Goal: Task Accomplishment & Management: Use online tool/utility

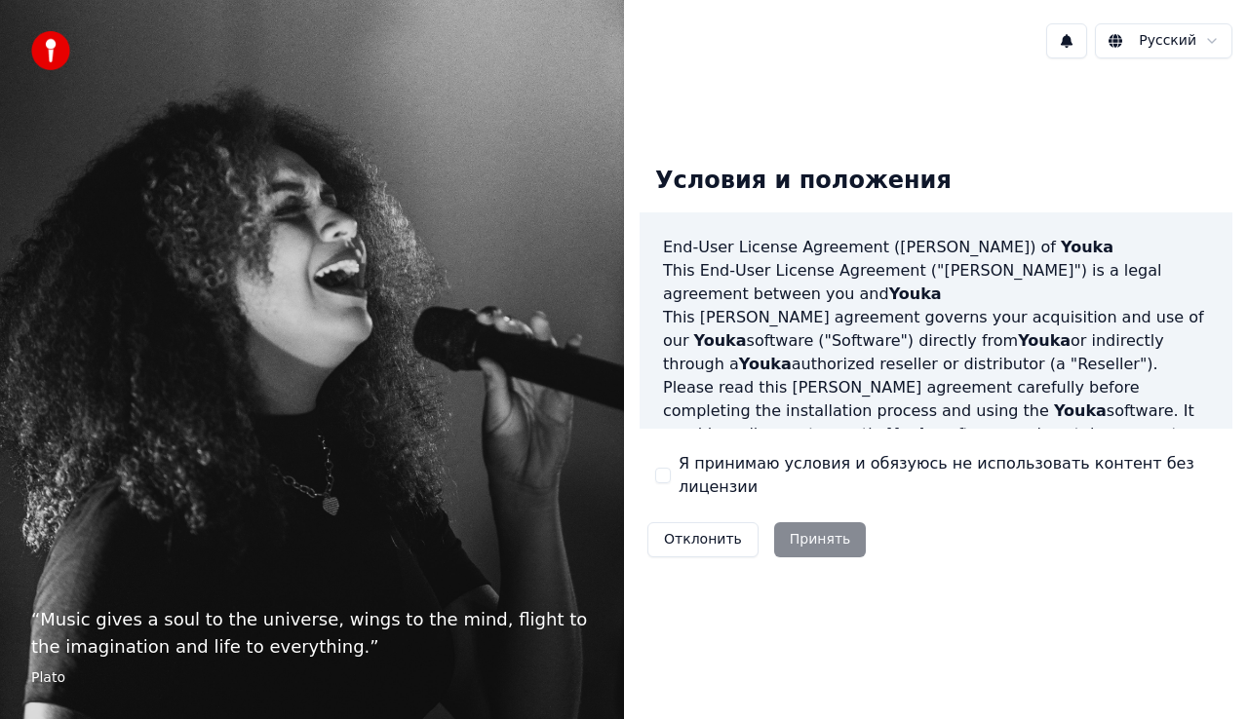
click at [792, 519] on div "Отклонить Принять" at bounding box center [757, 540] width 234 height 51
click at [799, 526] on div "Отклонить Принять" at bounding box center [757, 540] width 234 height 51
click at [801, 526] on div "Отклонить Принять" at bounding box center [757, 540] width 234 height 51
click at [802, 526] on div "Отклонить Принять" at bounding box center [757, 540] width 234 height 51
click at [821, 532] on div "Отклонить Принять" at bounding box center [757, 540] width 234 height 51
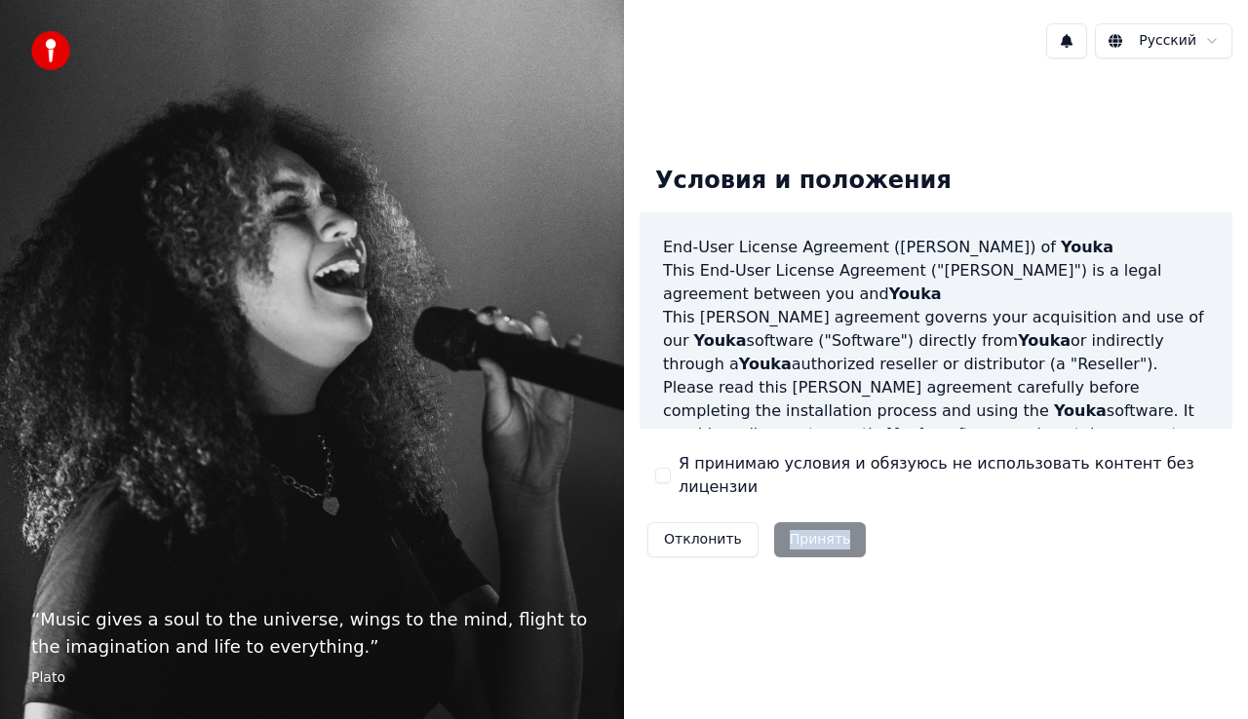
click at [821, 532] on div "Отклонить Принять" at bounding box center [757, 540] width 234 height 51
click at [654, 465] on div "Условия и положения End-User License Agreement (EULA) of Youka This End-User Li…" at bounding box center [936, 357] width 593 height 414
click at [660, 473] on button "Я принимаю условия и обязуюсь не использовать контент без лицензии" at bounding box center [663, 476] width 16 height 16
click at [823, 536] on button "Принять" at bounding box center [820, 540] width 93 height 35
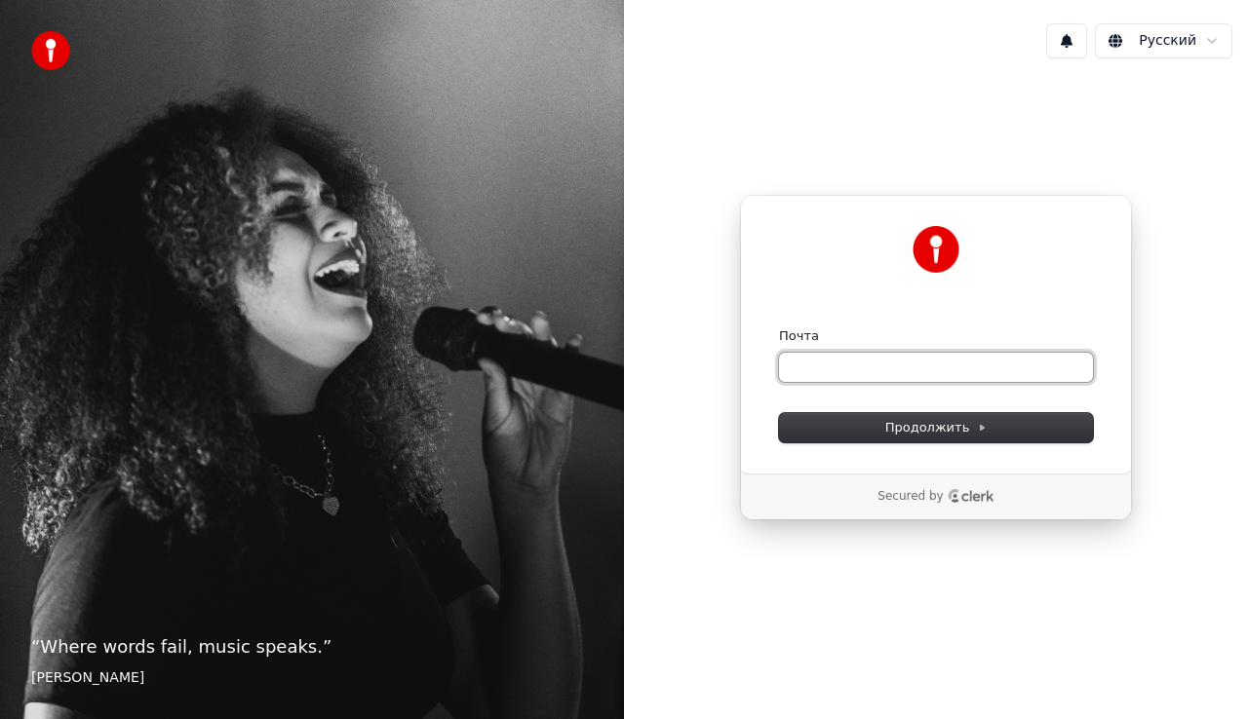
click at [868, 355] on input "Почта" at bounding box center [936, 367] width 314 height 29
click at [875, 353] on input "Почта" at bounding box center [936, 367] width 314 height 29
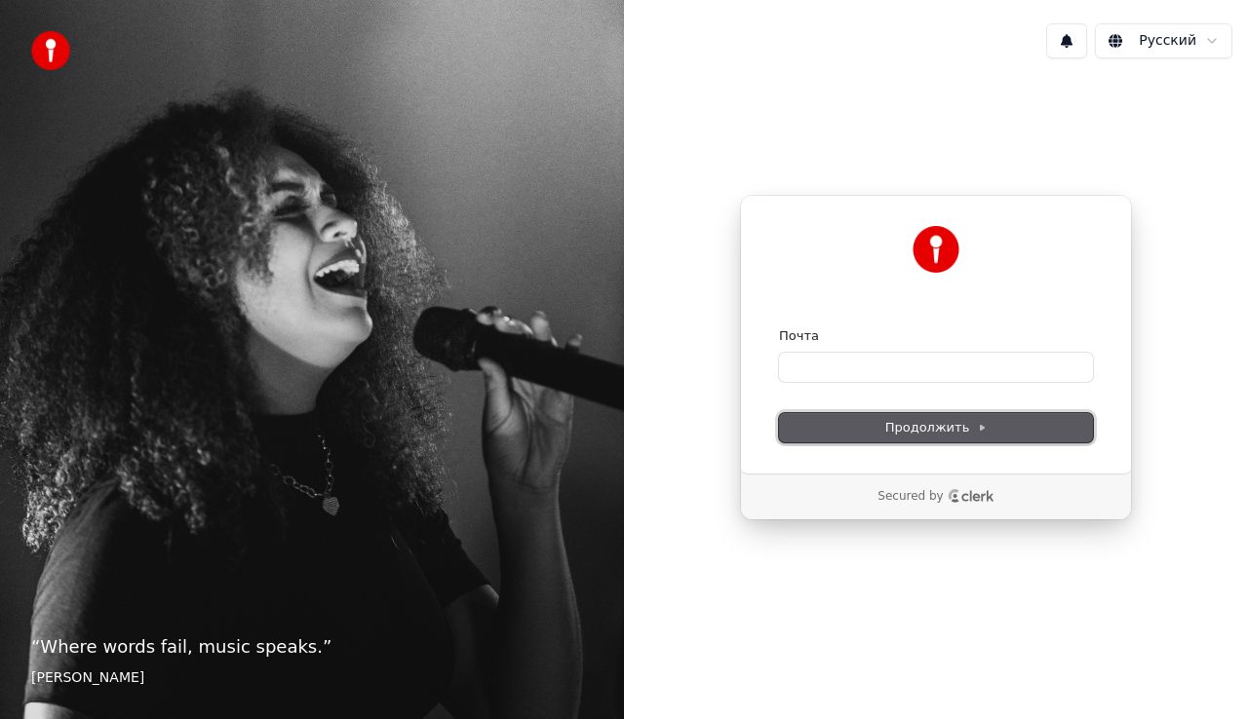
click at [880, 417] on button "Продолжить" at bounding box center [936, 427] width 314 height 29
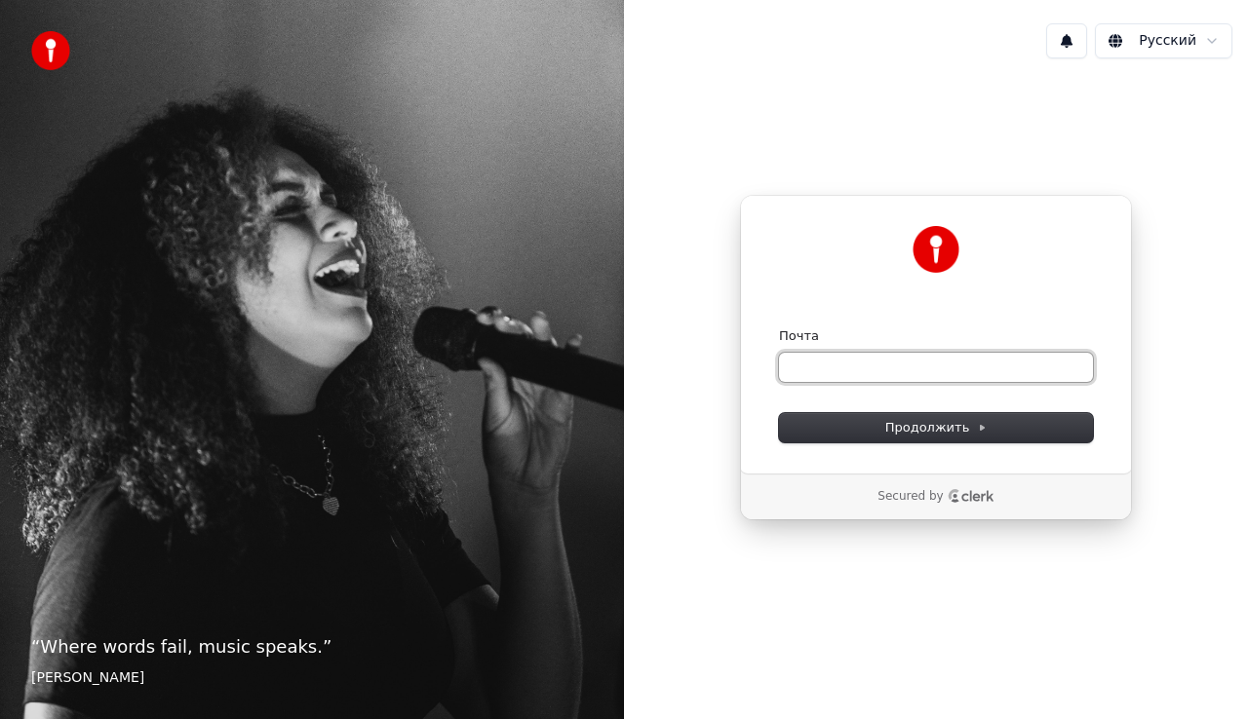
click at [903, 369] on input "Почта" at bounding box center [936, 367] width 314 height 29
type input "*"
click at [779, 328] on button "submit" at bounding box center [779, 328] width 0 height 0
type input "**********"
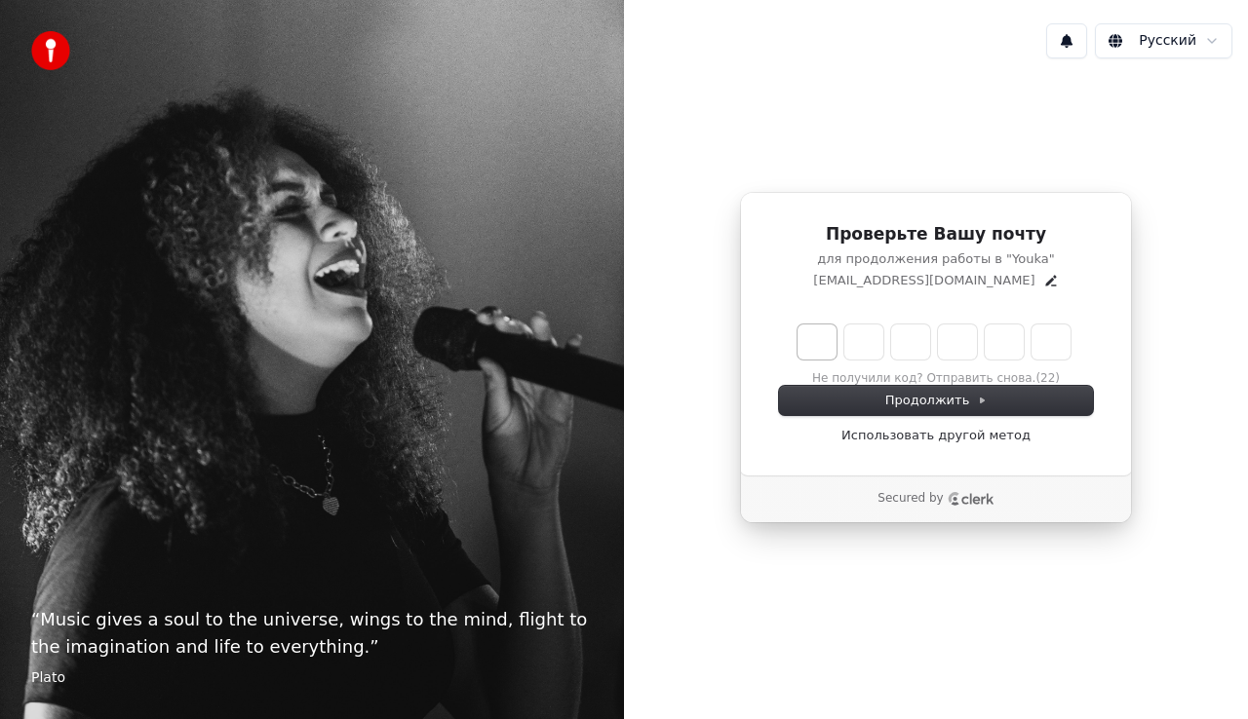
type input "*"
type input "**"
type input "*"
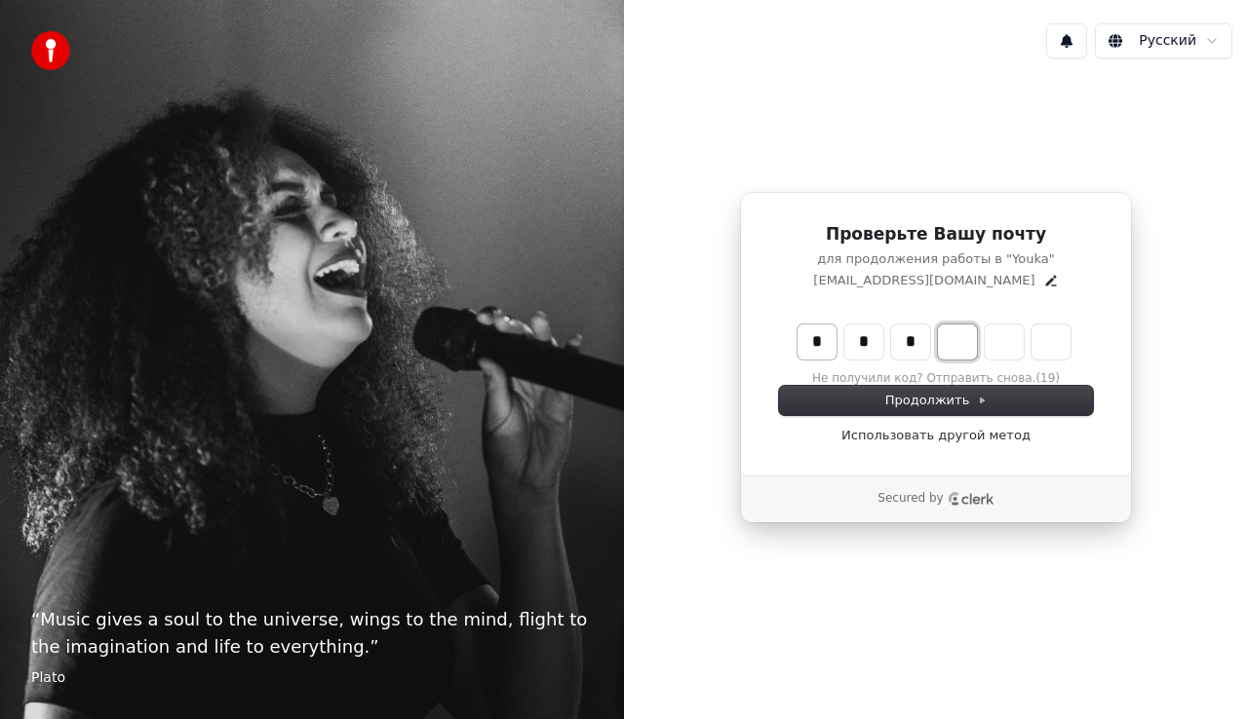
type input "***"
type input "*"
type input "****"
type input "*"
type input "******"
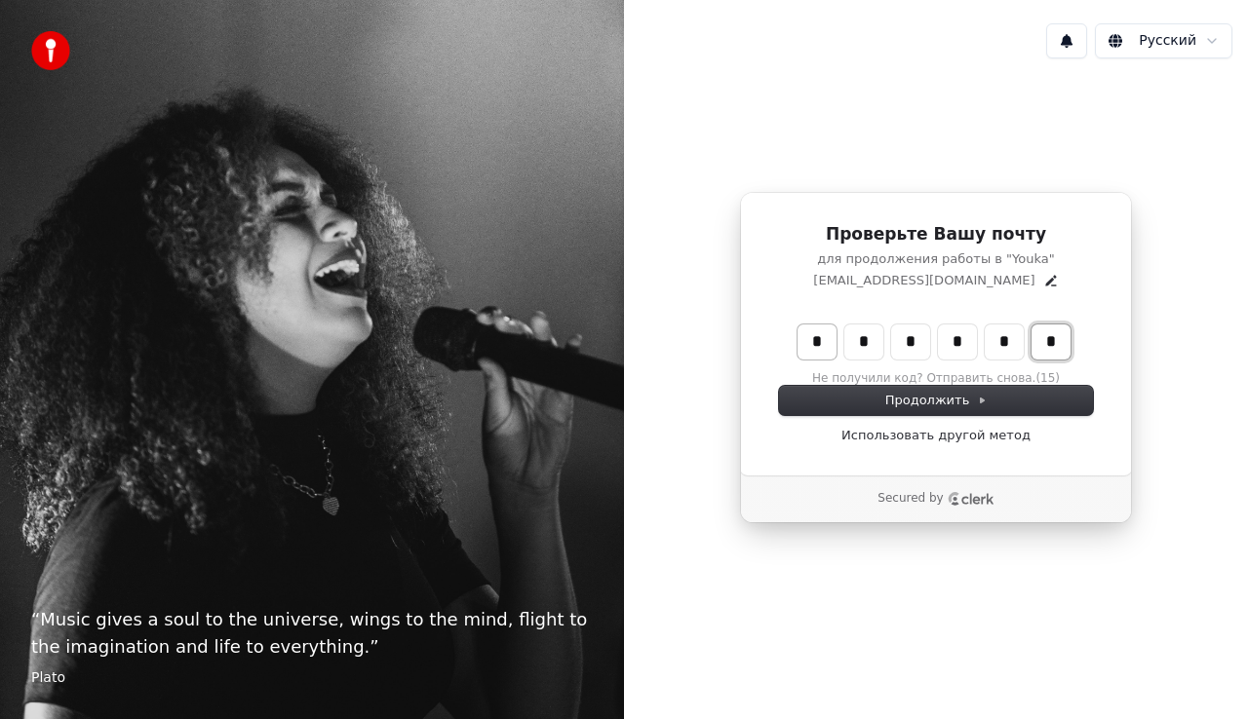
type input "*"
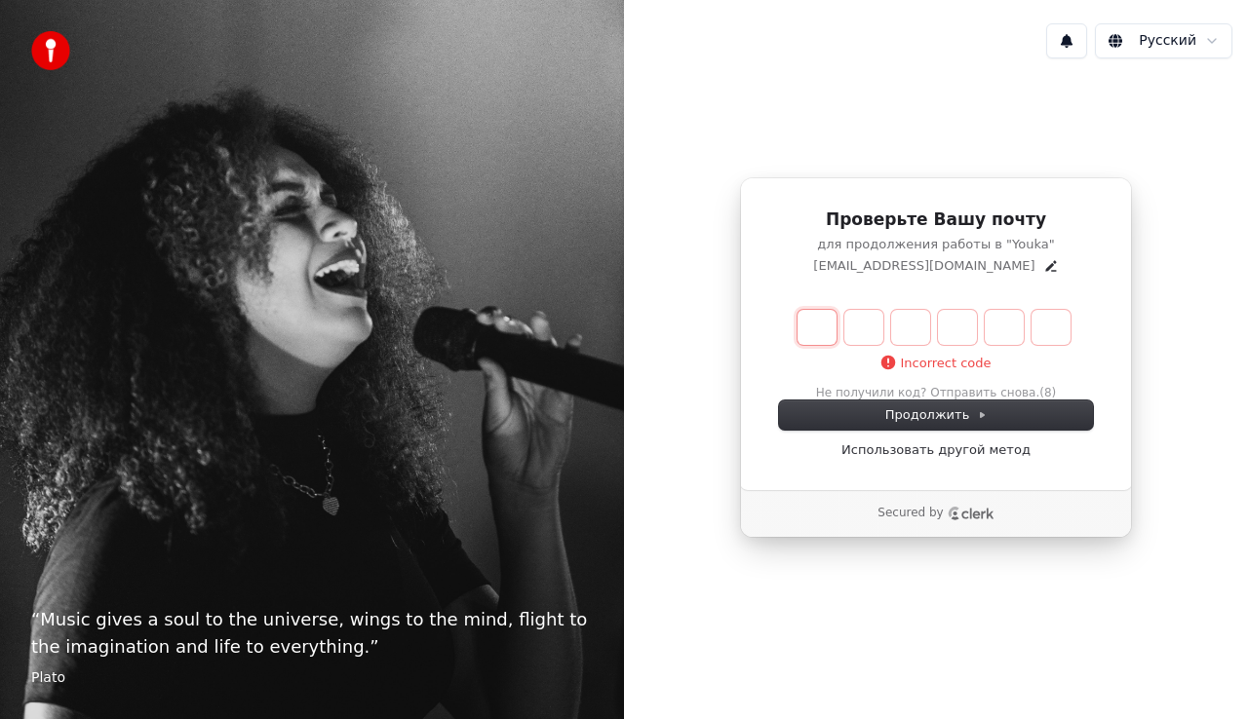
type input "*"
type input "**"
type input "*"
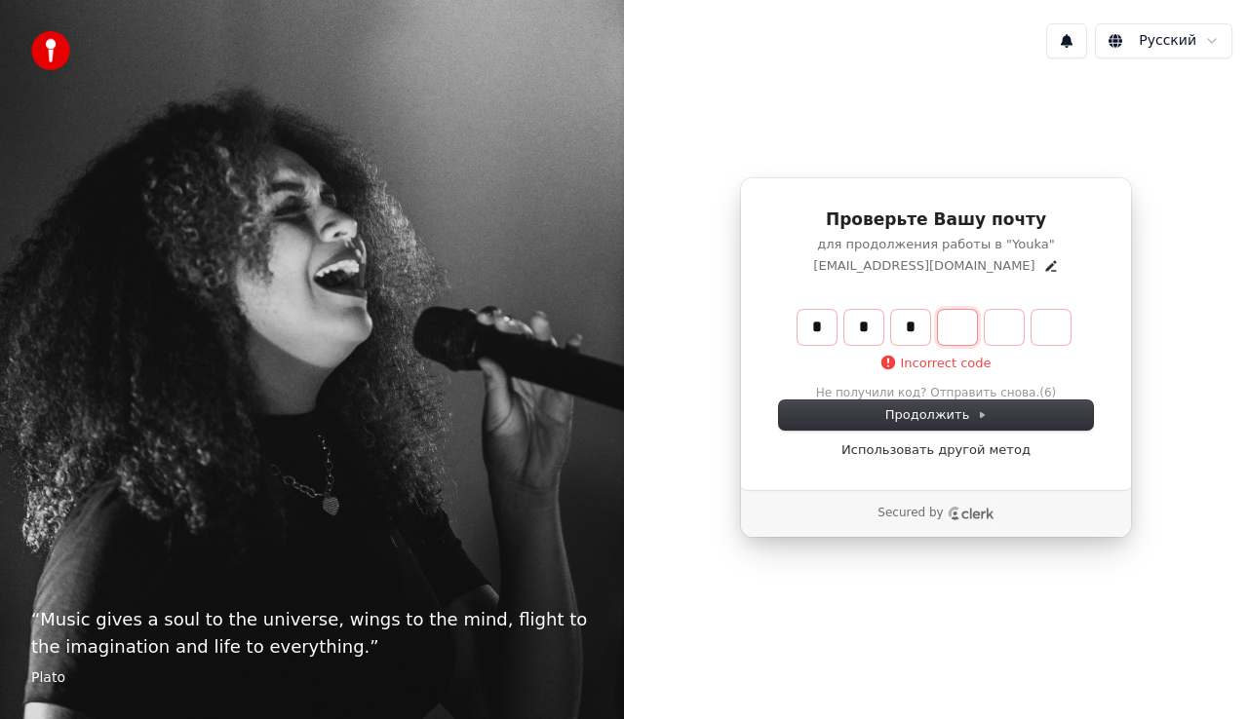
type input "***"
type input "*"
type input "****"
type input "*"
type input "******"
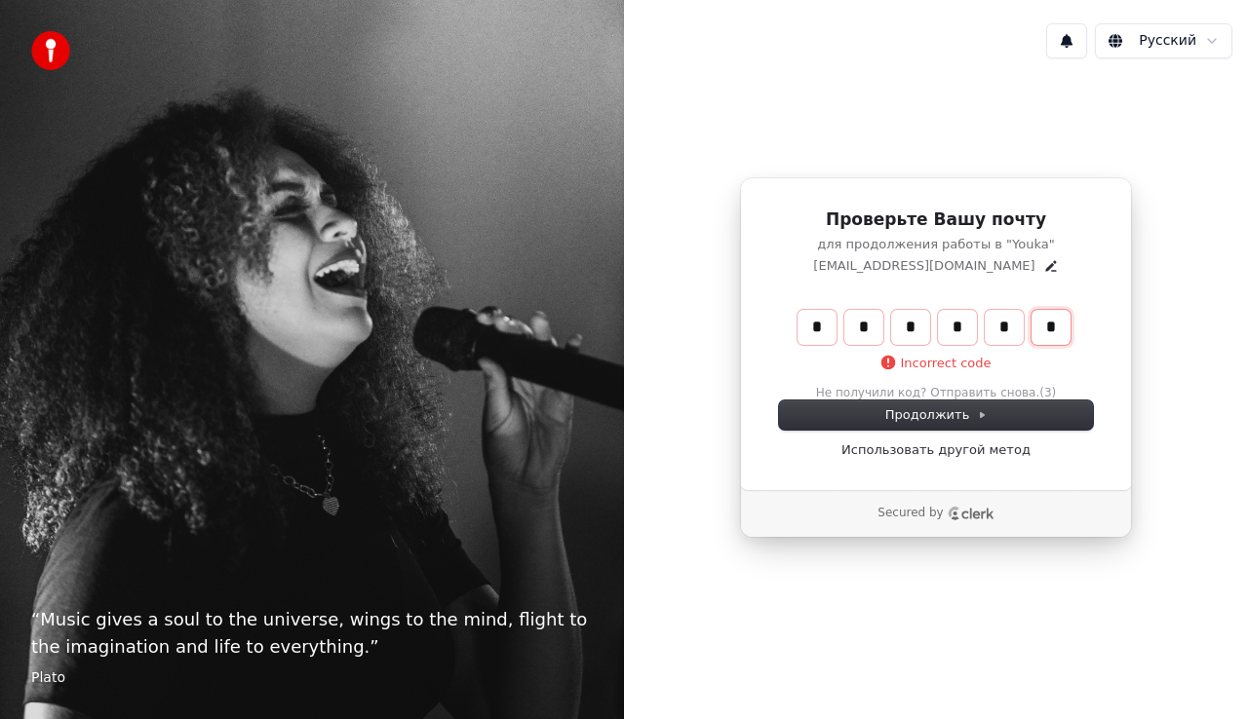
type input "*"
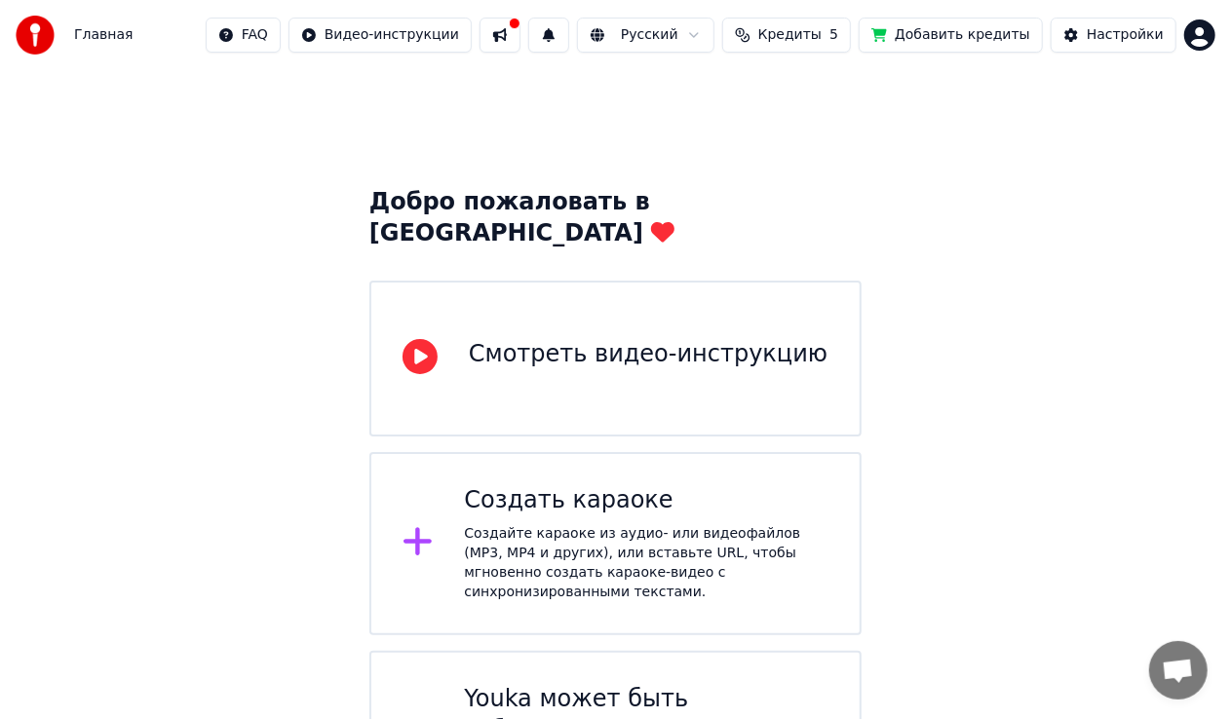
click at [669, 452] on div "Создать караоке Создайте караоке из аудио- или видеофайлов (MP3, MP4 и других),…" at bounding box center [615, 543] width 492 height 183
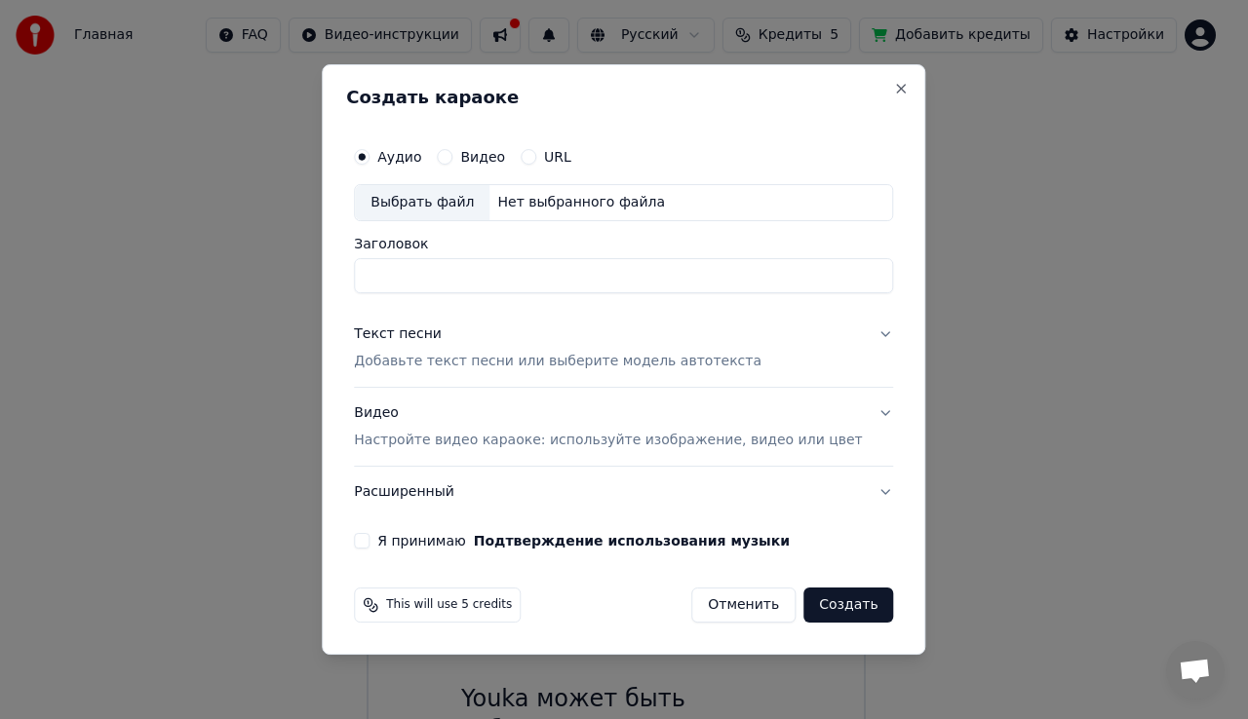
click at [505, 276] on input "Заголовок" at bounding box center [623, 275] width 539 height 35
click at [456, 207] on div "Выбрать файл" at bounding box center [422, 202] width 135 height 35
type input "**********"
click at [515, 372] on button "Текст песни Добавьте текст песни или выберите модель автотекста" at bounding box center [623, 348] width 539 height 78
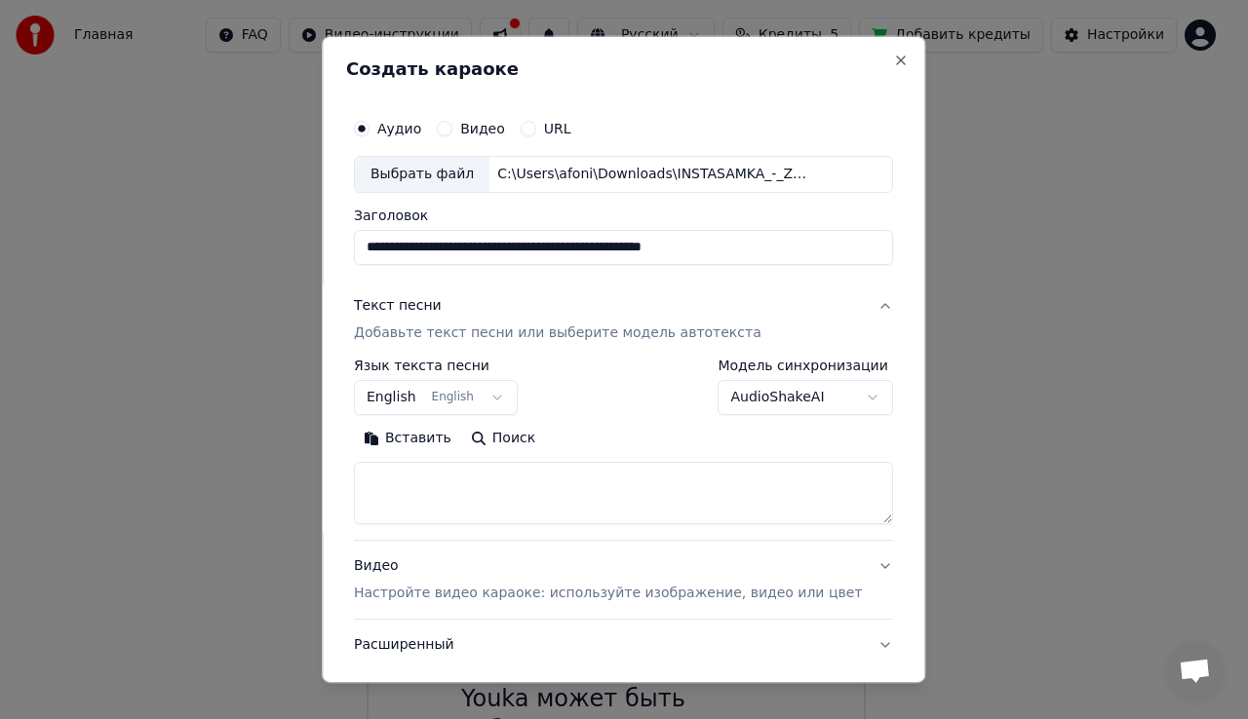
click at [478, 401] on button "English English" at bounding box center [436, 397] width 164 height 35
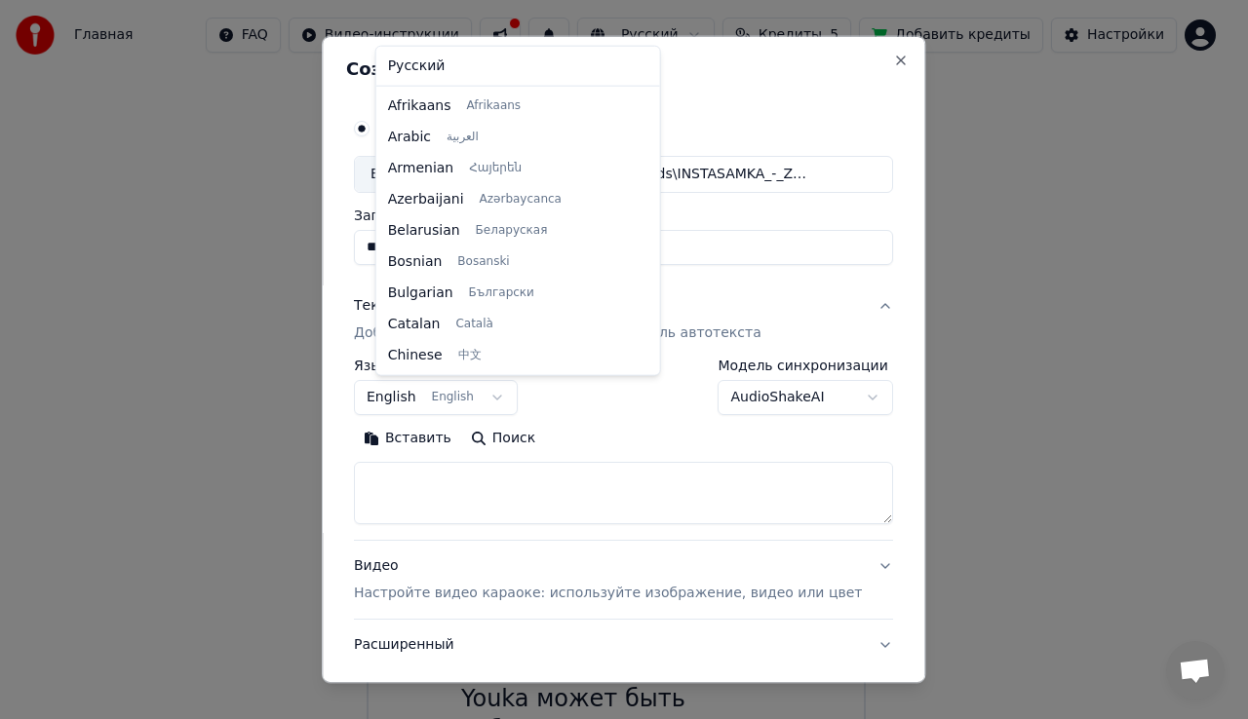
scroll to position [156, 0]
click at [505, 401] on body "**********" at bounding box center [615, 438] width 1231 height 877
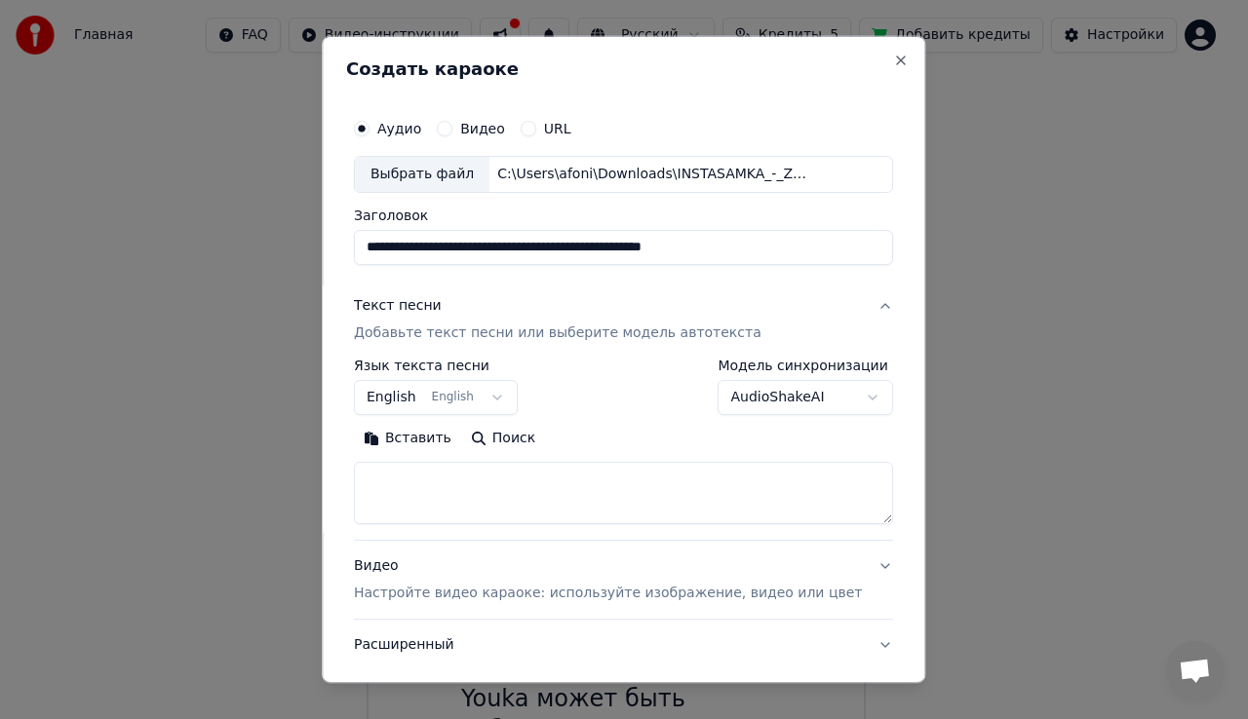
click at [502, 400] on button "English English" at bounding box center [436, 397] width 164 height 35
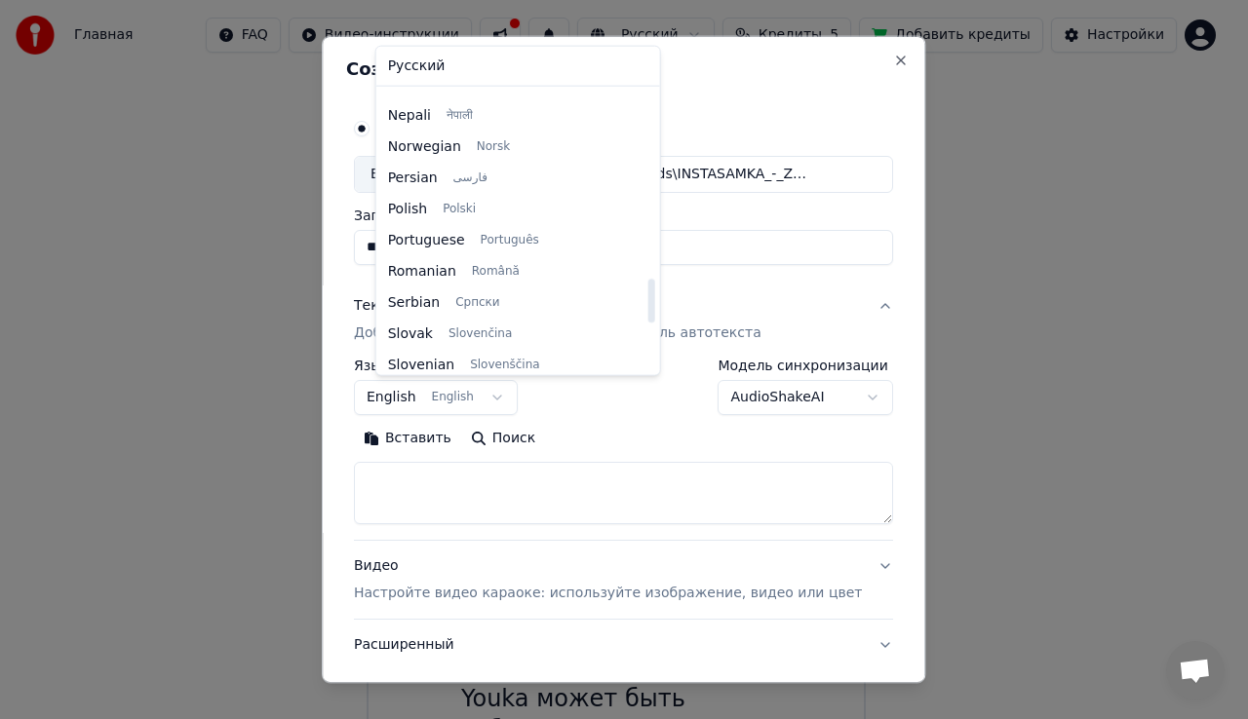
scroll to position [1204, 0]
click at [788, 434] on body "**********" at bounding box center [615, 438] width 1231 height 877
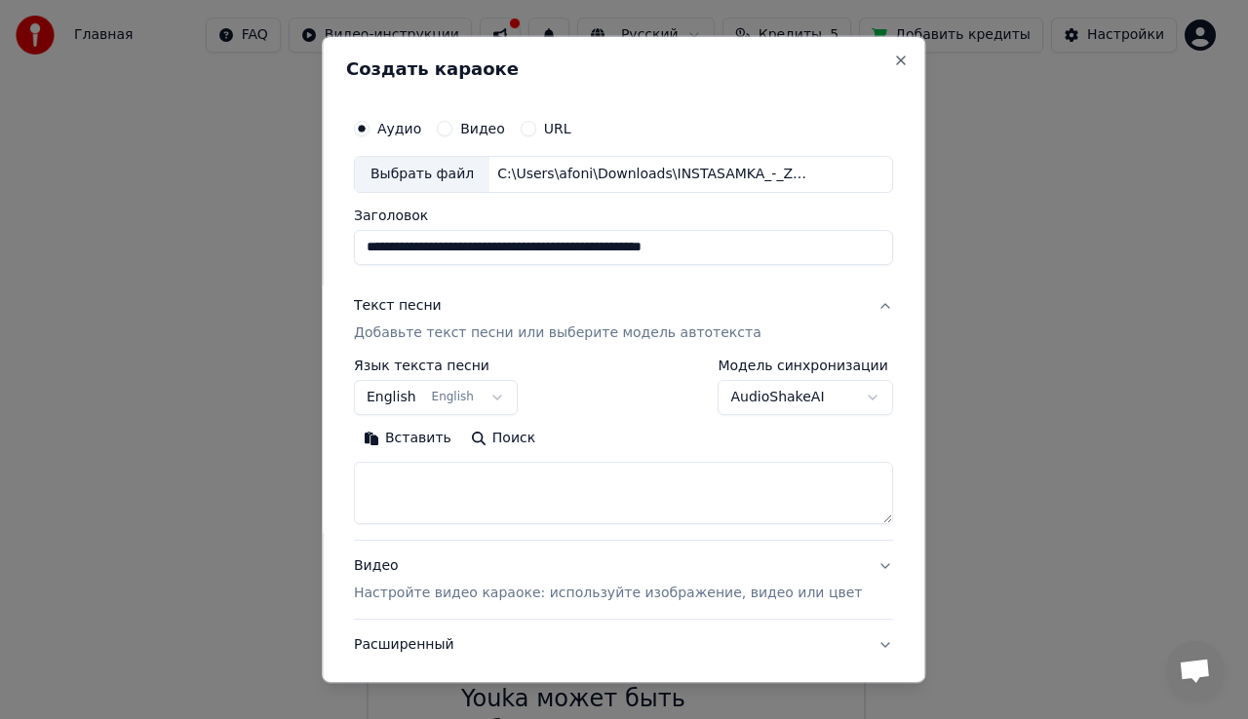
click at [435, 474] on textarea at bounding box center [623, 493] width 539 height 62
paste textarea "**********"
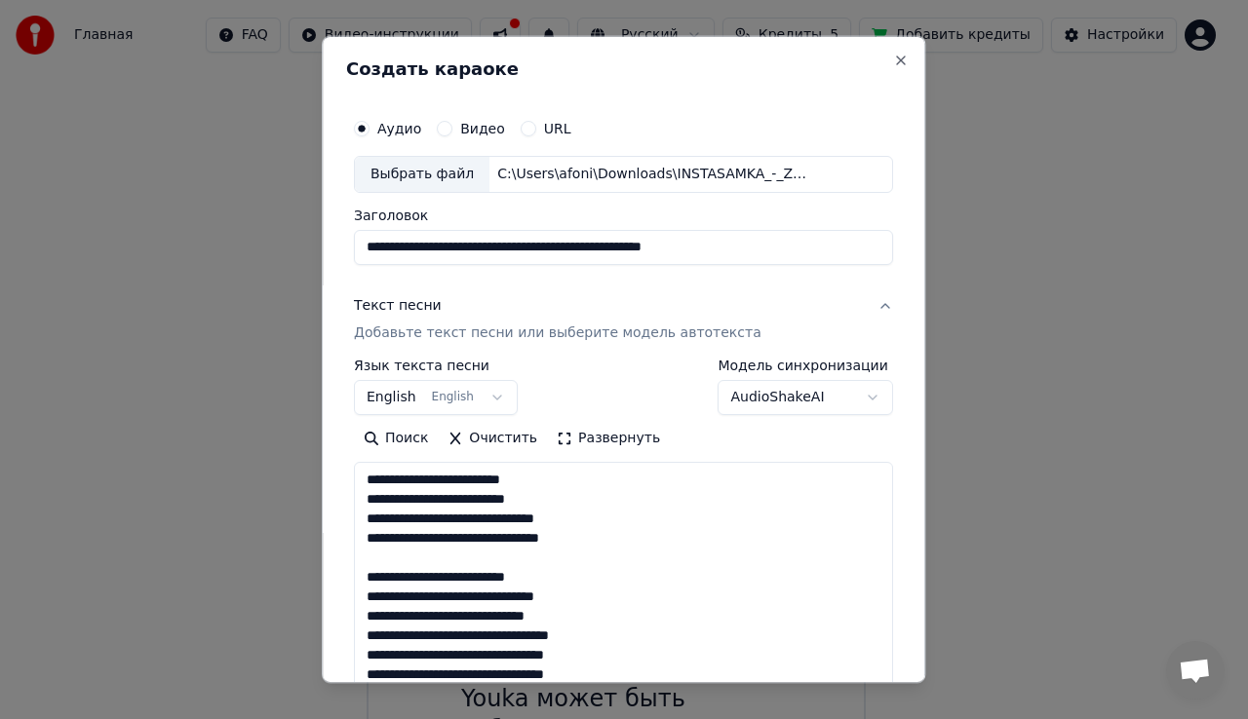
scroll to position [725, 0]
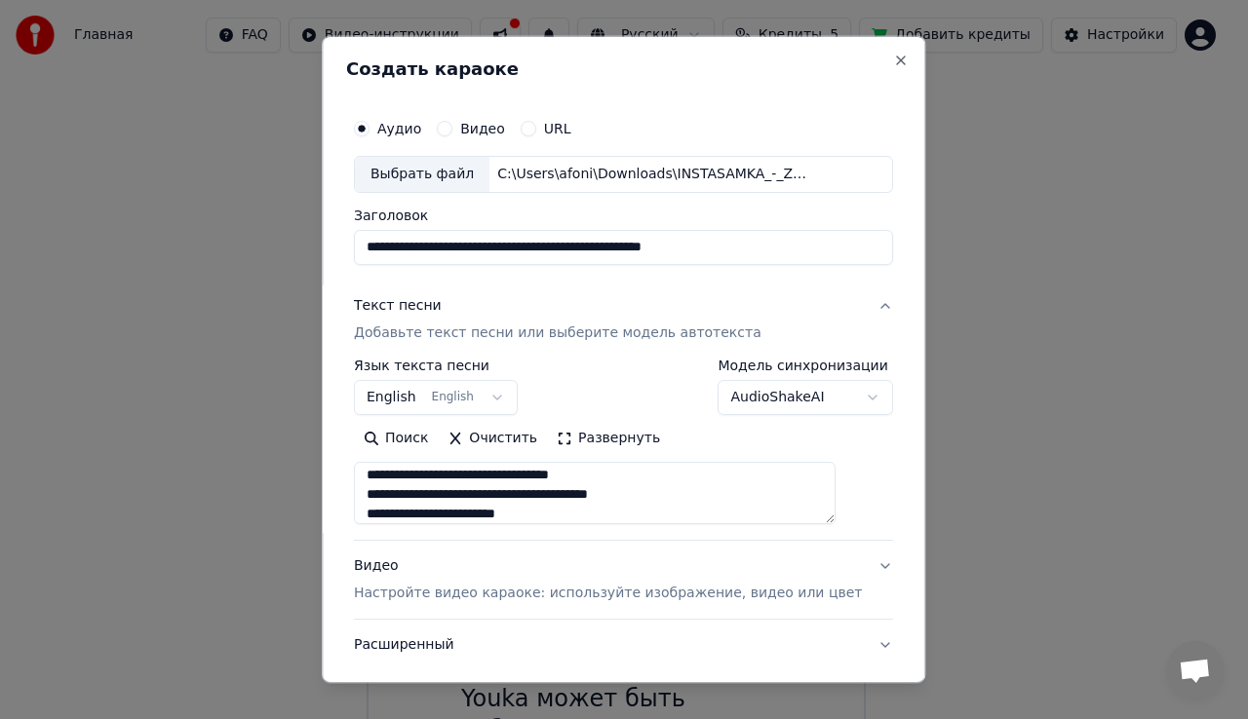
click at [645, 434] on button "Развернуть" at bounding box center [608, 438] width 123 height 31
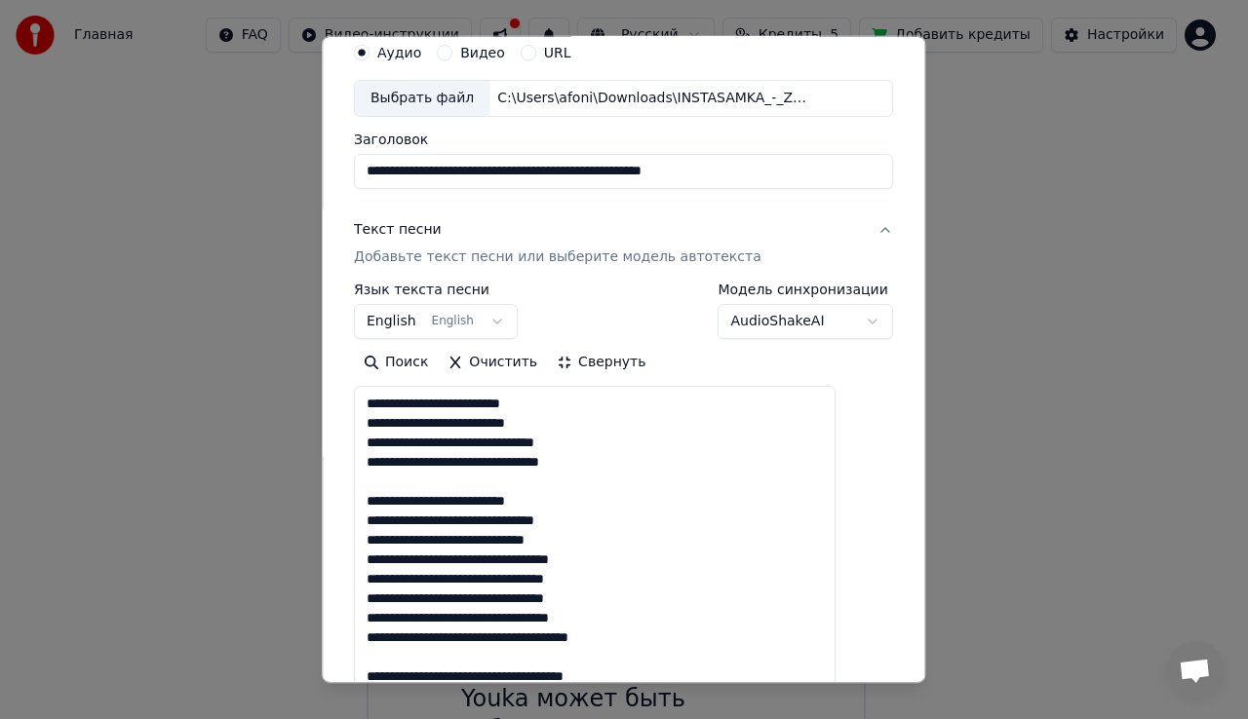
scroll to position [0, 0]
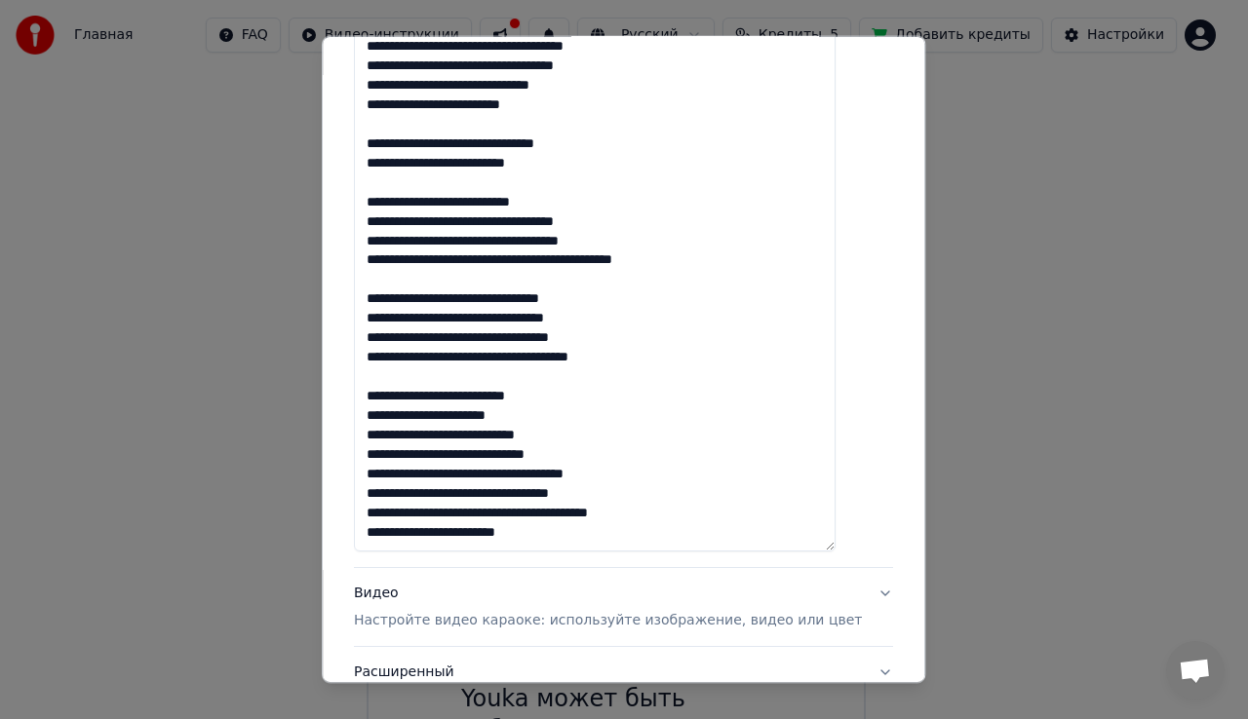
scroll to position [780, 0]
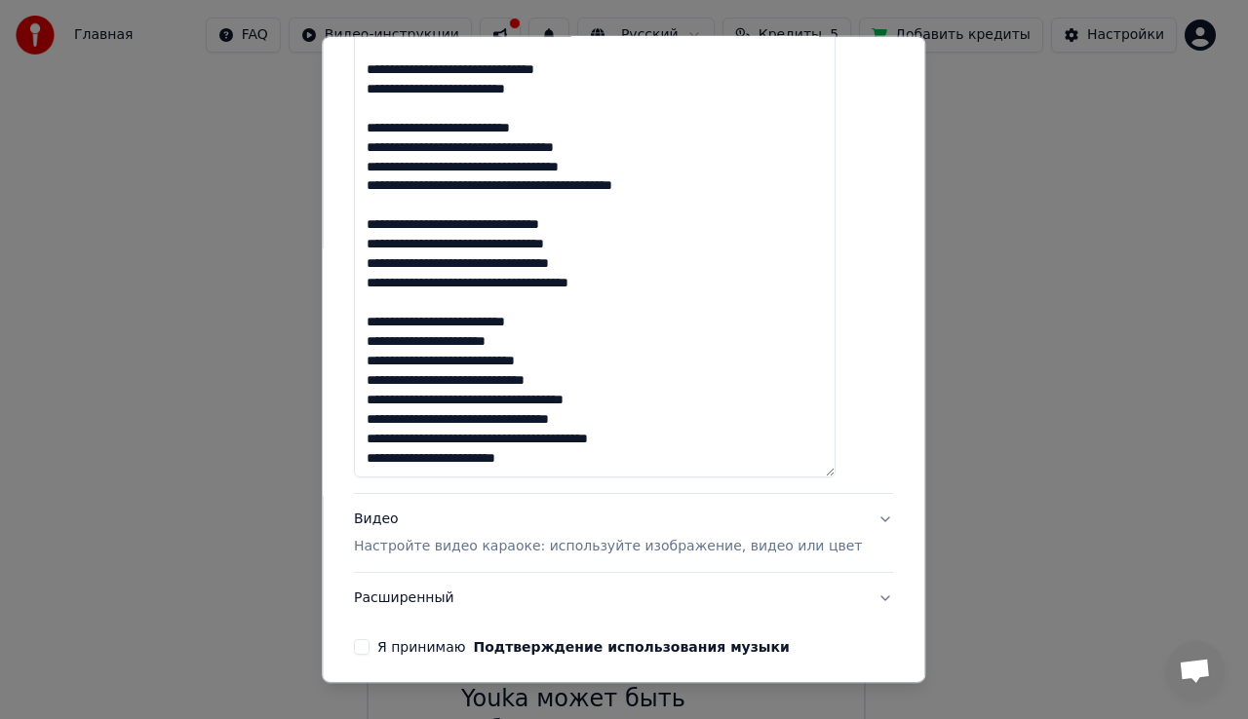
type textarea "**********"
click at [534, 548] on p "Настройте видео караоке: используйте изображение, видео или цвет" at bounding box center [608, 546] width 508 height 19
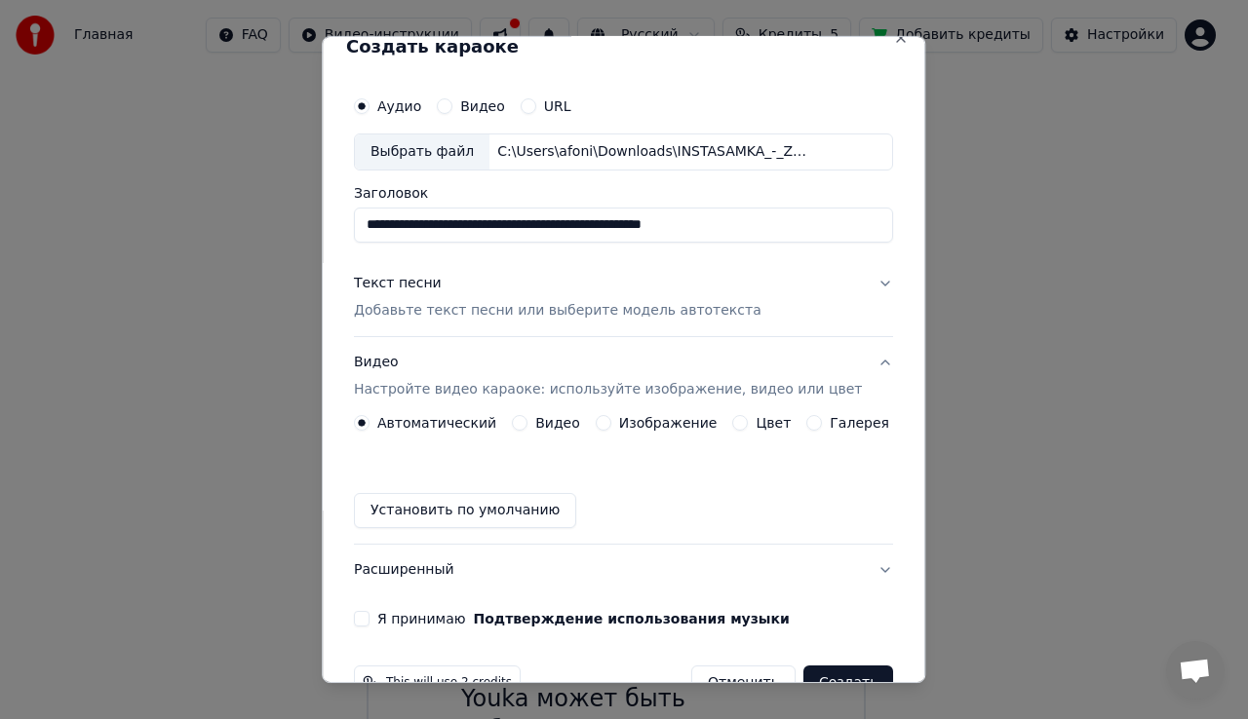
scroll to position [0, 0]
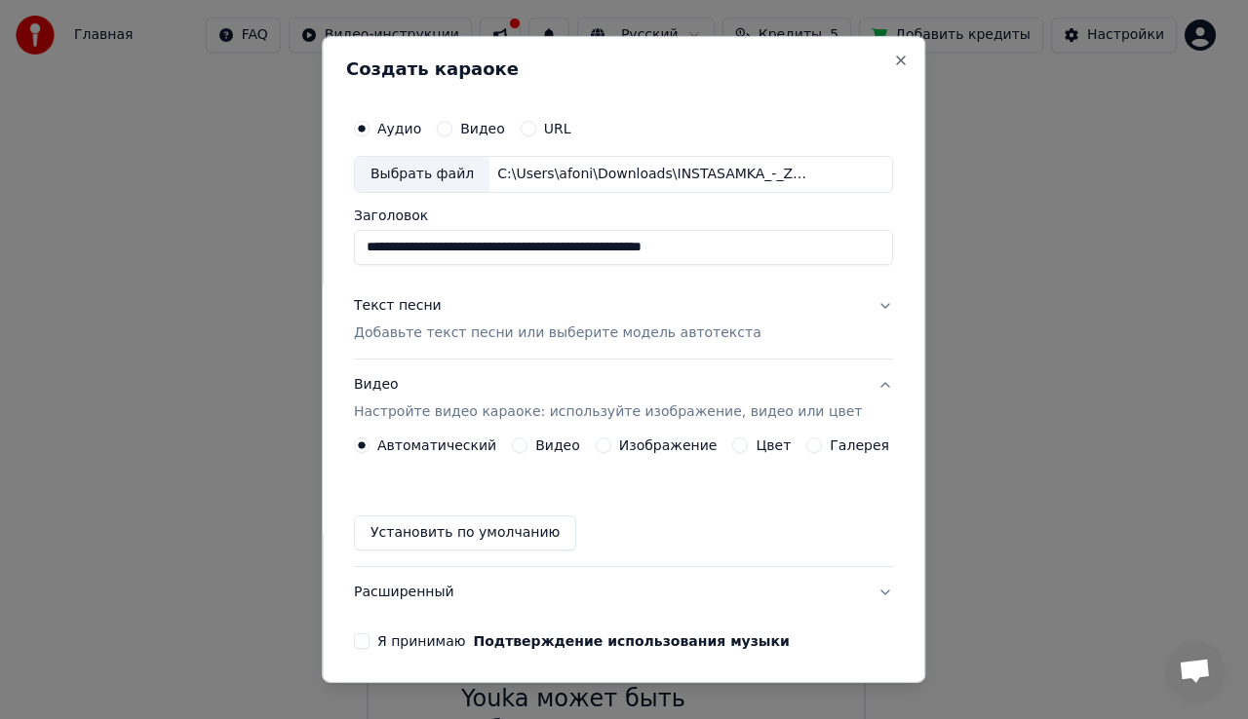
click at [760, 451] on label "Цвет" at bounding box center [774, 446] width 35 height 14
click at [749, 451] on button "Цвет" at bounding box center [741, 446] width 16 height 16
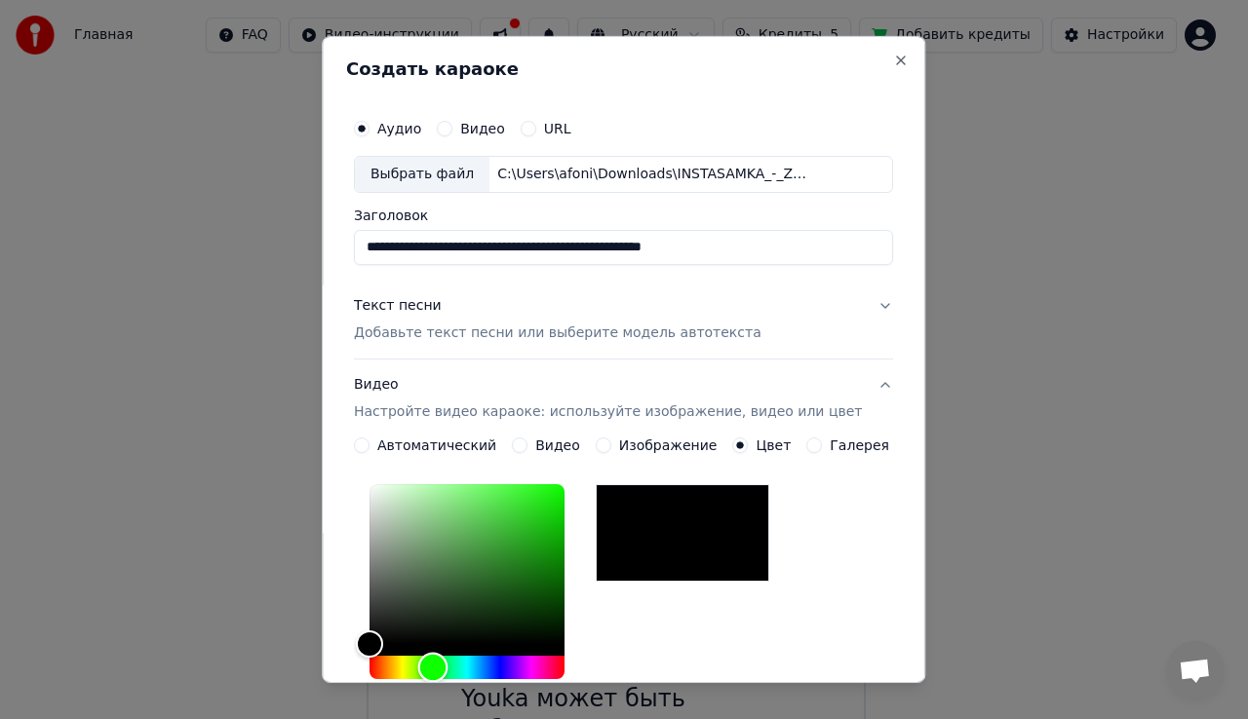
drag, startPoint x: 469, startPoint y: 655, endPoint x: 450, endPoint y: 661, distance: 19.4
click at [448, 661] on div "Hue" at bounding box center [433, 667] width 30 height 30
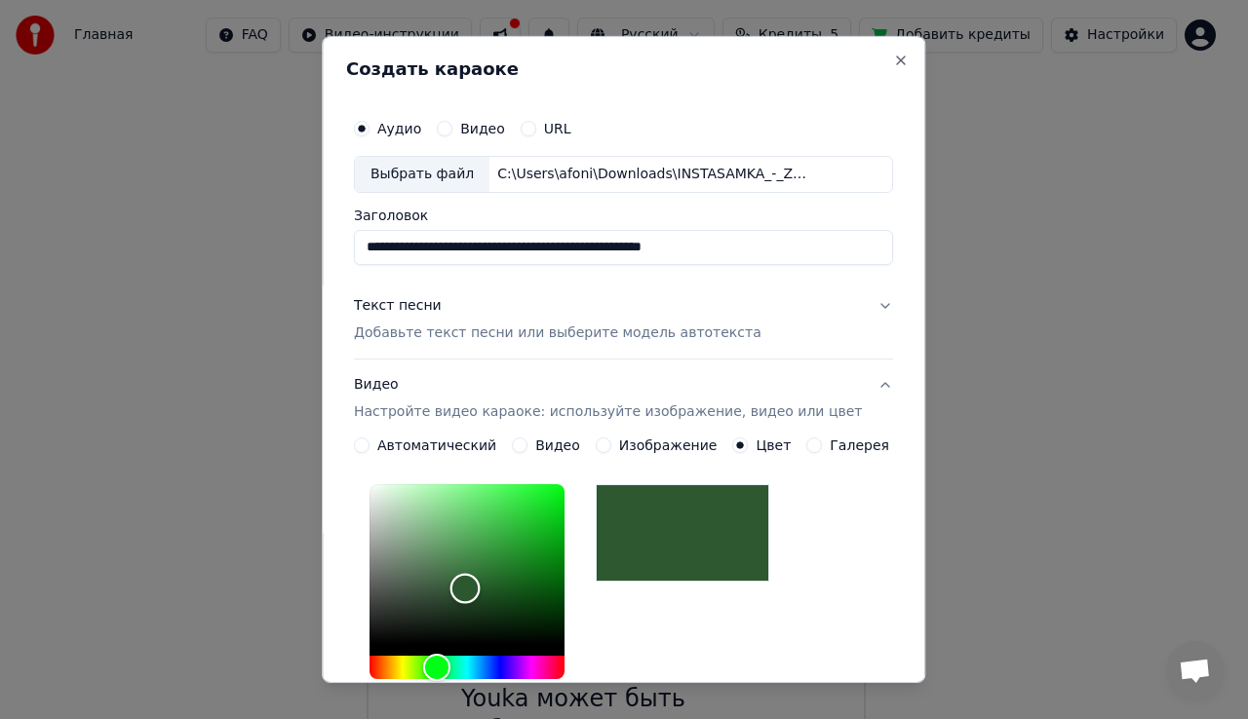
type input "*******"
drag, startPoint x: 405, startPoint y: 634, endPoint x: 470, endPoint y: 576, distance: 87.0
click at [479, 587] on div "Color" at bounding box center [465, 588] width 30 height 30
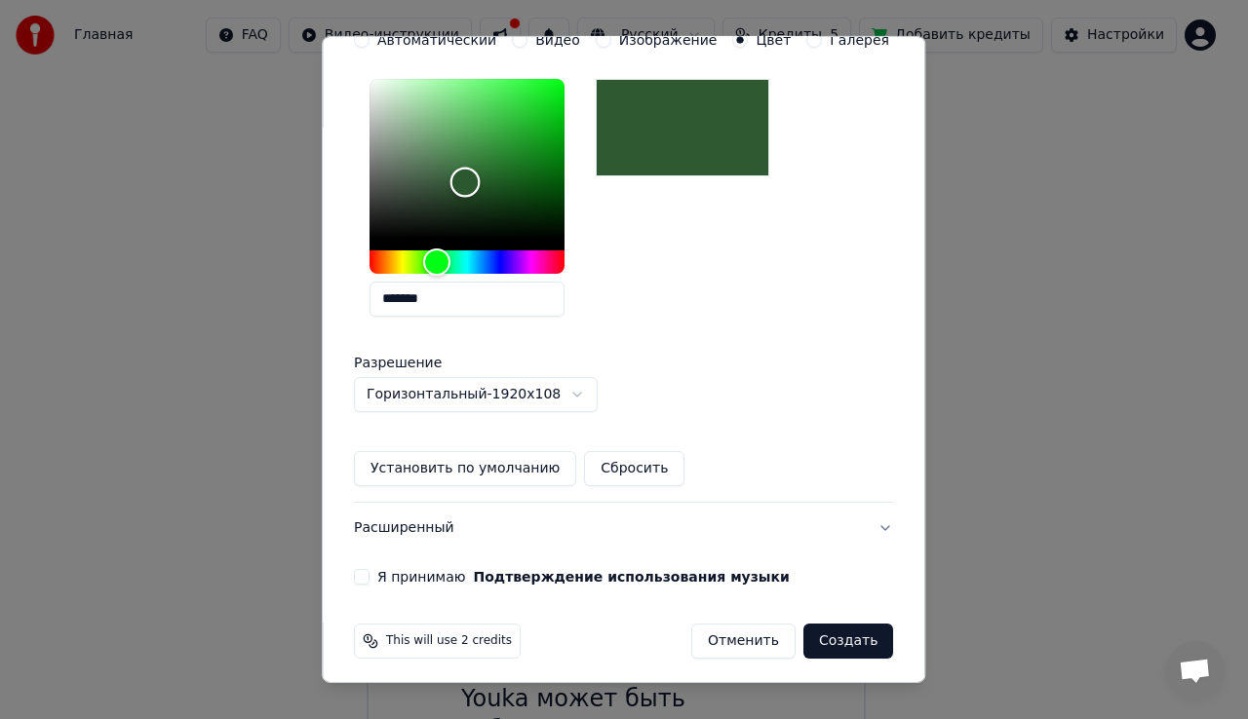
scroll to position [410, 0]
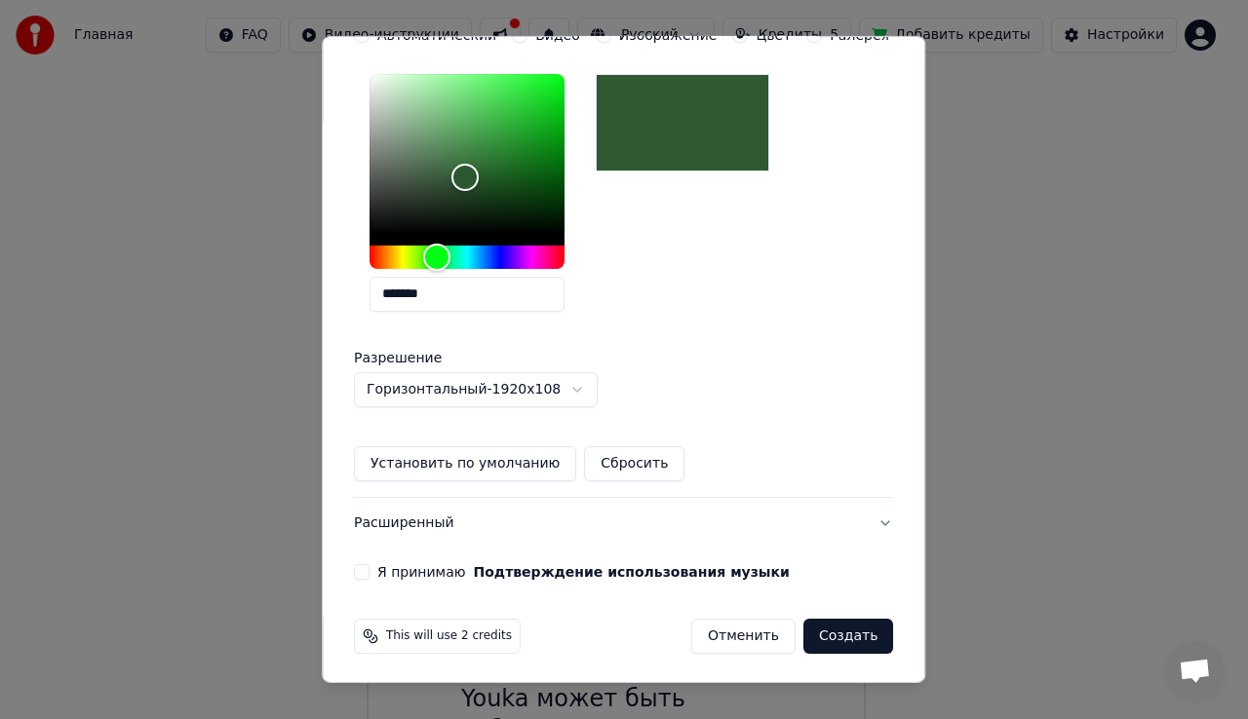
click at [369, 569] on button "Я принимаю Подтверждение использования музыки" at bounding box center [362, 572] width 16 height 16
click at [809, 636] on button "Создать" at bounding box center [848, 636] width 90 height 35
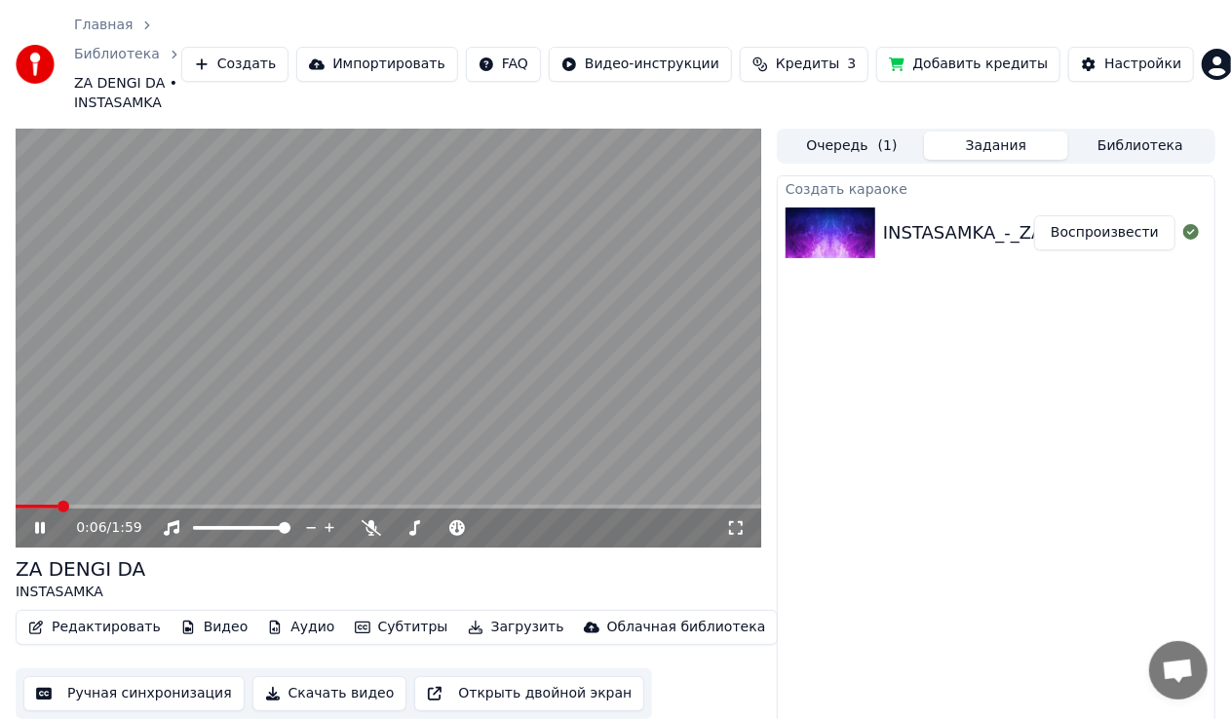
click at [332, 293] on video at bounding box center [389, 338] width 746 height 419
click at [16, 502] on span at bounding box center [22, 507] width 12 height 12
click at [292, 285] on video at bounding box center [389, 338] width 746 height 419
click at [277, 321] on video at bounding box center [389, 338] width 746 height 419
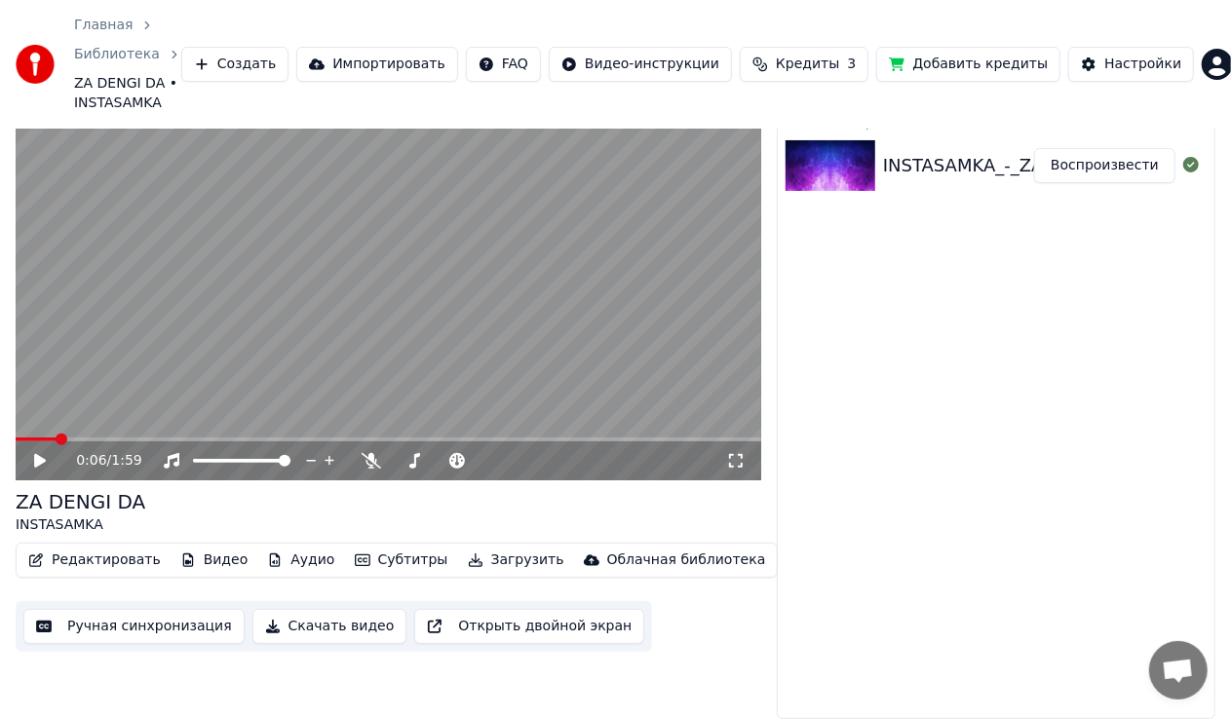
click at [158, 631] on button "Ручная синхронизация" at bounding box center [133, 626] width 221 height 35
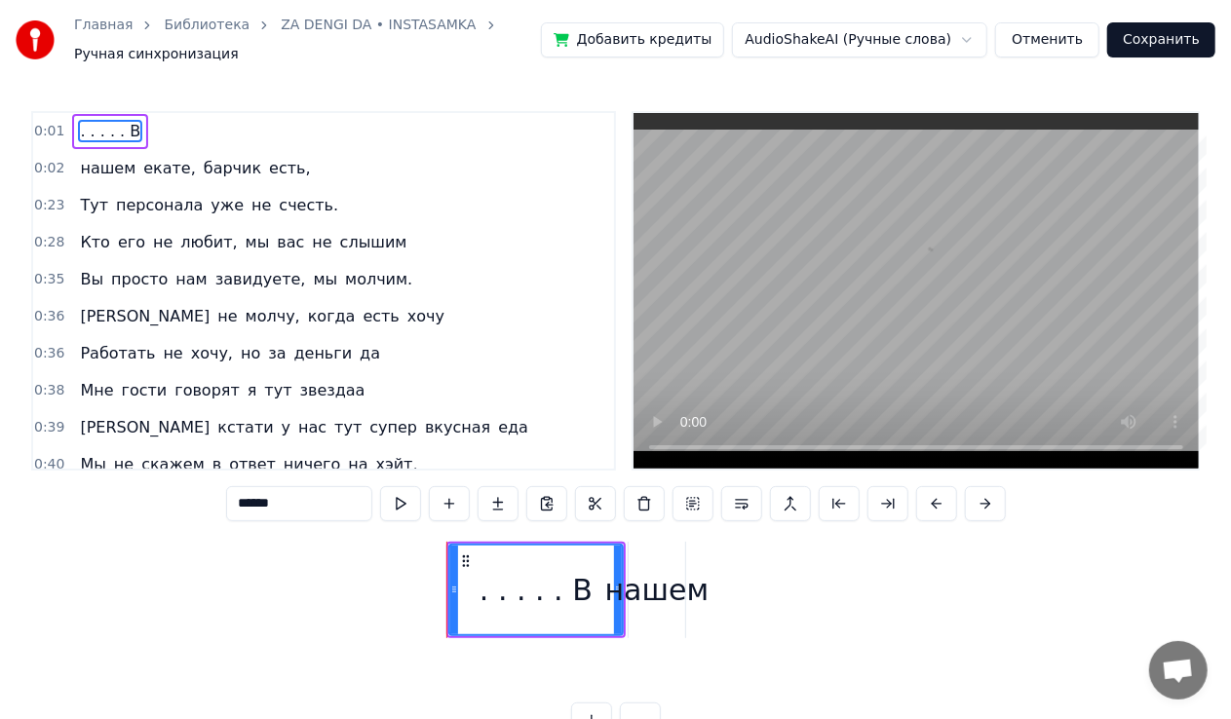
type input "******"
drag, startPoint x: 57, startPoint y: 138, endPoint x: 71, endPoint y: 135, distance: 15.1
click at [57, 138] on span "0:01" at bounding box center [49, 131] width 30 height 19
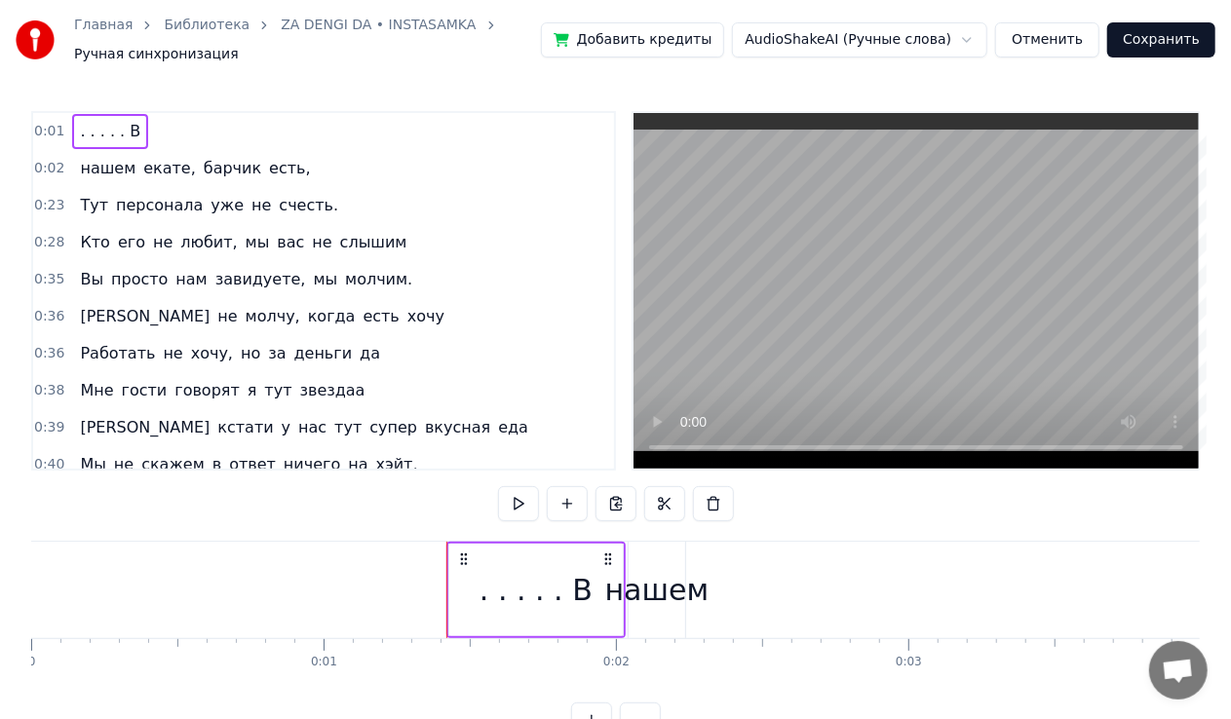
click at [64, 133] on div "0:01 . . . . . В" at bounding box center [323, 131] width 581 height 37
click at [48, 135] on span "0:01" at bounding box center [49, 131] width 30 height 19
drag, startPoint x: 49, startPoint y: 134, endPoint x: 90, endPoint y: 131, distance: 41.1
click at [52, 133] on span "0:01" at bounding box center [49, 131] width 30 height 19
click at [102, 131] on span ". . . . . В" at bounding box center [110, 131] width 64 height 22
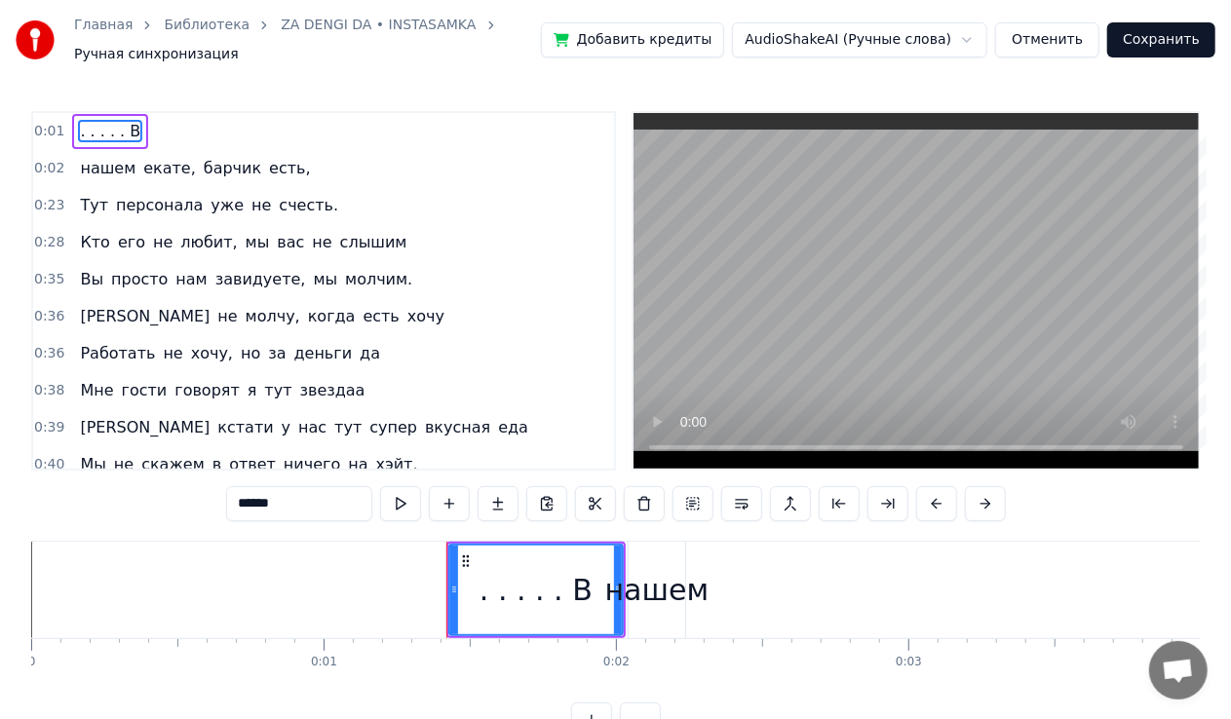
click at [125, 131] on div ". . . . . В" at bounding box center [110, 131] width 76 height 35
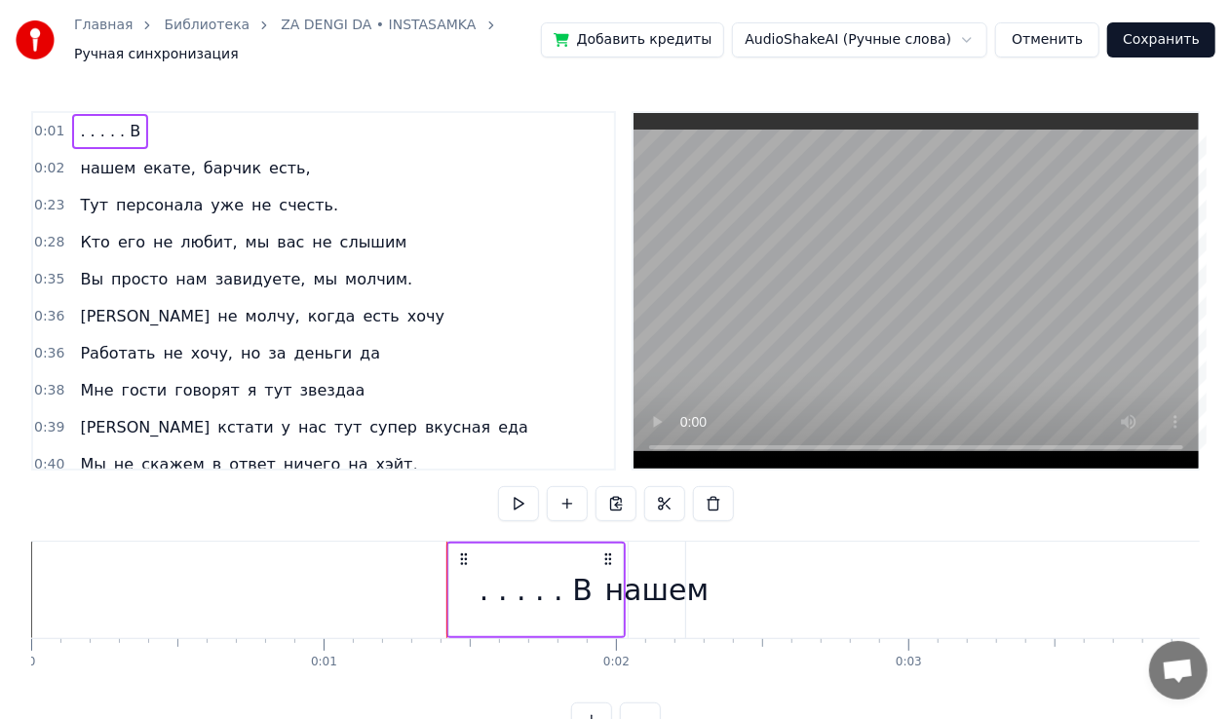
click at [124, 131] on div ". . . . . В" at bounding box center [110, 131] width 76 height 35
click at [119, 131] on div ". . . . . В" at bounding box center [110, 131] width 76 height 35
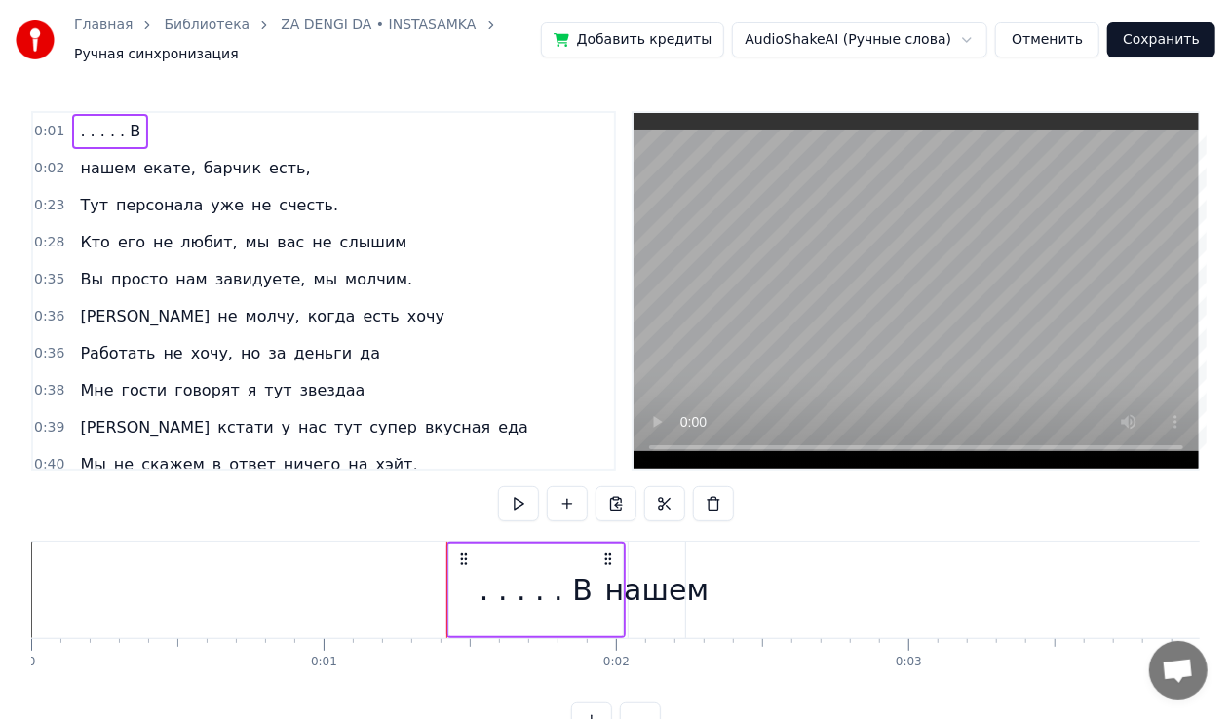
click at [117, 131] on span ". . . . . В" at bounding box center [110, 131] width 64 height 22
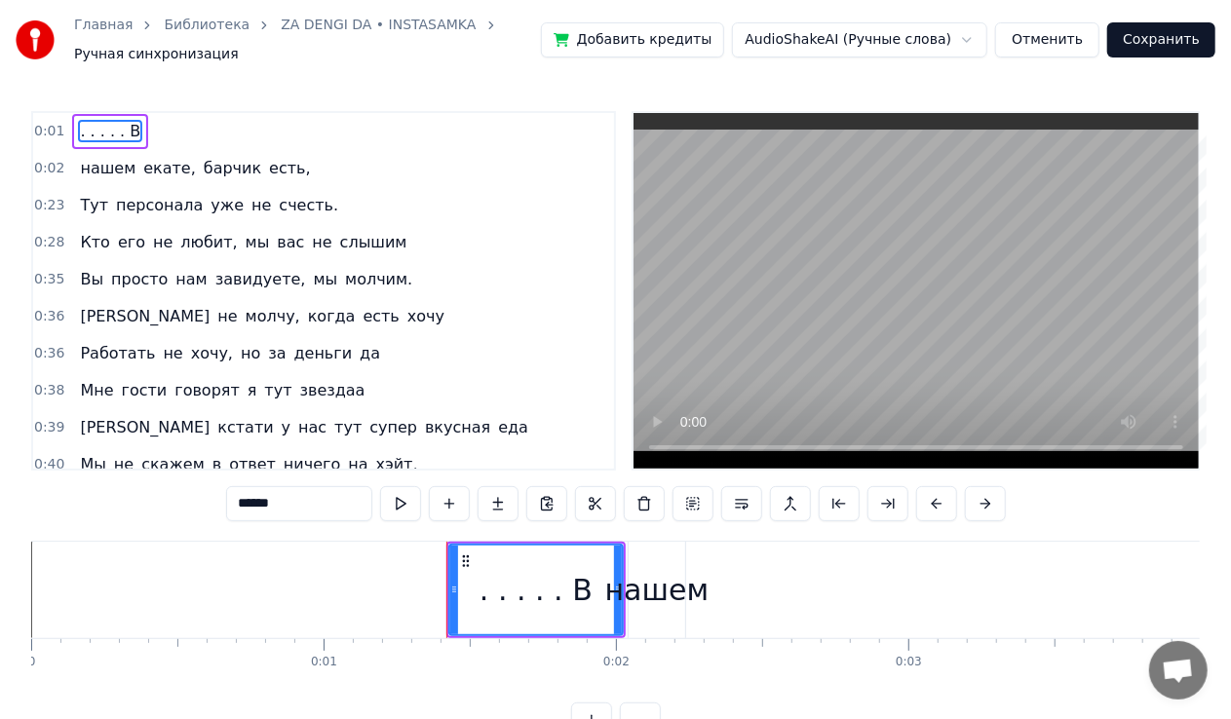
click at [117, 131] on span ". . . . . В" at bounding box center [110, 131] width 64 height 22
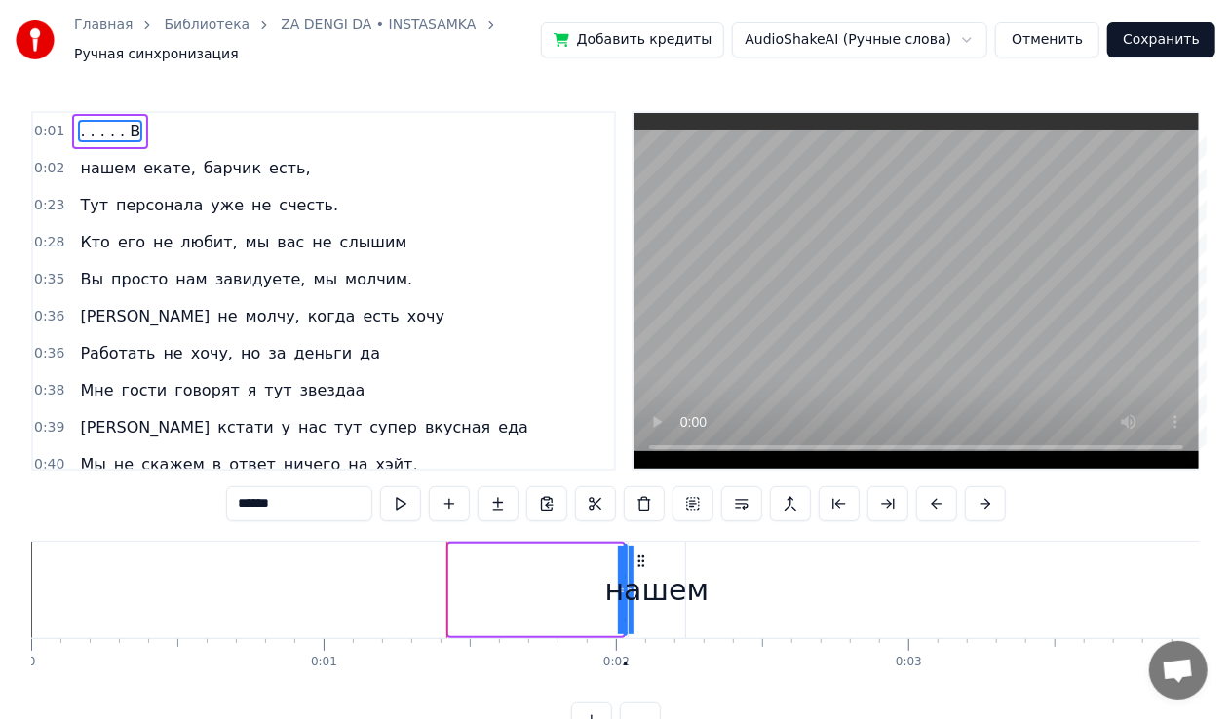
drag, startPoint x: 455, startPoint y: 599, endPoint x: 797, endPoint y: 622, distance: 343.0
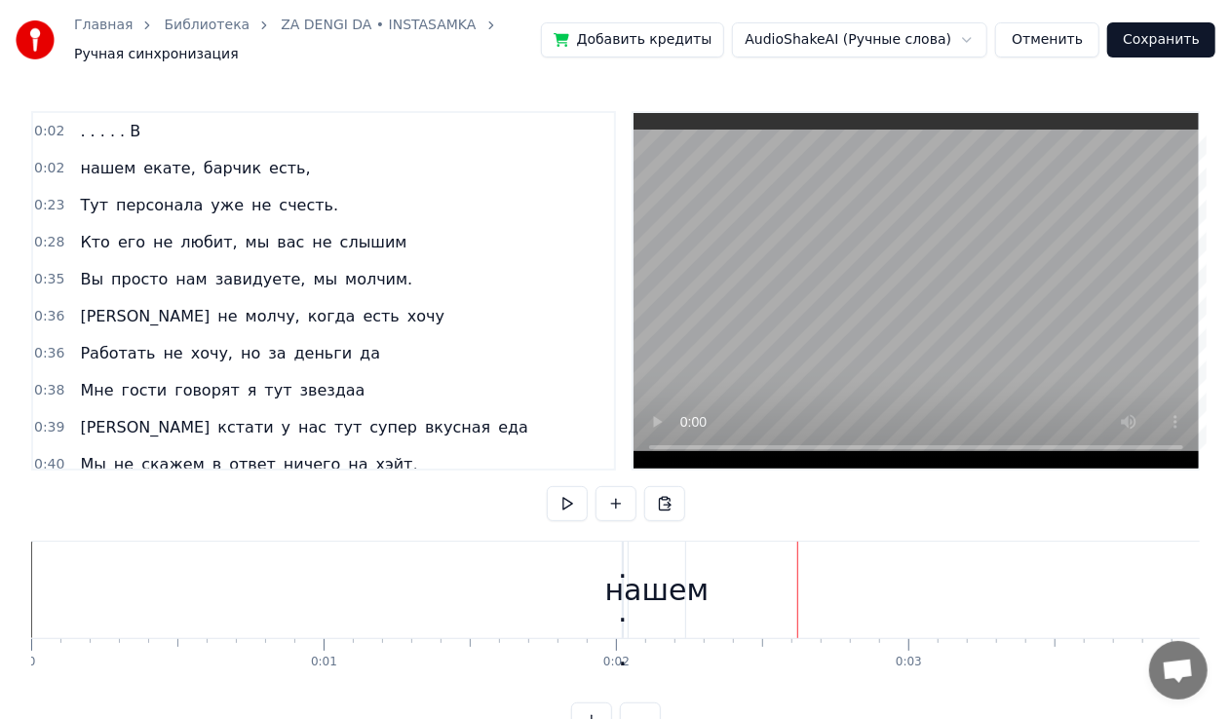
click at [677, 591] on div "нашем" at bounding box center [657, 590] width 104 height 44
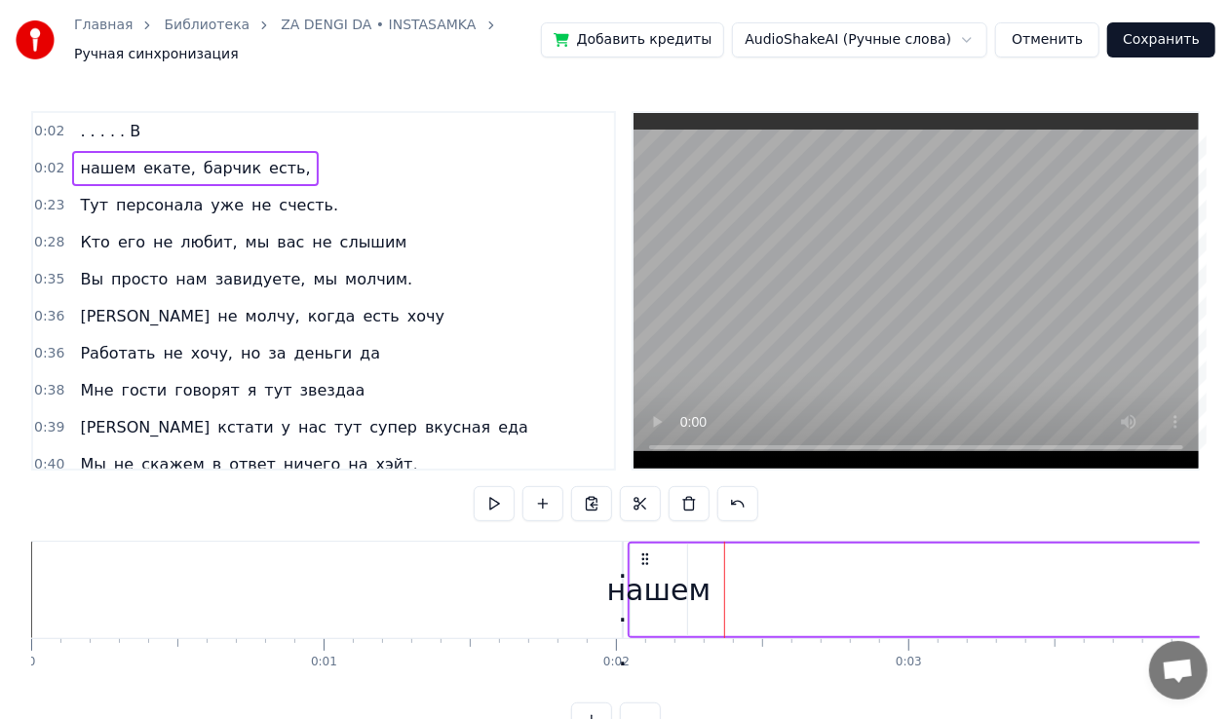
click at [689, 598] on div "нашем" at bounding box center [659, 590] width 104 height 44
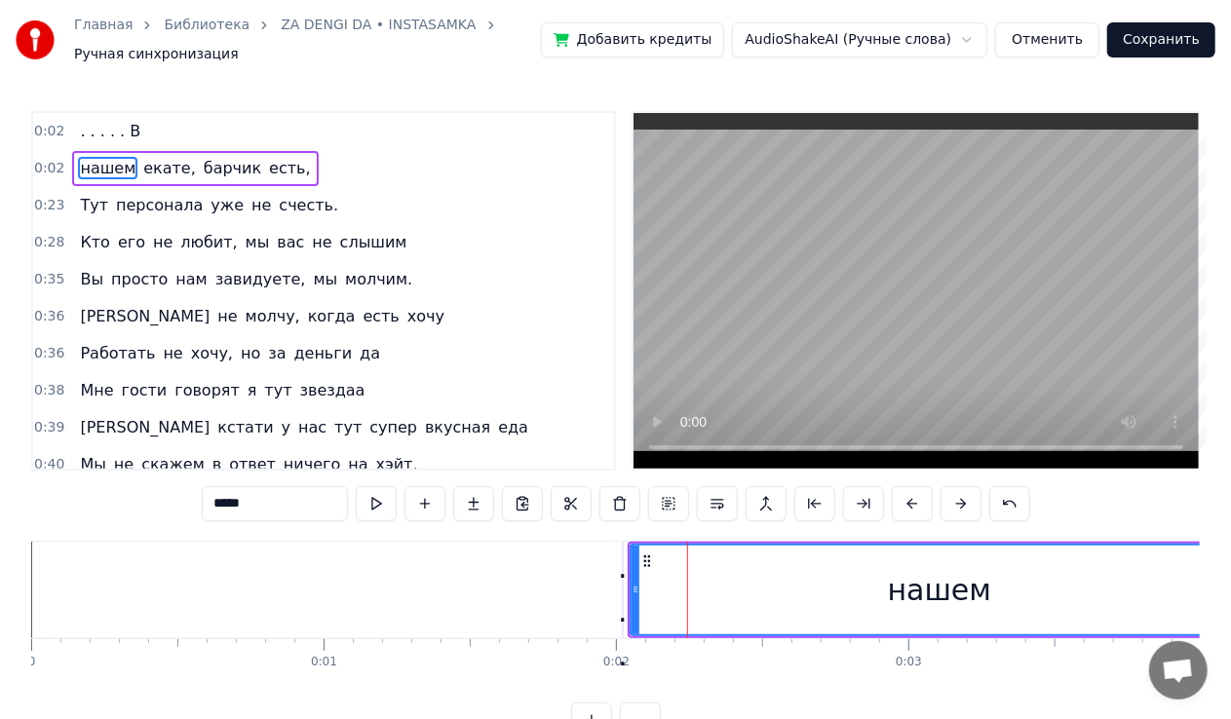
drag, startPoint x: 685, startPoint y: 597, endPoint x: 1247, endPoint y: 603, distance: 561.6
click at [1231, 603] on html "Главная Библиотека ZA DENGI DA • INSTASAMKA Ручная синхронизация Добавить креди…" at bounding box center [615, 384] width 1231 height 769
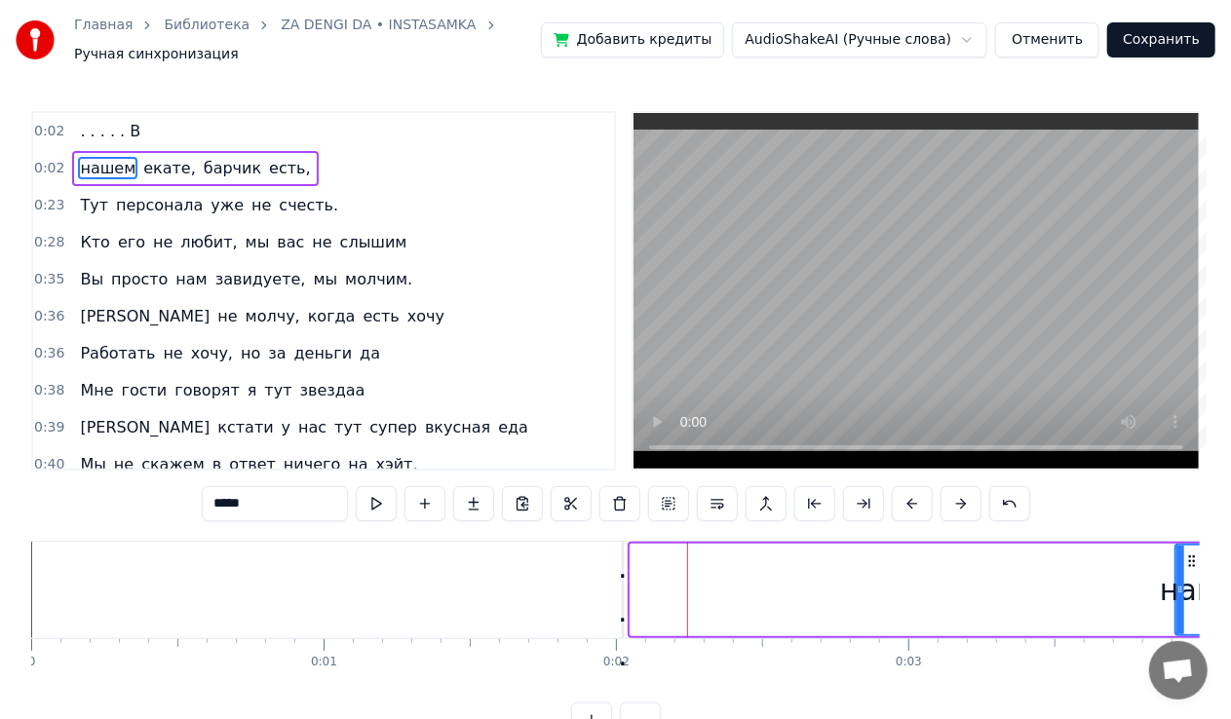
drag, startPoint x: 634, startPoint y: 599, endPoint x: 1179, endPoint y: 604, distance: 545.0
click at [1179, 604] on div at bounding box center [1181, 590] width 8 height 89
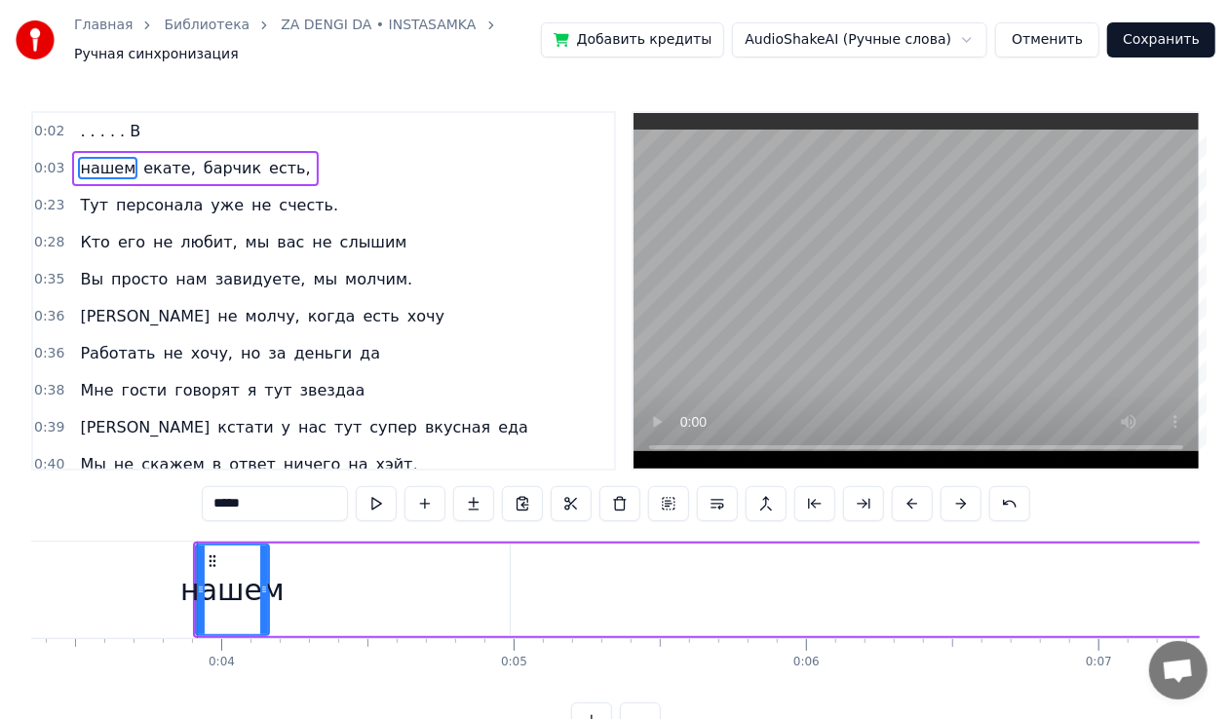
scroll to position [0, 1048]
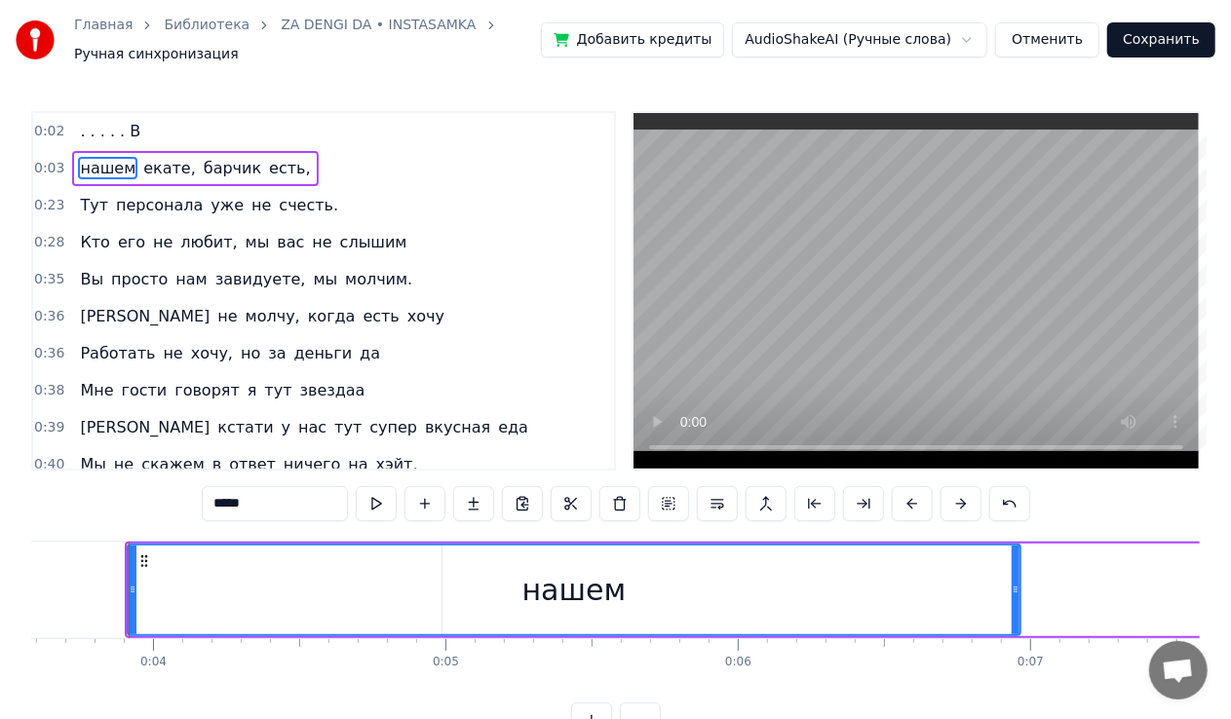
drag, startPoint x: 194, startPoint y: 590, endPoint x: 1011, endPoint y: 594, distance: 817.0
click at [1014, 595] on icon at bounding box center [1016, 590] width 8 height 16
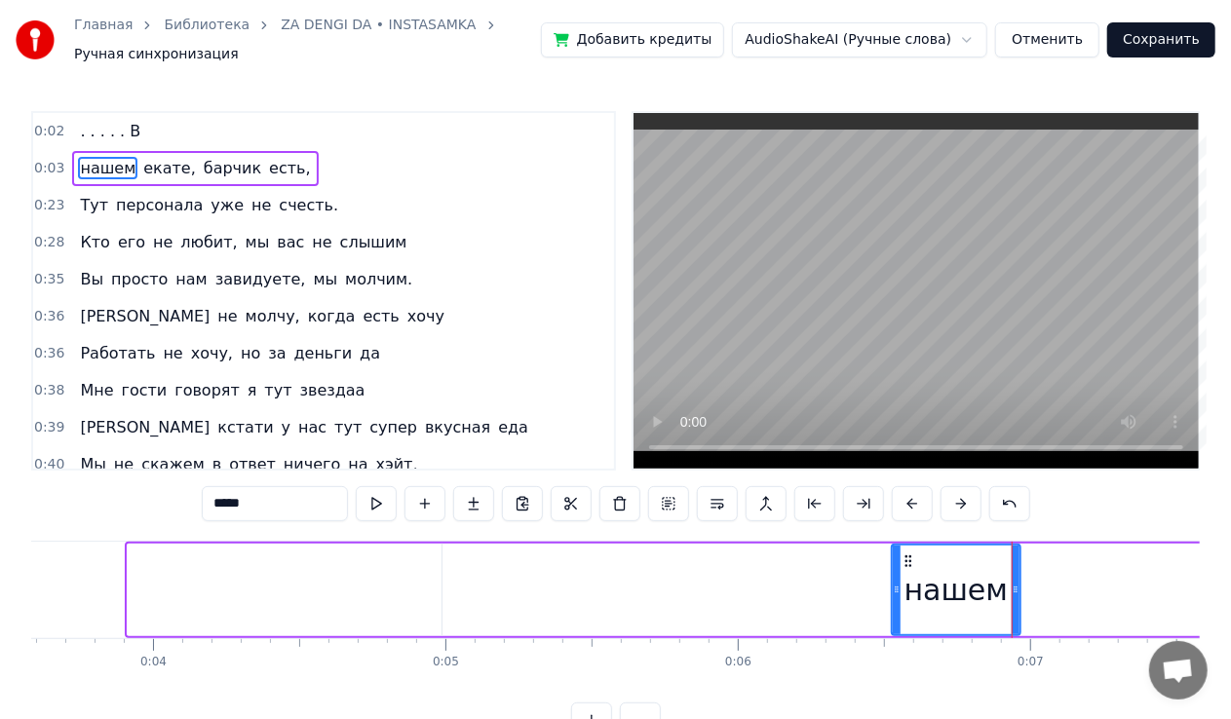
drag, startPoint x: 134, startPoint y: 576, endPoint x: 911, endPoint y: 587, distance: 777.1
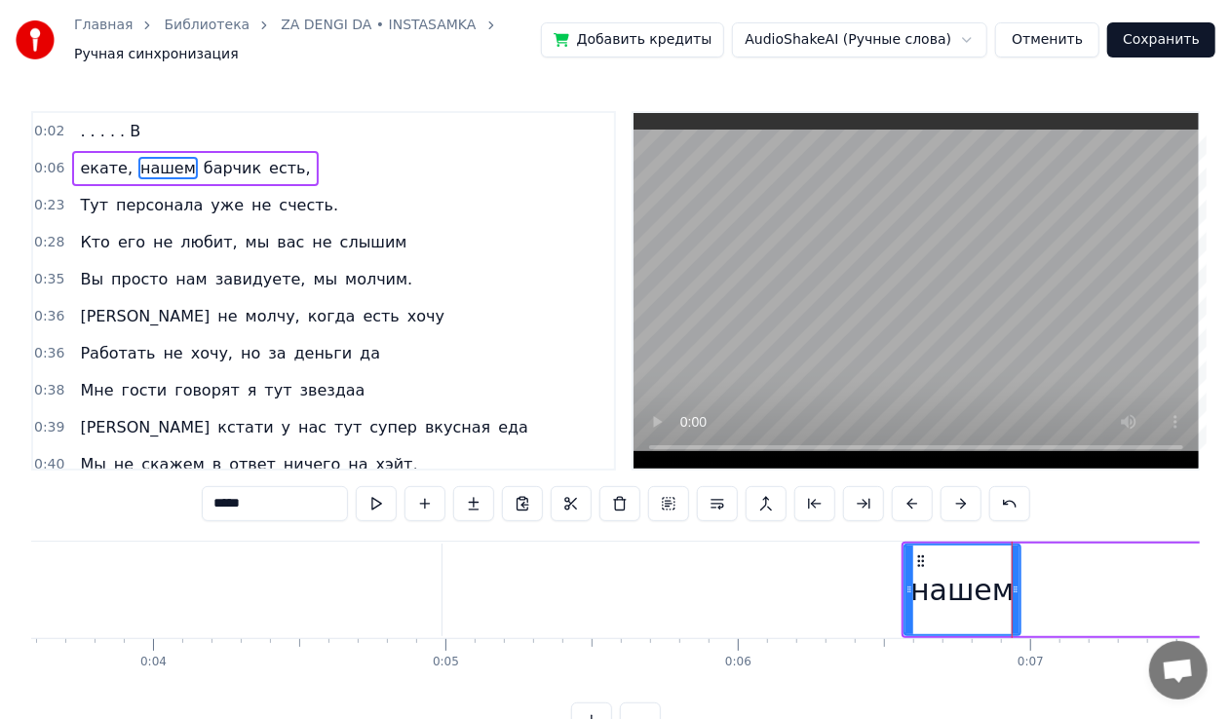
scroll to position [0, 0]
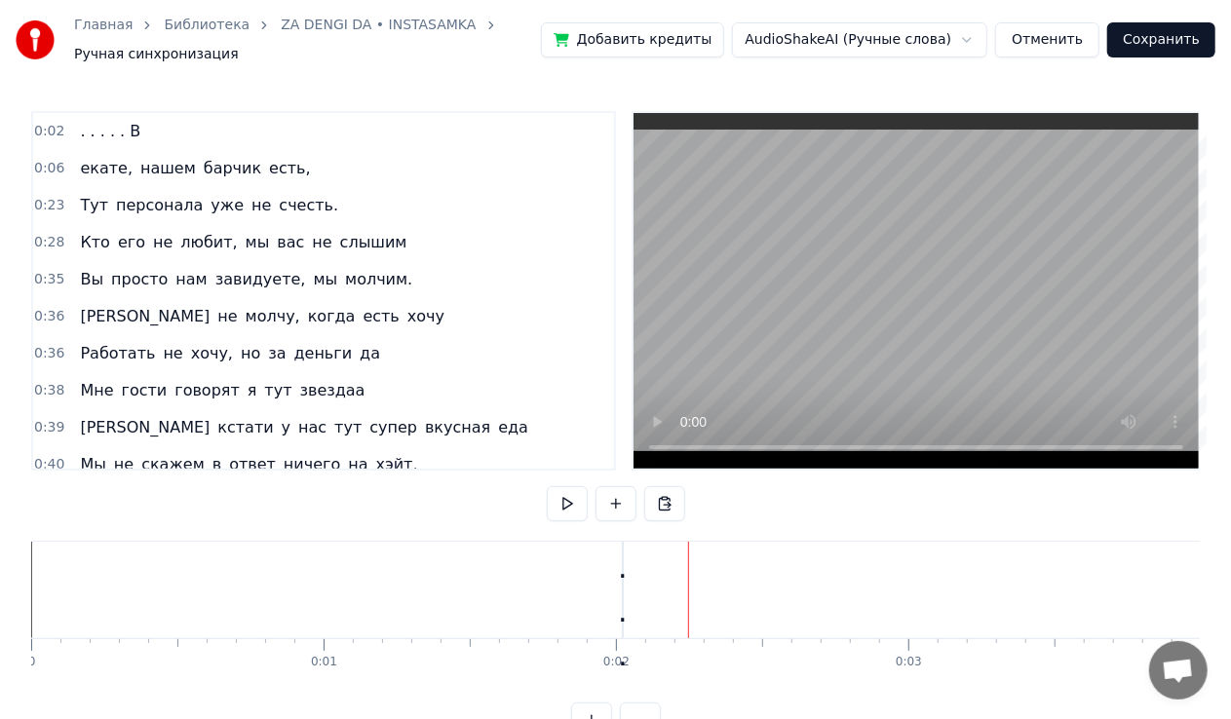
click at [628, 603] on div ". . . . . В" at bounding box center [623, 589] width 20 height 263
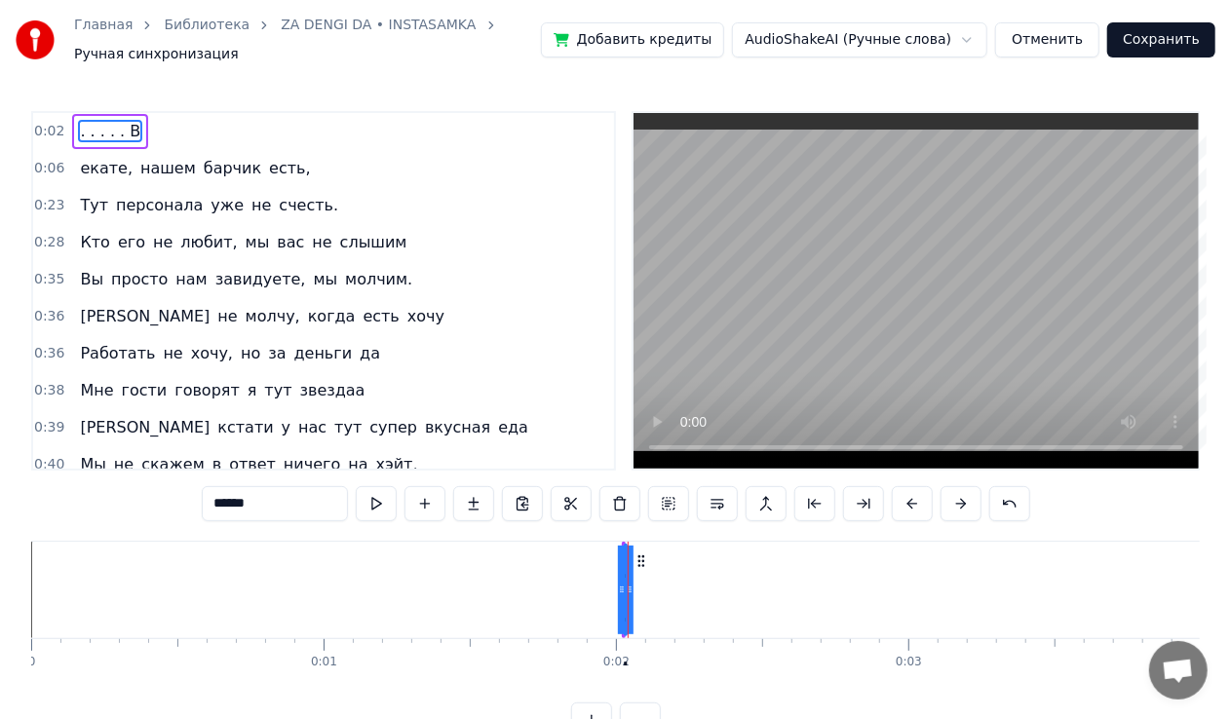
click at [626, 603] on div at bounding box center [630, 590] width 8 height 89
type input "******"
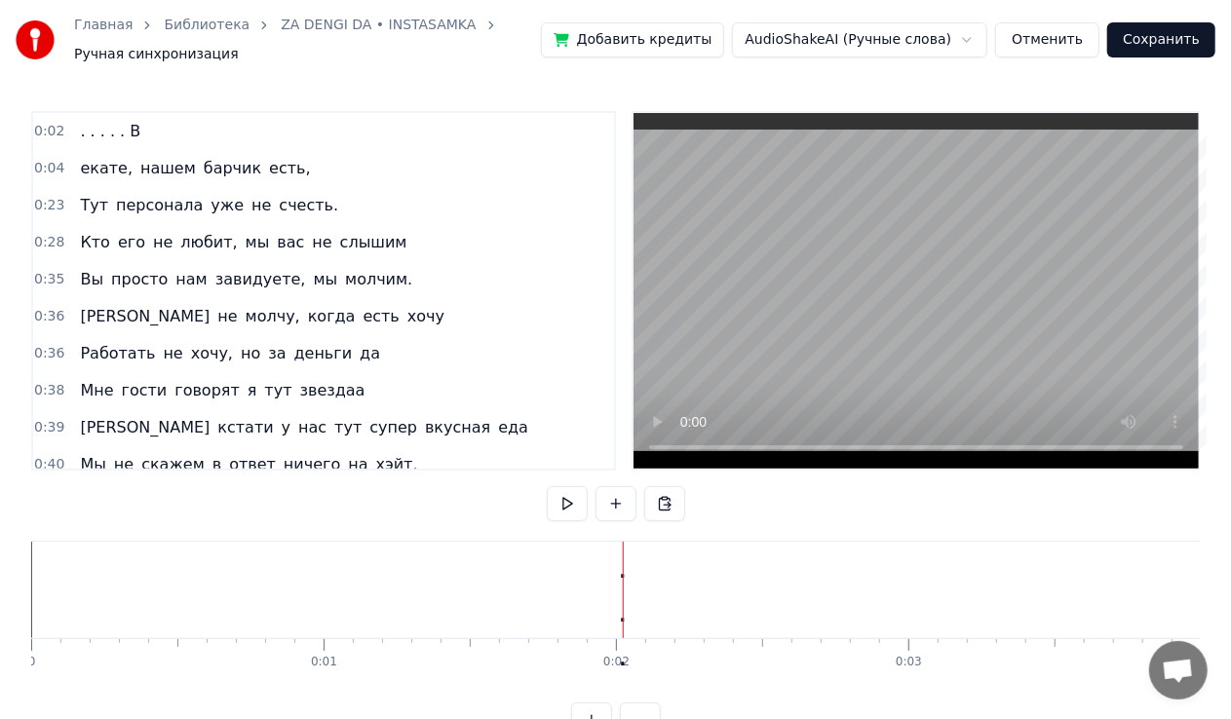
click at [626, 601] on div ". . . . . В" at bounding box center [623, 589] width 20 height 263
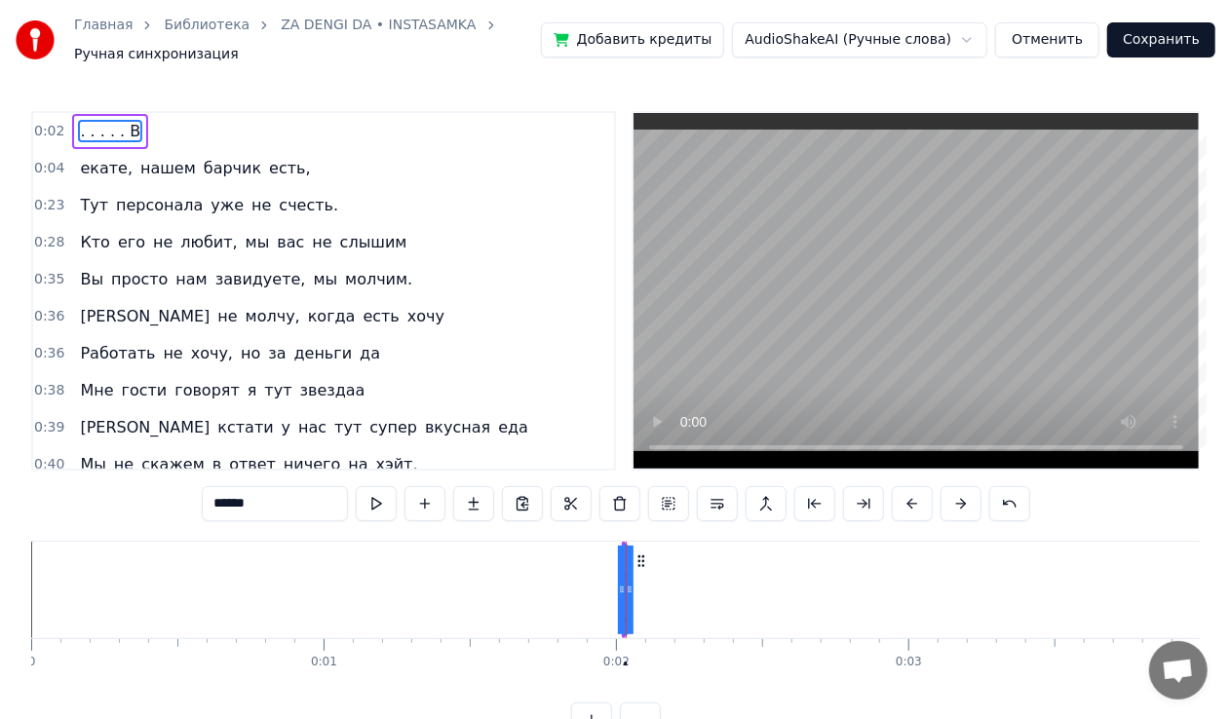
click at [626, 601] on div at bounding box center [626, 590] width 1 height 97
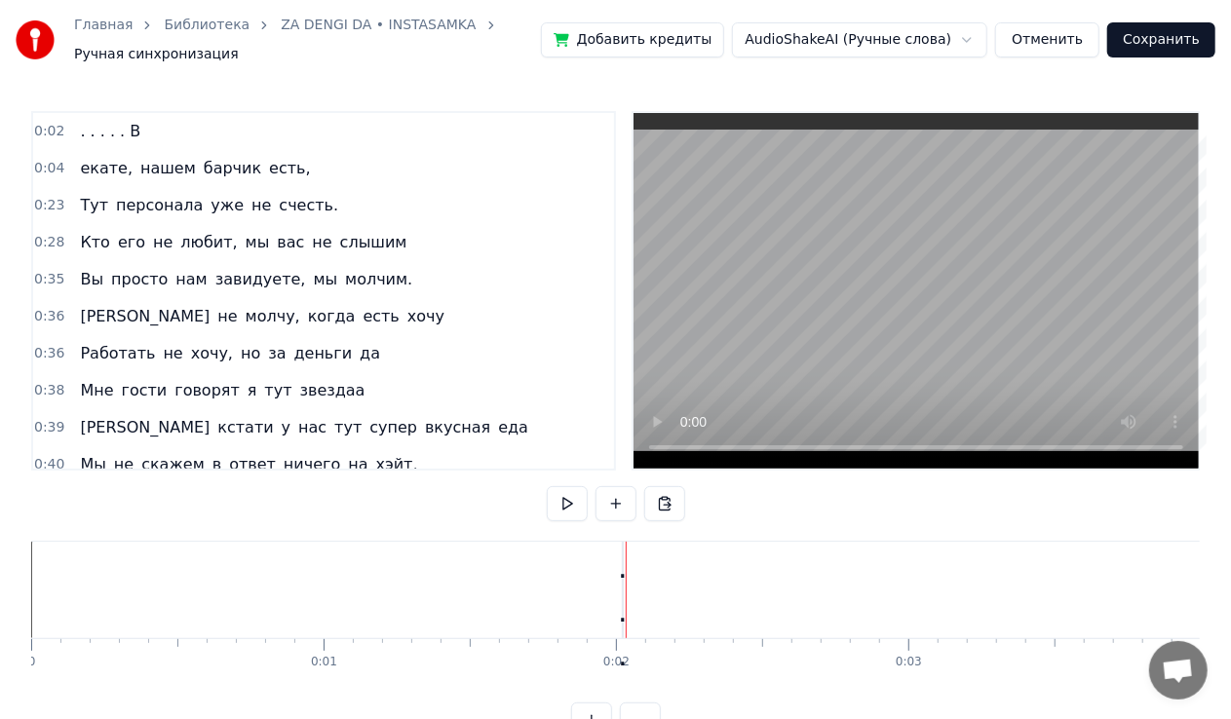
click at [626, 601] on div at bounding box center [626, 590] width 1 height 97
click at [624, 601] on div ". . . . . В" at bounding box center [623, 589] width 20 height 263
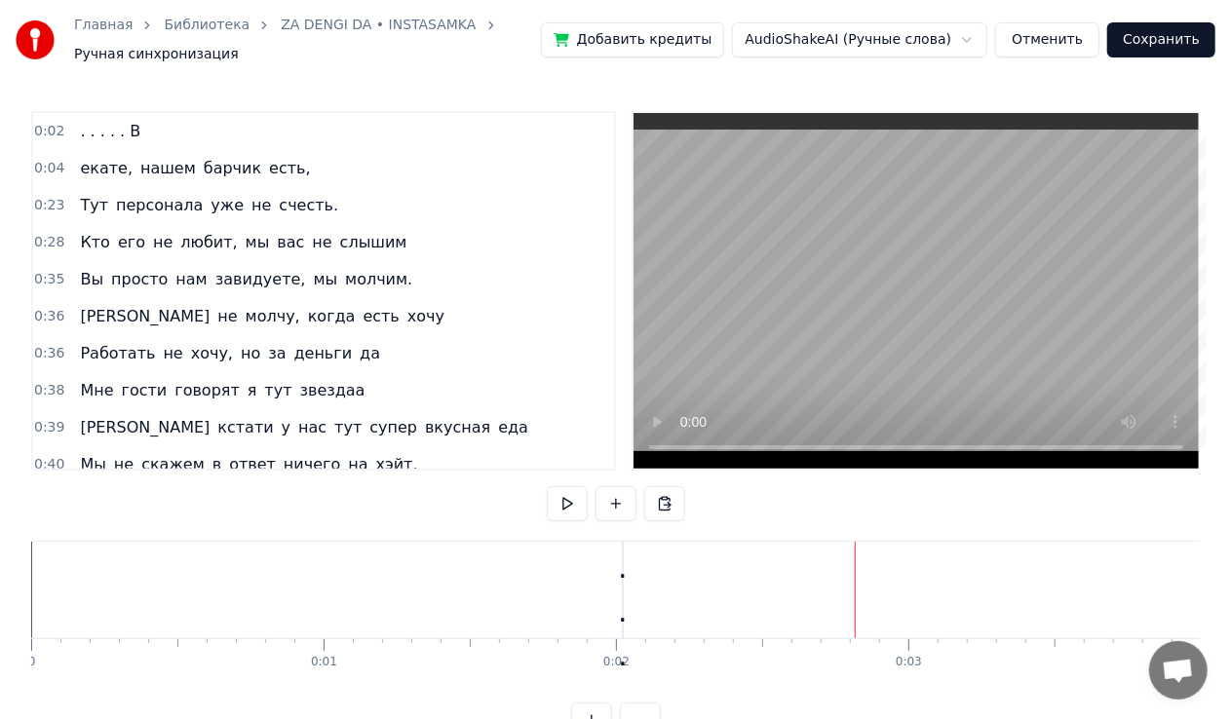
click at [629, 594] on div ". . . . . В" at bounding box center [623, 589] width 20 height 263
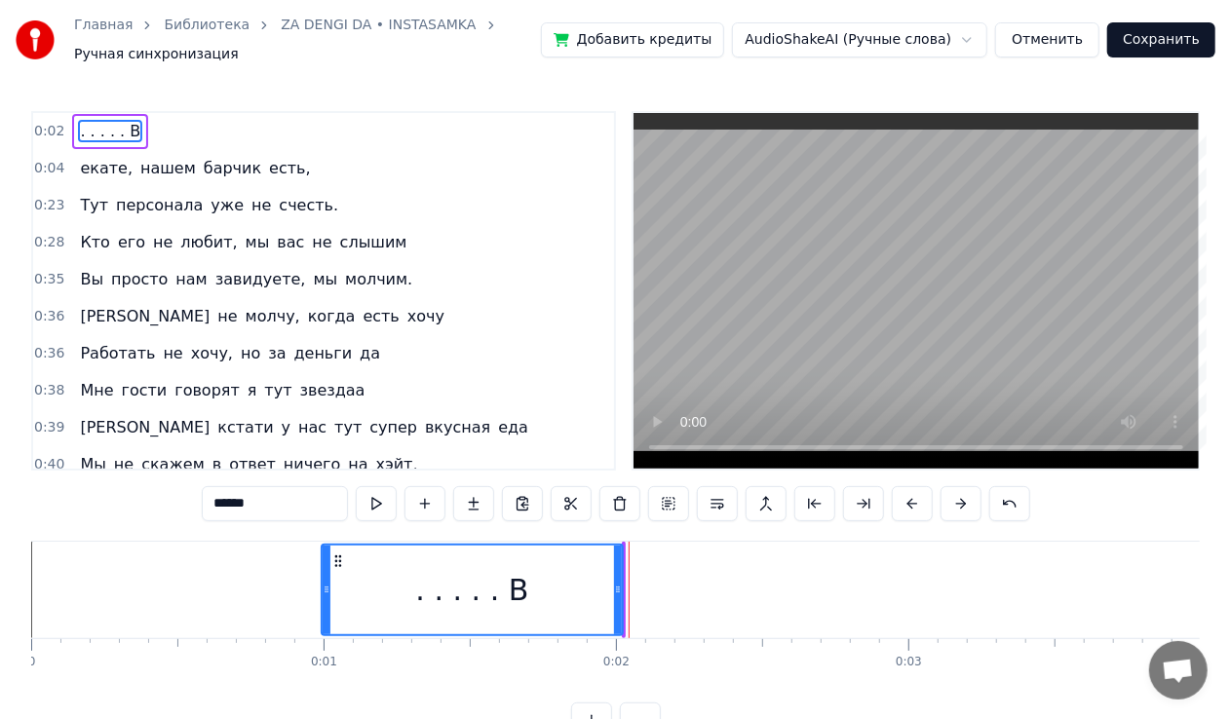
drag, startPoint x: 628, startPoint y: 594, endPoint x: 331, endPoint y: 609, distance: 296.8
click at [330, 609] on div at bounding box center [327, 590] width 8 height 89
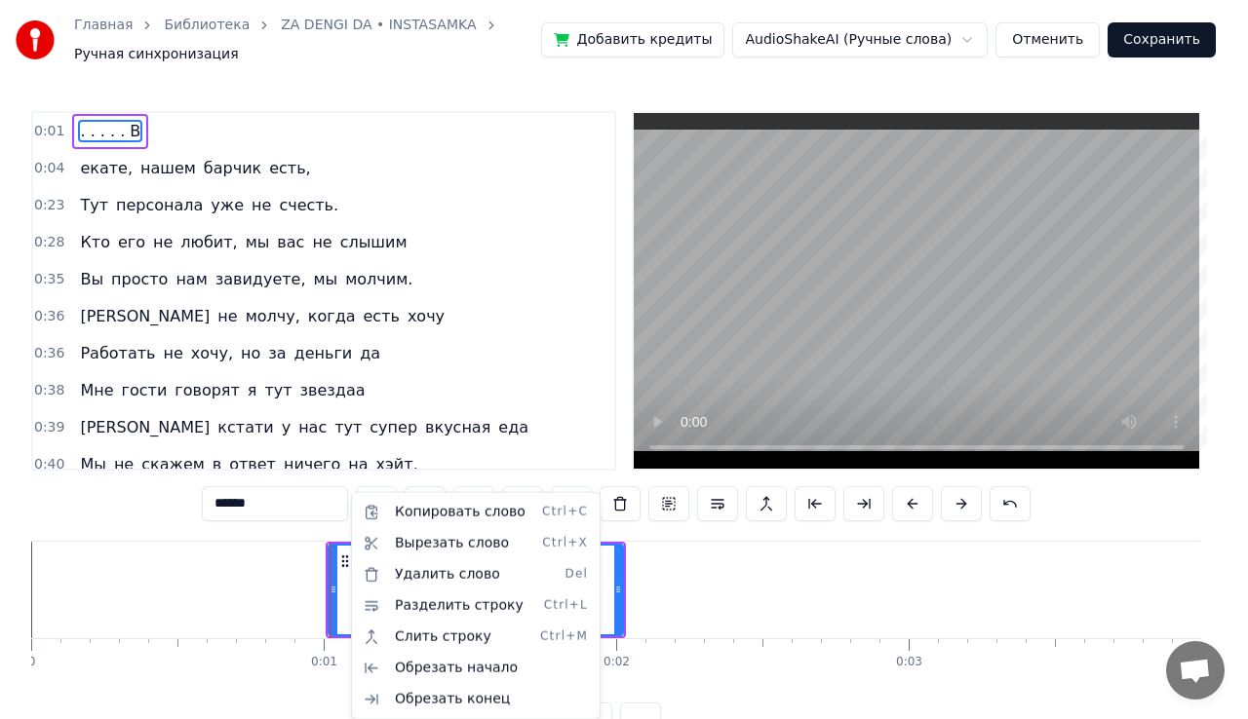
click at [773, 593] on html "Главная Библиотека ZA DENGI DA • INSTASAMKA Ручная синхронизация Добавить креди…" at bounding box center [624, 384] width 1248 height 769
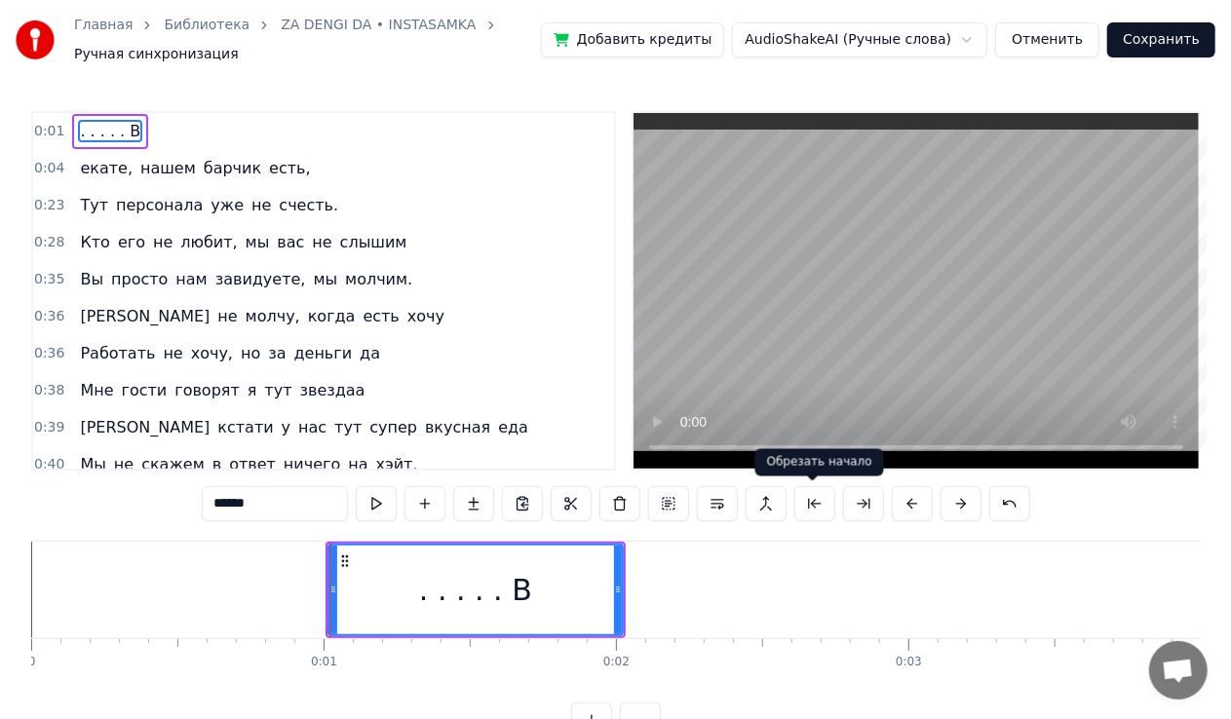
click at [821, 503] on button at bounding box center [815, 503] width 41 height 35
type input "******"
click at [123, 613] on div "Главная Библиотека ZA DENGI DA • INSTASAMKA Ручная синхронизация Добавить креди…" at bounding box center [615, 369] width 1231 height 738
click at [330, 613] on div at bounding box center [330, 590] width 1 height 97
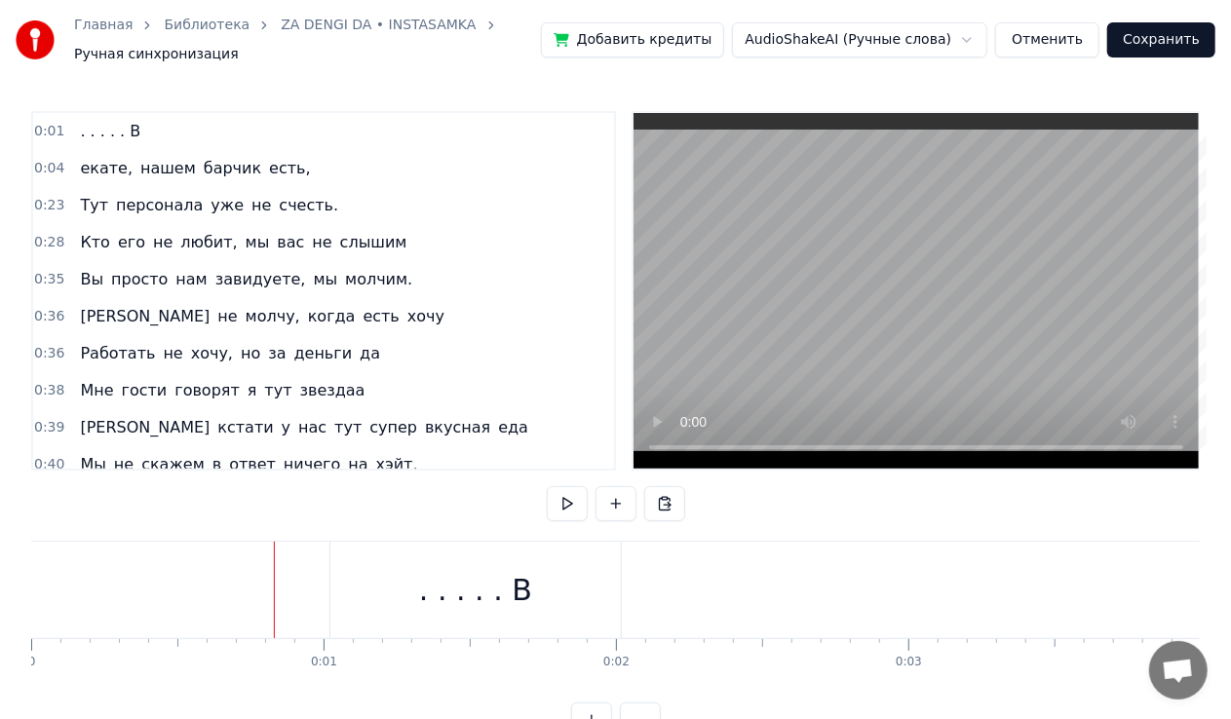
drag, startPoint x: 275, startPoint y: 589, endPoint x: 373, endPoint y: 600, distance: 99.0
click at [316, 600] on div at bounding box center [316, 590] width 1 height 97
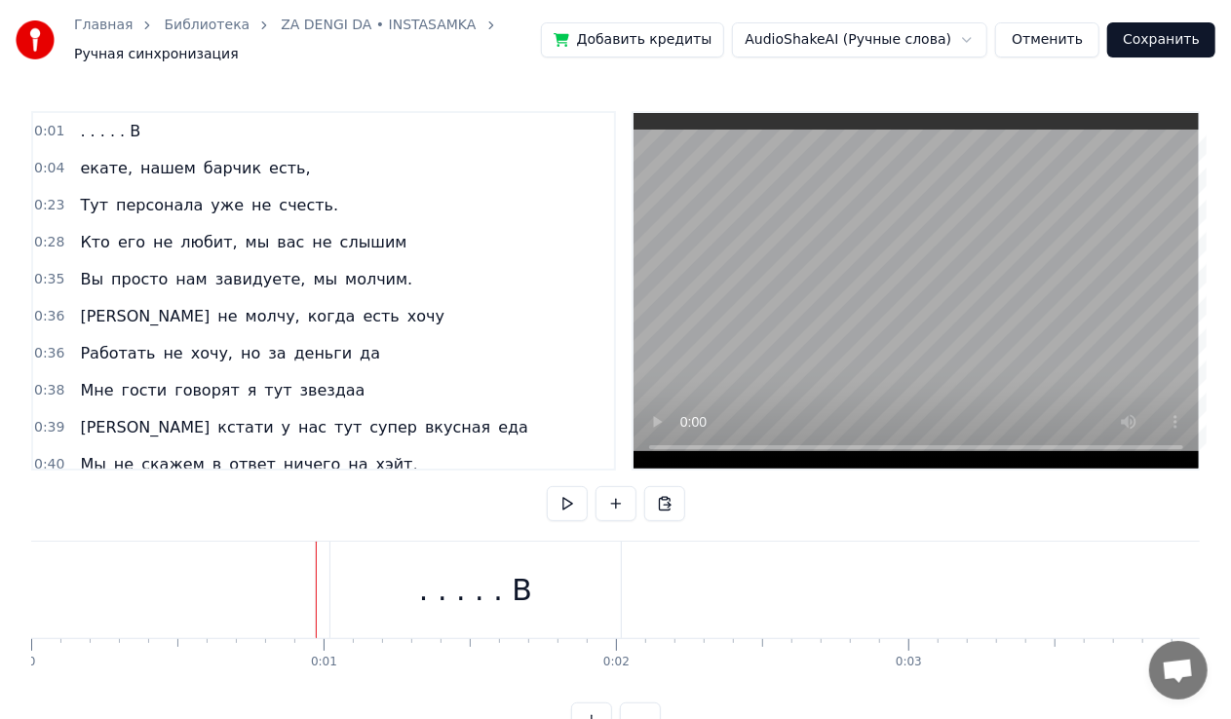
click at [589, 603] on div ". . . . . В" at bounding box center [475, 590] width 291 height 97
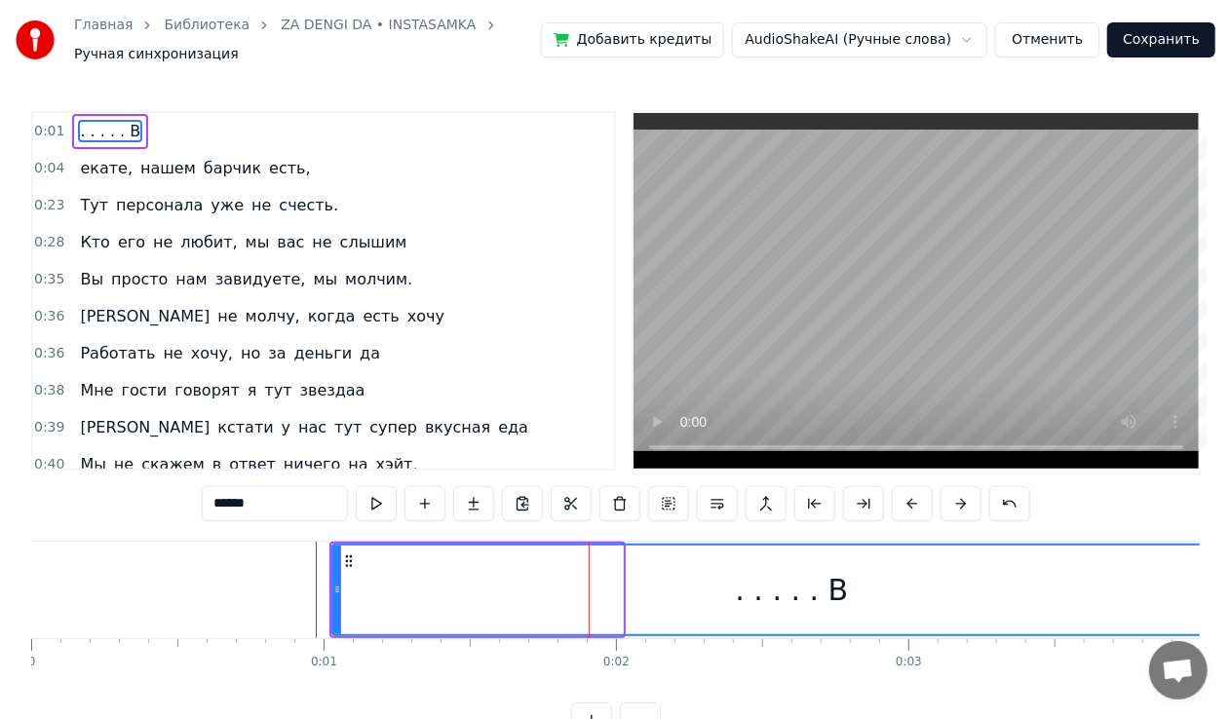
drag, startPoint x: 618, startPoint y: 575, endPoint x: 1247, endPoint y: 536, distance: 630.0
click at [1231, 536] on html "Главная Библиотека ZA DENGI DA • INSTASAMKA Ручная синхронизация Добавить креди…" at bounding box center [615, 384] width 1231 height 769
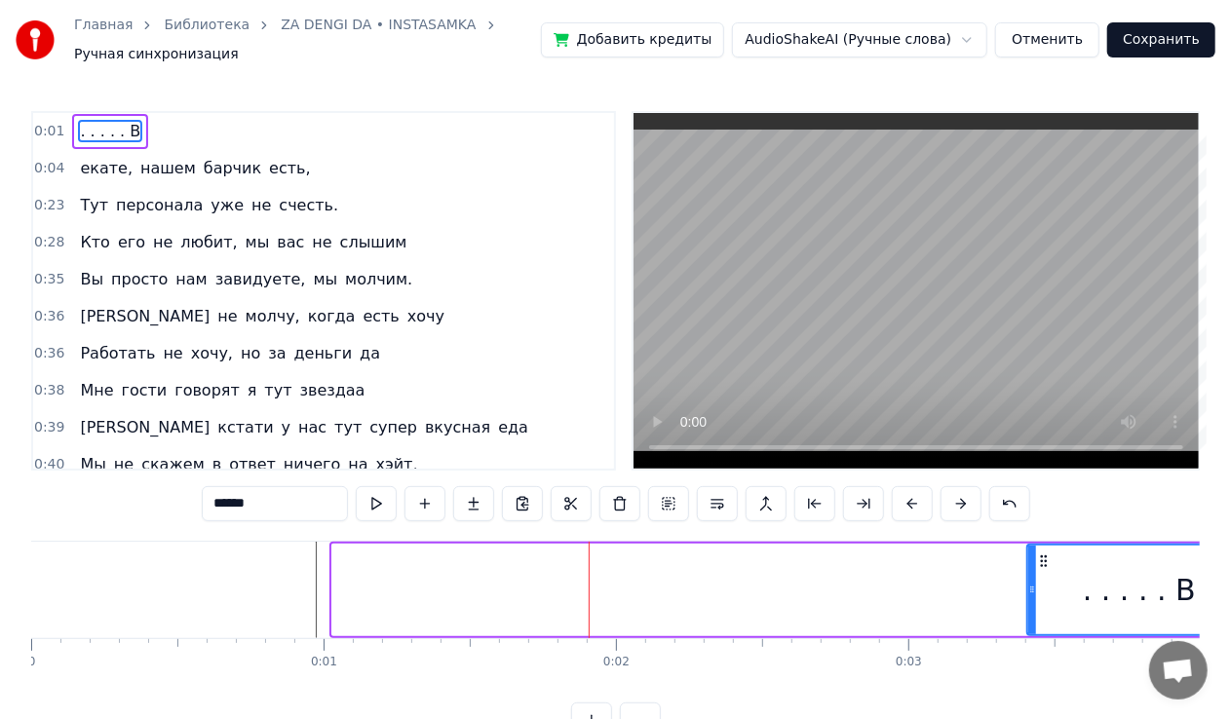
drag, startPoint x: 334, startPoint y: 594, endPoint x: 1048, endPoint y: 562, distance: 714.4
click at [1036, 562] on div at bounding box center [1033, 590] width 8 height 89
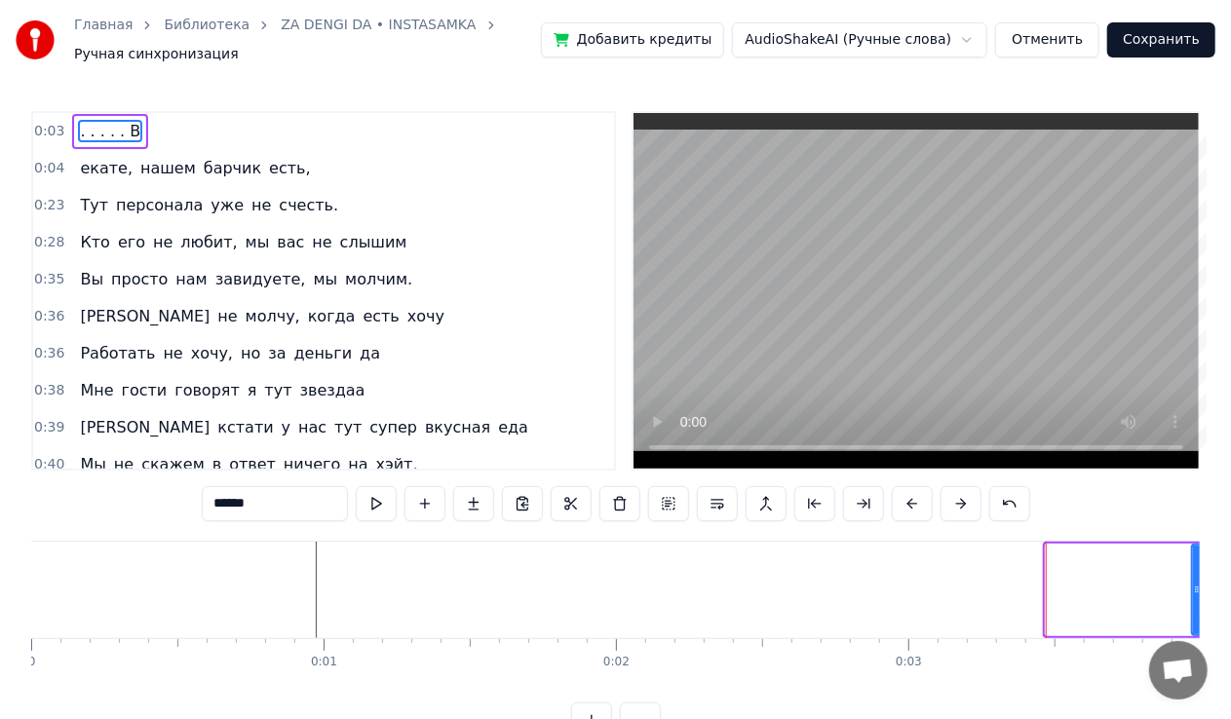
drag, startPoint x: 1065, startPoint y: 589, endPoint x: 1241, endPoint y: 603, distance: 177.0
click at [1231, 603] on html "Главная Библиотека ZA DENGI DA • INSTASAMKA Ручная синхронизация Добавить креди…" at bounding box center [615, 384] width 1231 height 769
type input "******"
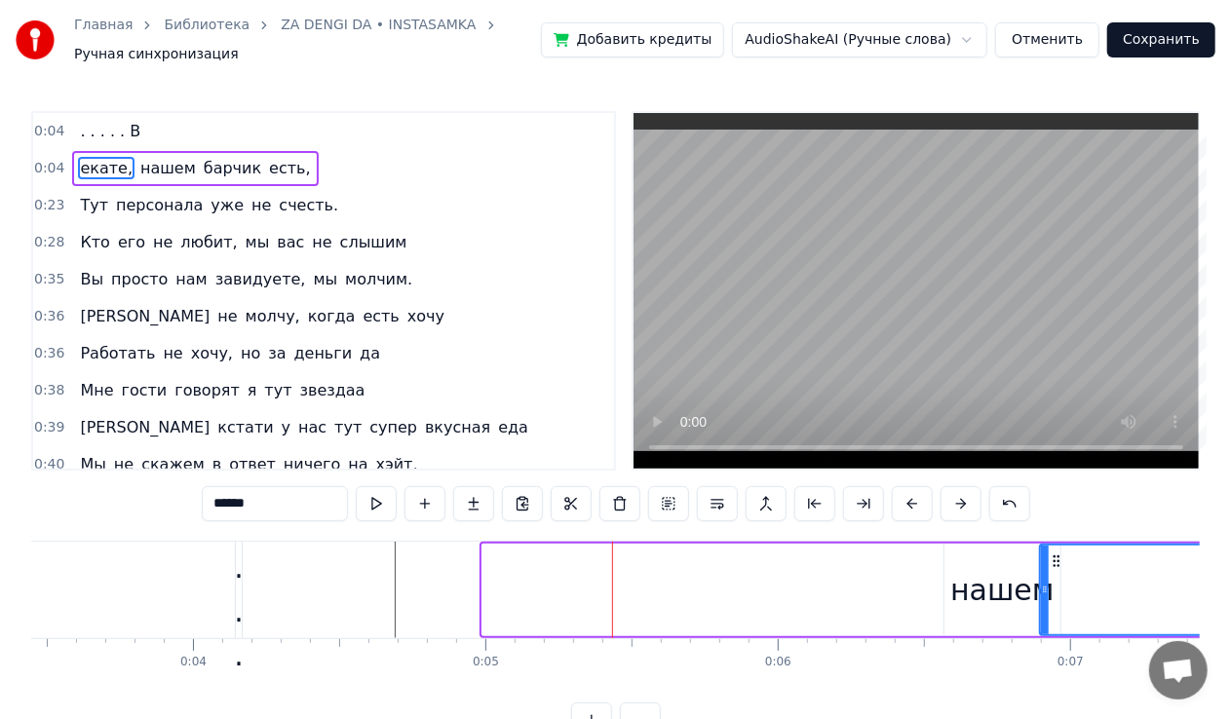
drag, startPoint x: 485, startPoint y: 598, endPoint x: 928, endPoint y: 596, distance: 443.6
click at [1041, 596] on div at bounding box center [1045, 590] width 8 height 89
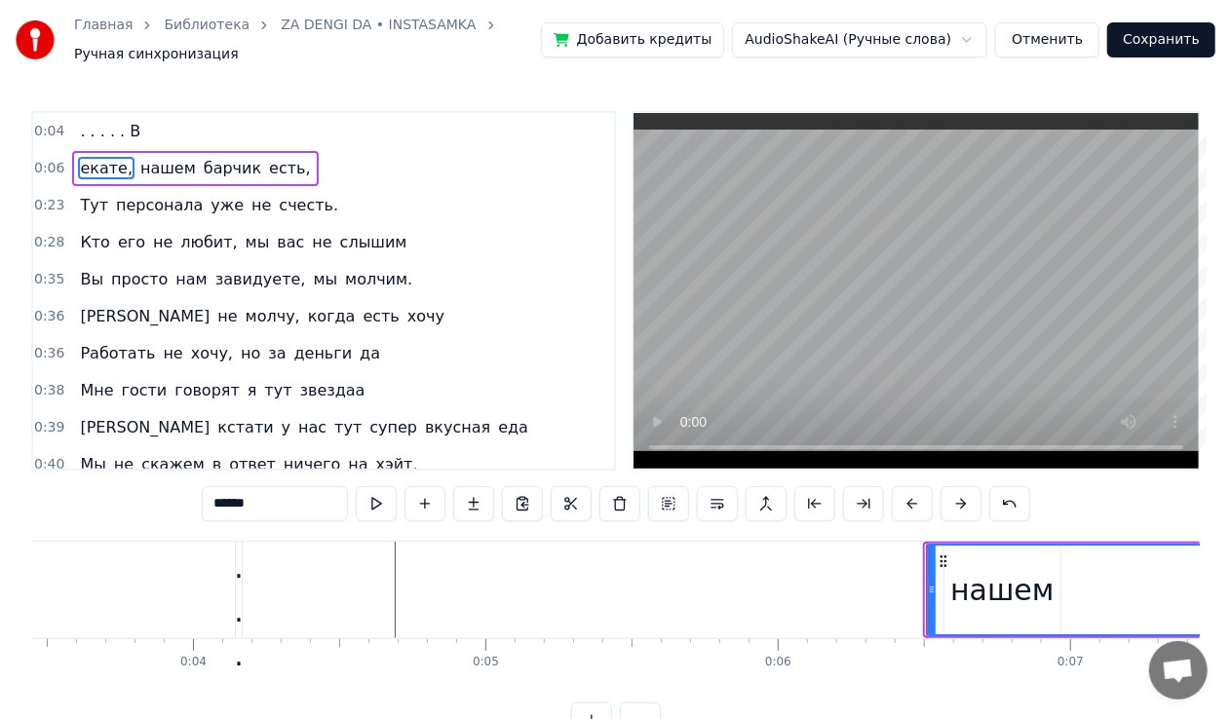
click at [936, 565] on icon at bounding box center [944, 562] width 16 height 16
click at [945, 563] on icon at bounding box center [944, 562] width 16 height 16
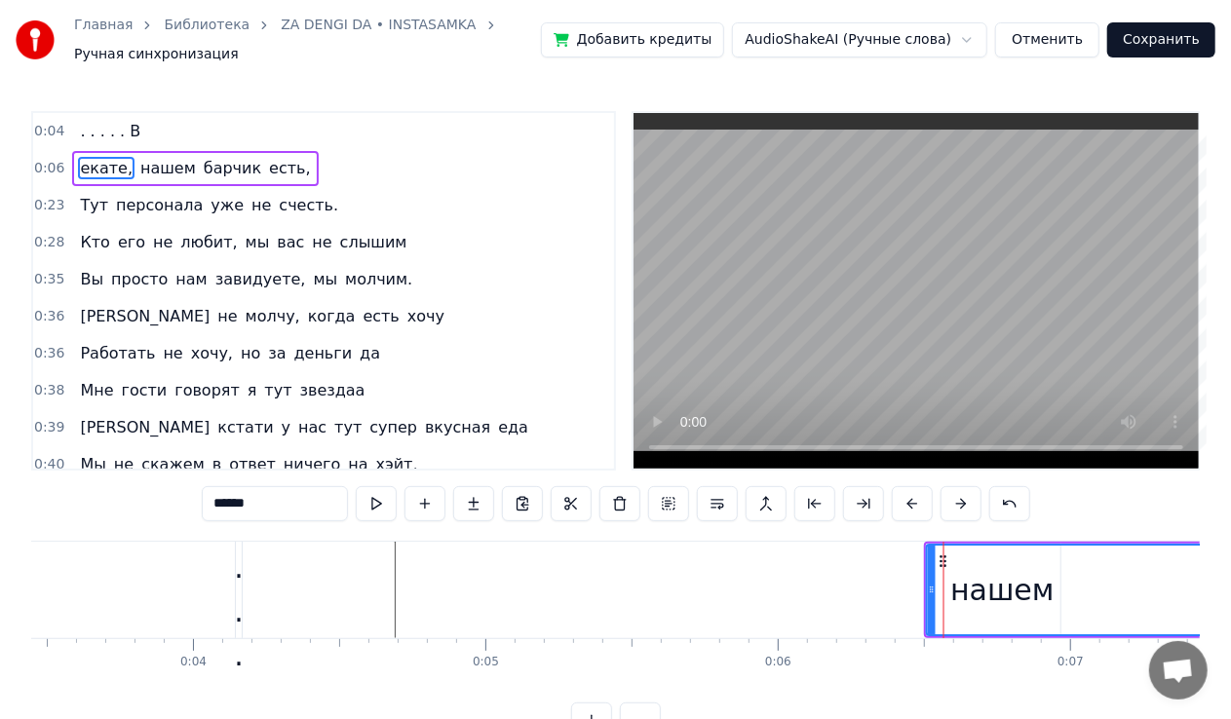
click at [945, 563] on icon at bounding box center [944, 562] width 16 height 16
drag, startPoint x: 931, startPoint y: 593, endPoint x: 1153, endPoint y: 597, distance: 222.3
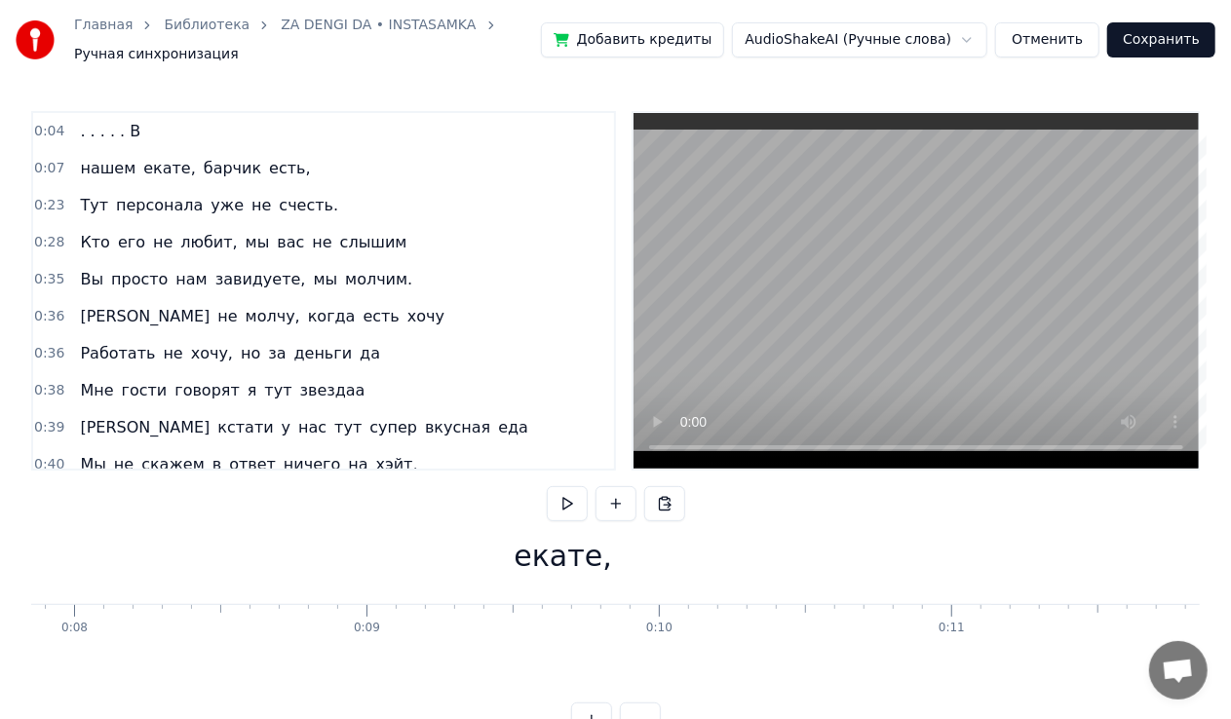
scroll to position [0, 2297]
click at [82, 209] on span "Тут" at bounding box center [94, 205] width 32 height 22
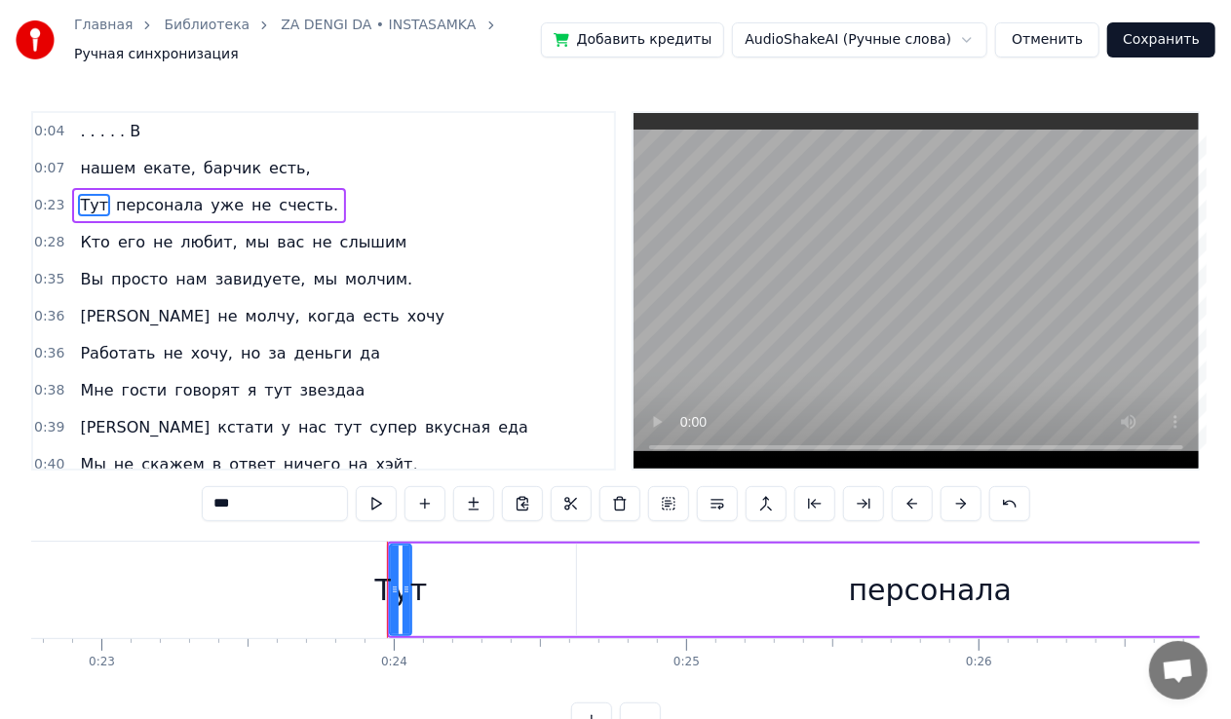
scroll to position [0, 6915]
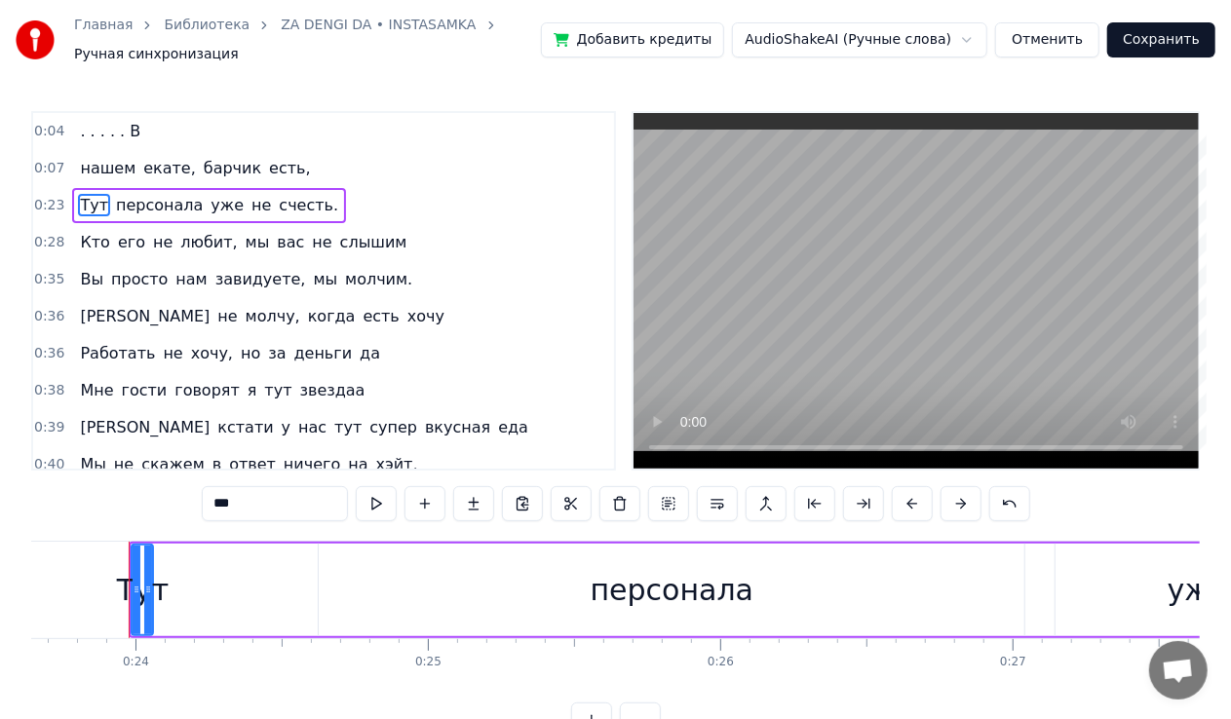
click at [1012, 355] on video at bounding box center [916, 291] width 565 height 356
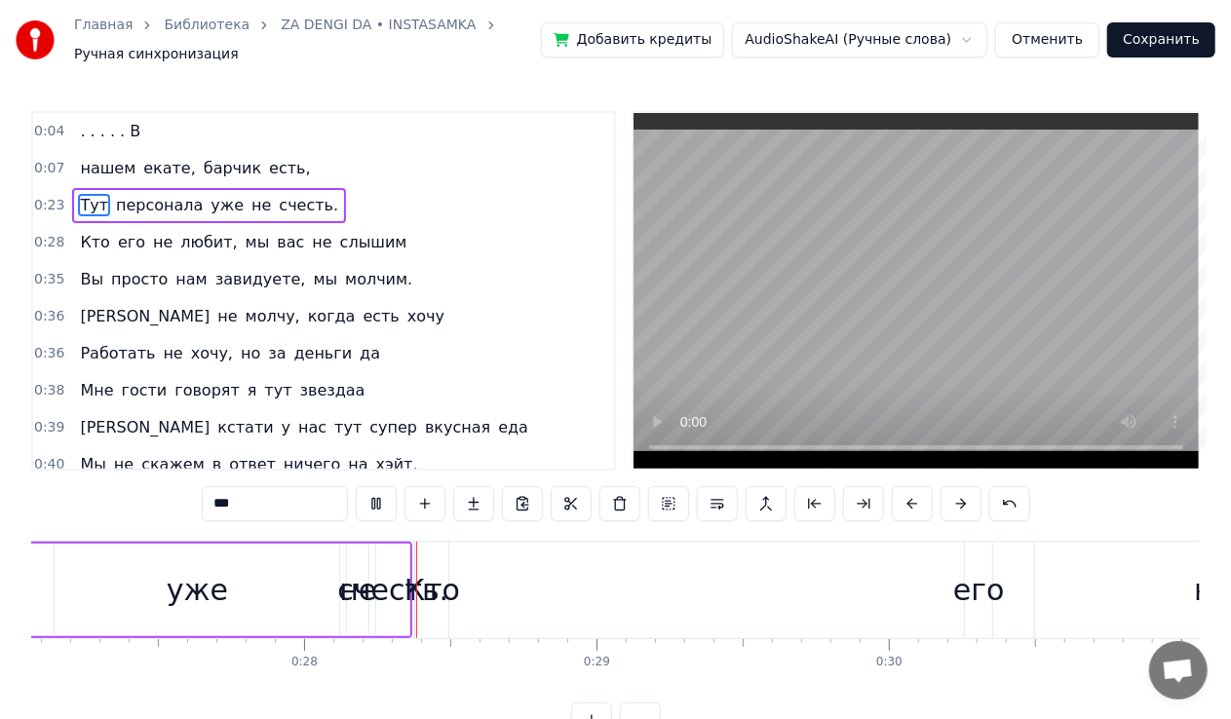
click at [139, 196] on span "персонала" at bounding box center [159, 205] width 91 height 22
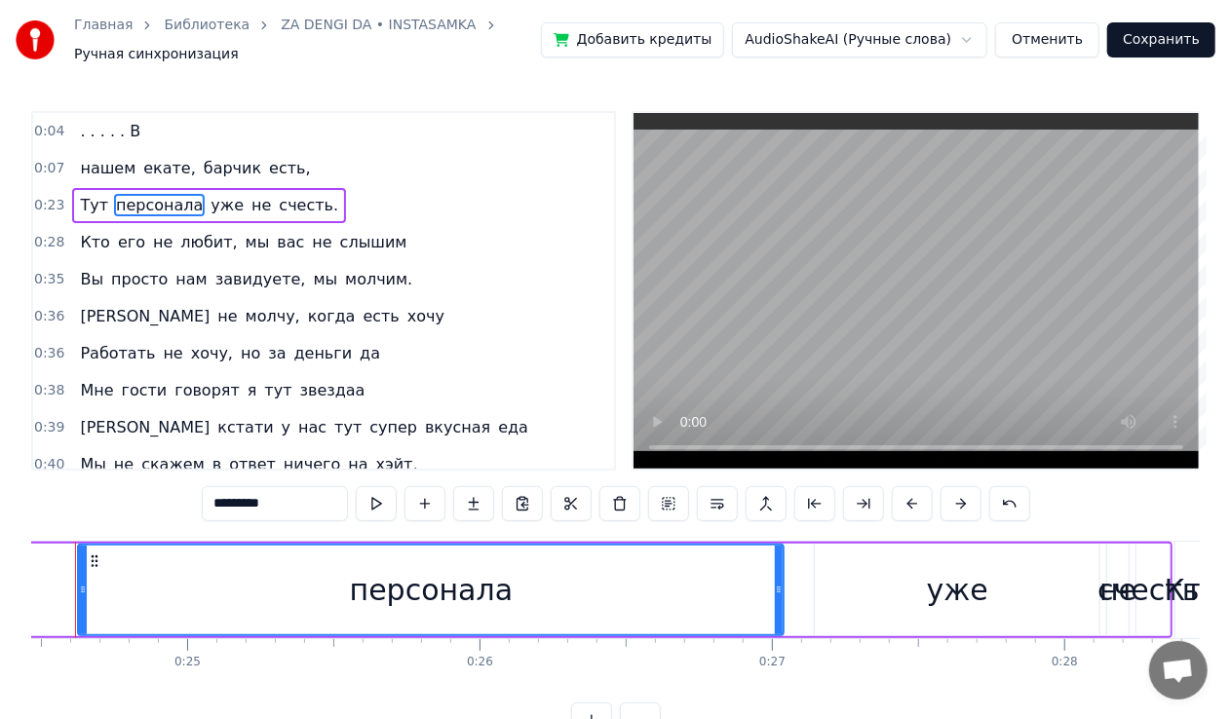
scroll to position [0, 7102]
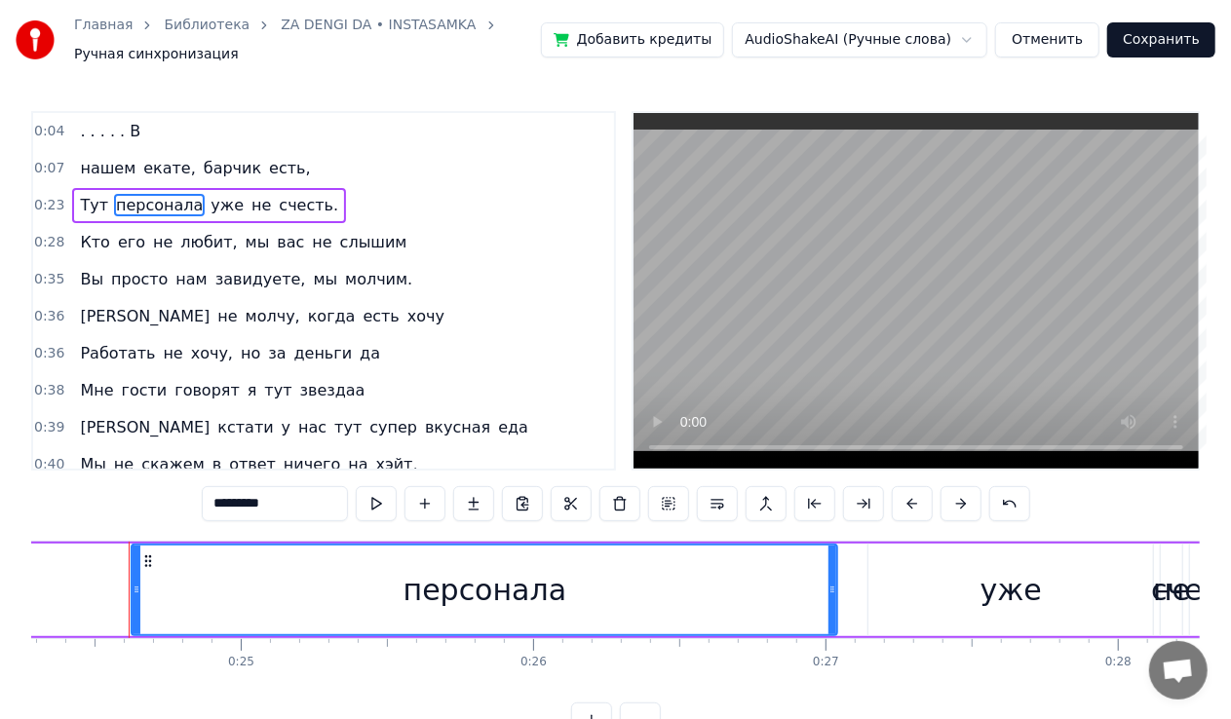
click at [832, 339] on video at bounding box center [916, 291] width 565 height 356
click at [97, 175] on span "нашем" at bounding box center [107, 168] width 59 height 22
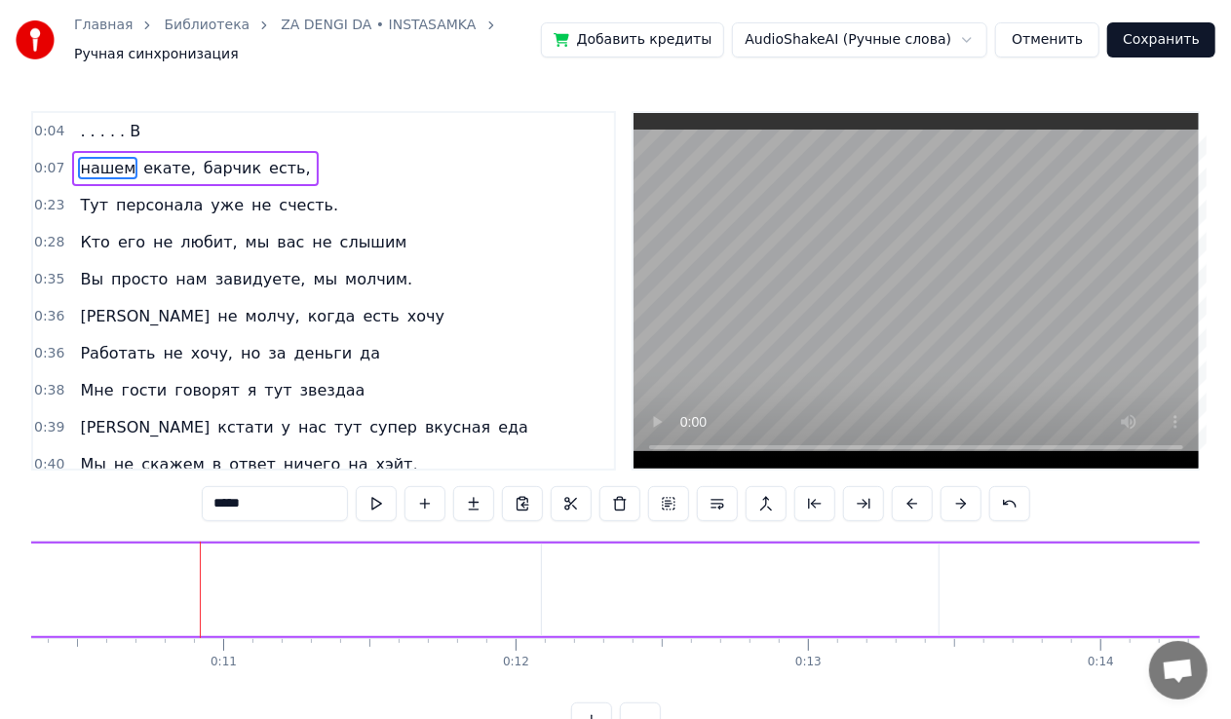
scroll to position [0, 3096]
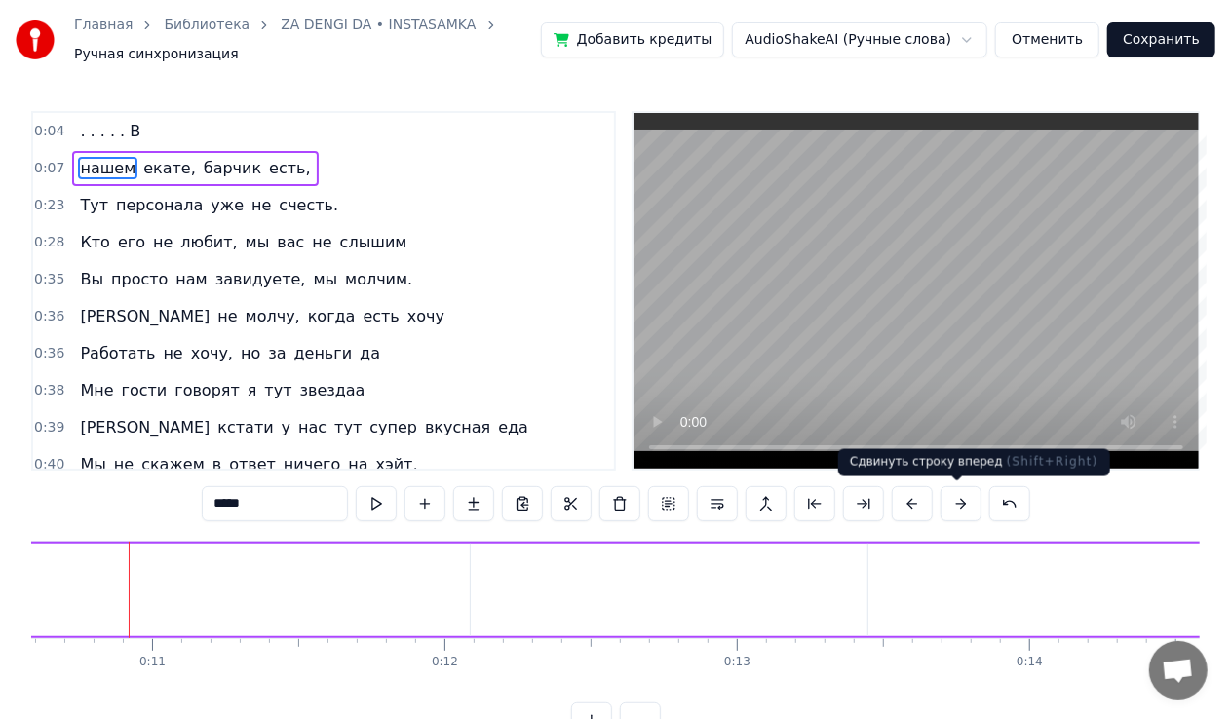
click at [963, 507] on button at bounding box center [961, 503] width 41 height 35
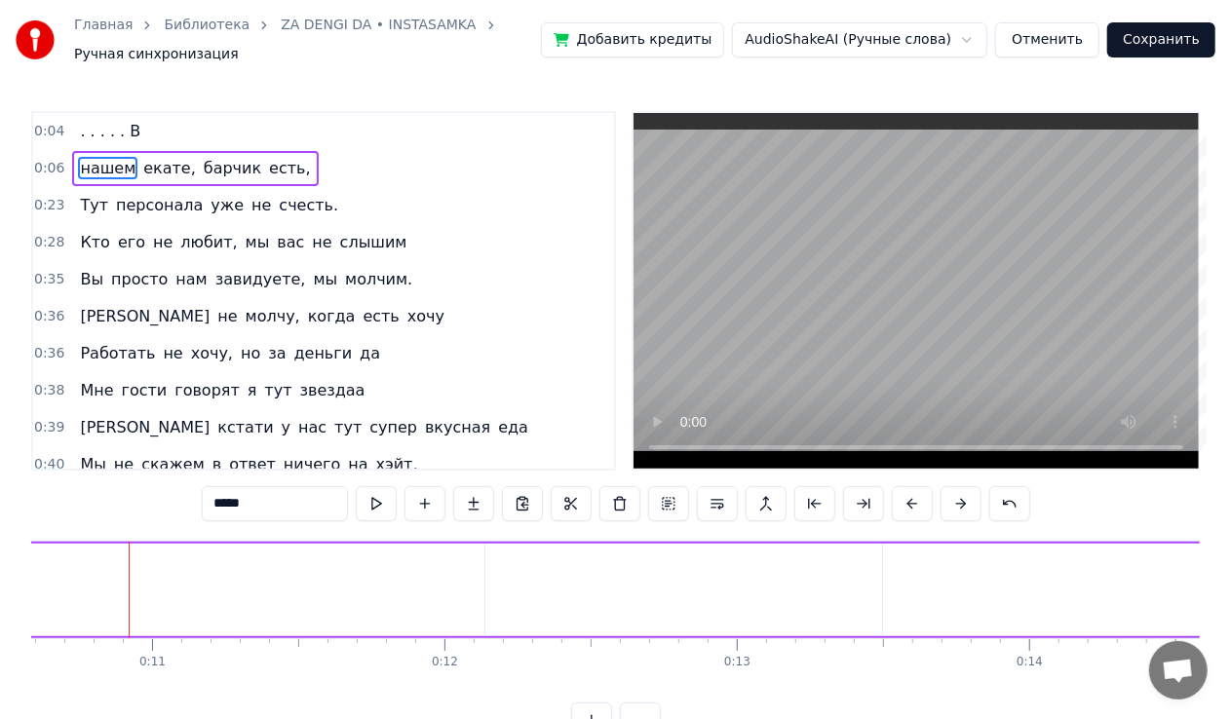
click at [960, 507] on button at bounding box center [961, 503] width 41 height 35
click at [113, 138] on span ". . . . . В" at bounding box center [110, 131] width 64 height 22
type input "******"
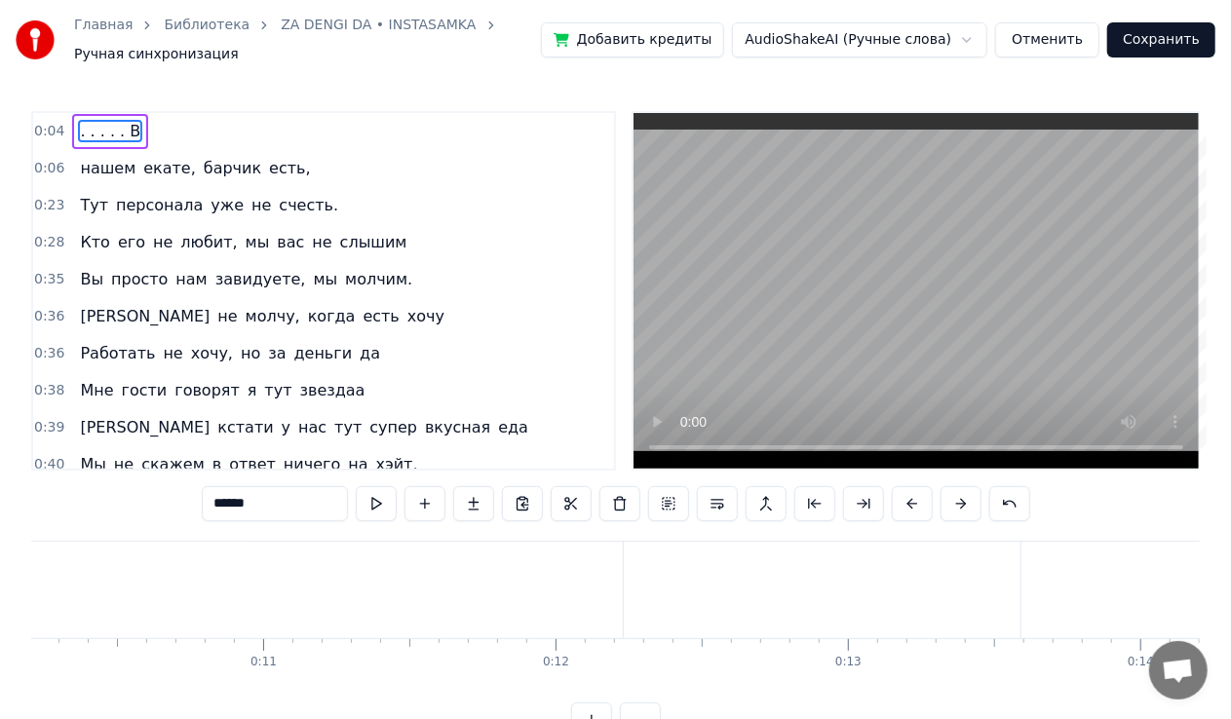
click at [150, 130] on div "0:04 . . . . . В" at bounding box center [323, 131] width 581 height 37
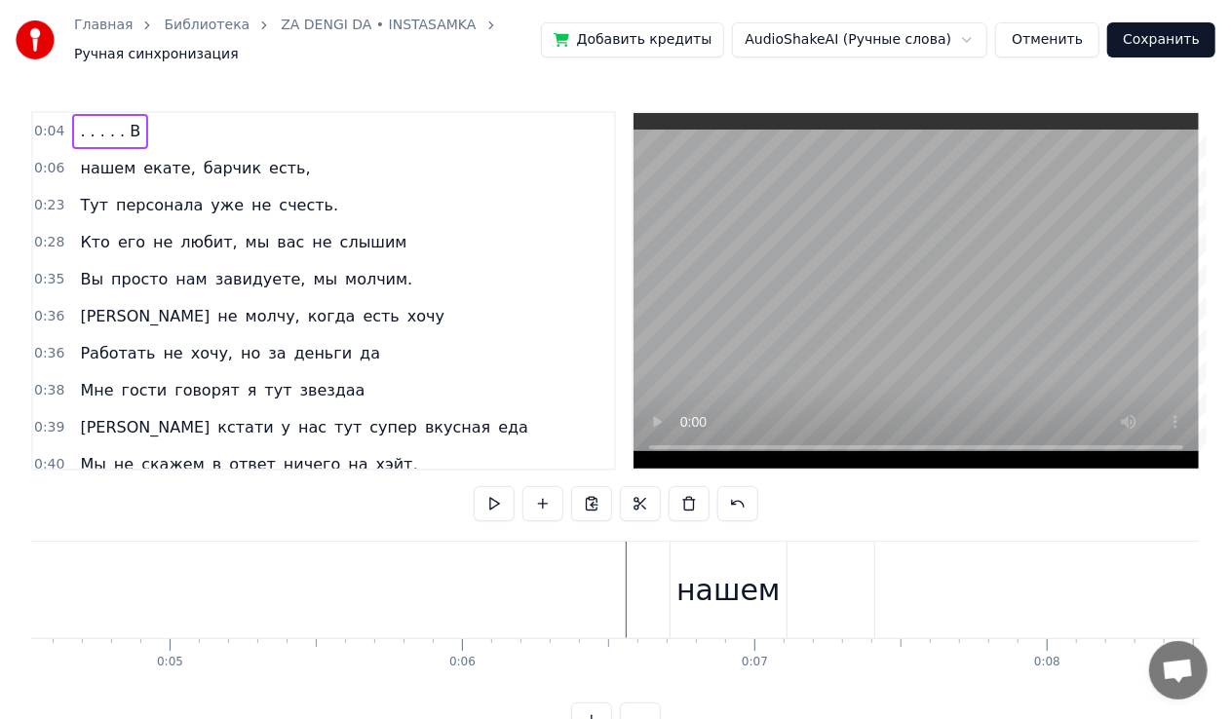
scroll to position [0, 1114]
click at [854, 41] on html "Главная Библиотека ZA DENGI DA • INSTASAMKA Ручная синхронизация Добавить креди…" at bounding box center [615, 384] width 1231 height 769
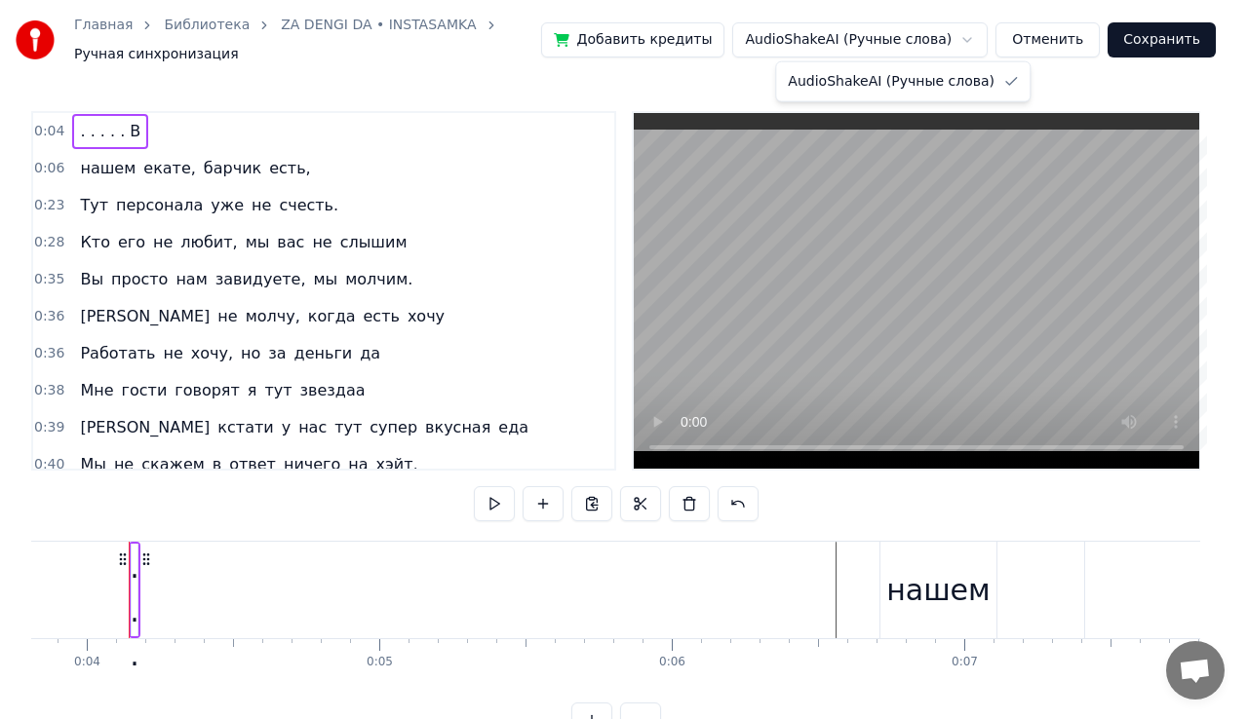
click at [892, 40] on html "Главная Библиотека ZA DENGI DA • INSTASAMKA Ручная синхронизация Добавить креди…" at bounding box center [624, 384] width 1248 height 769
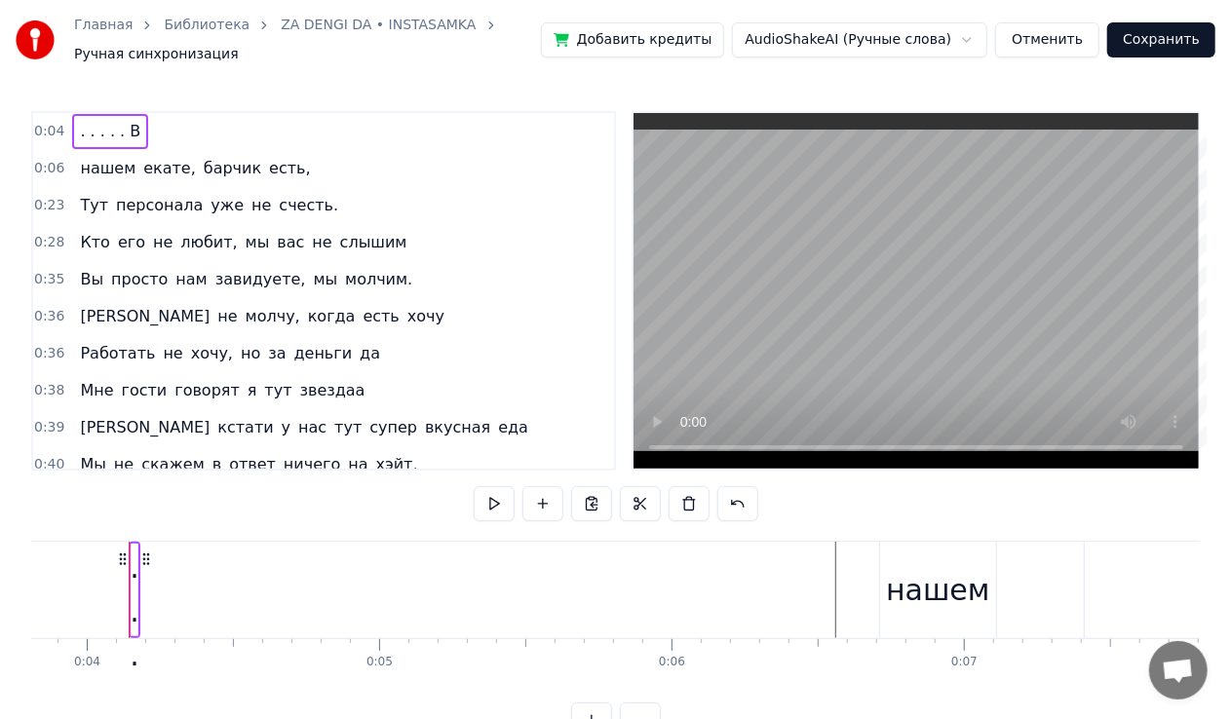
drag, startPoint x: 139, startPoint y: 598, endPoint x: 735, endPoint y: 603, distance: 595.7
click at [133, 608] on div ". . . . . В" at bounding box center [133, 589] width 20 height 263
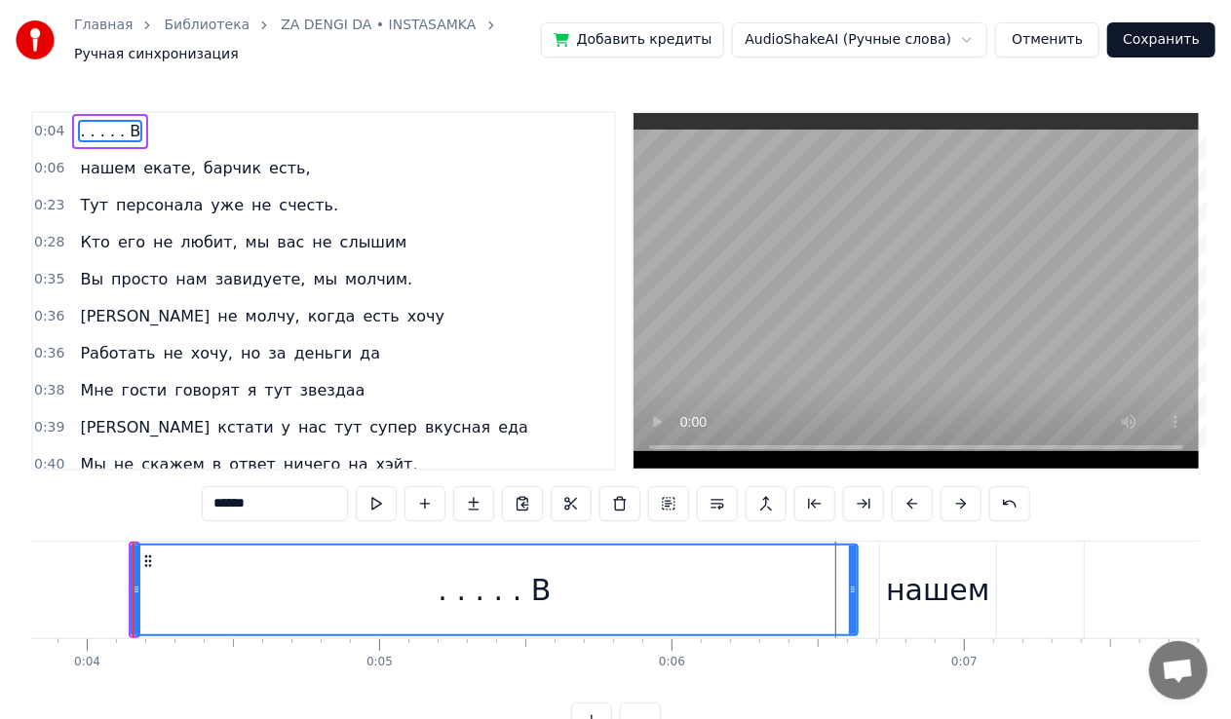
drag, startPoint x: 136, startPoint y: 621, endPoint x: 856, endPoint y: 612, distance: 720.5
click at [856, 612] on div ". . . . . В" at bounding box center [495, 590] width 728 height 93
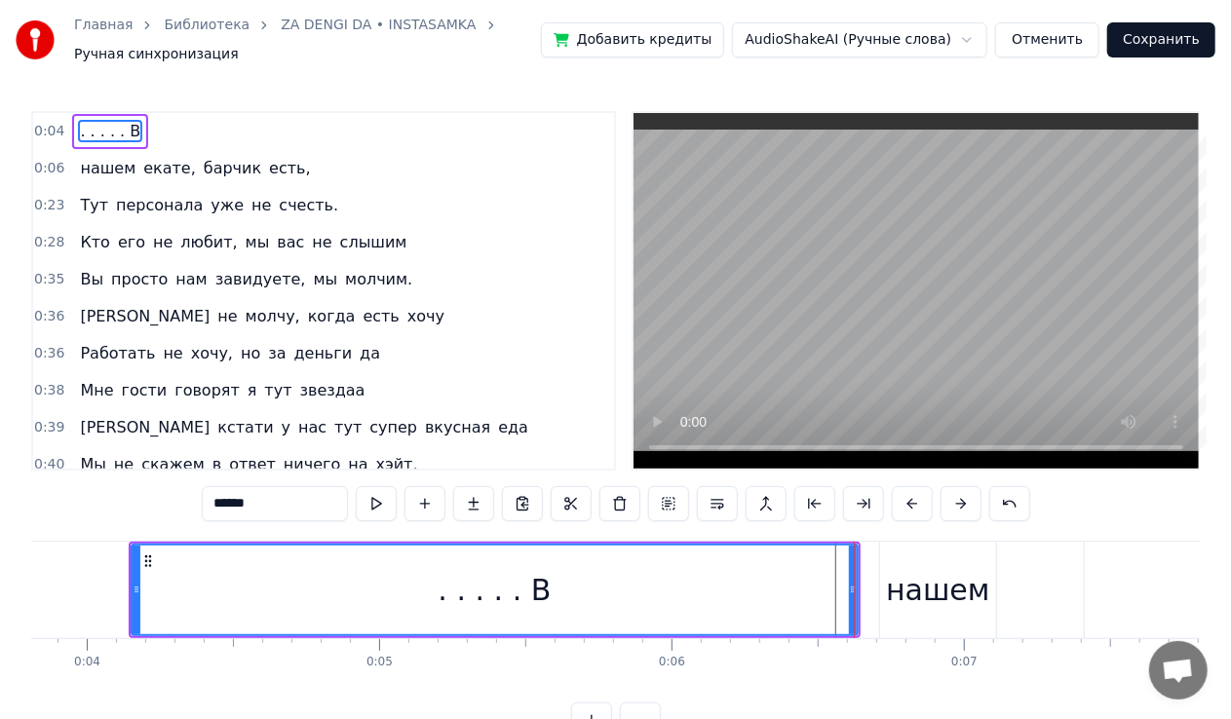
click at [509, 601] on div ". . . . . В" at bounding box center [494, 590] width 113 height 44
click at [509, 600] on div ". . . . . В" at bounding box center [494, 590] width 113 height 44
click at [107, 127] on span ". . . . . В" at bounding box center [110, 131] width 64 height 22
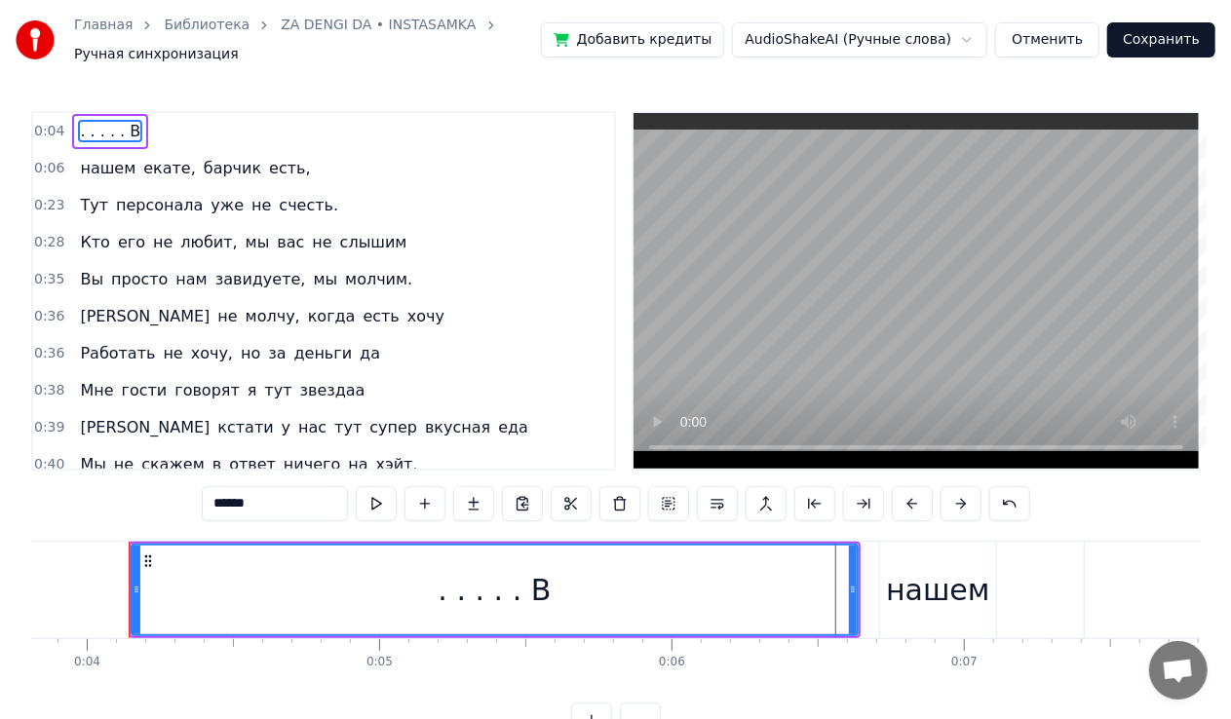
click at [107, 127] on span ". . . . . В" at bounding box center [110, 131] width 64 height 22
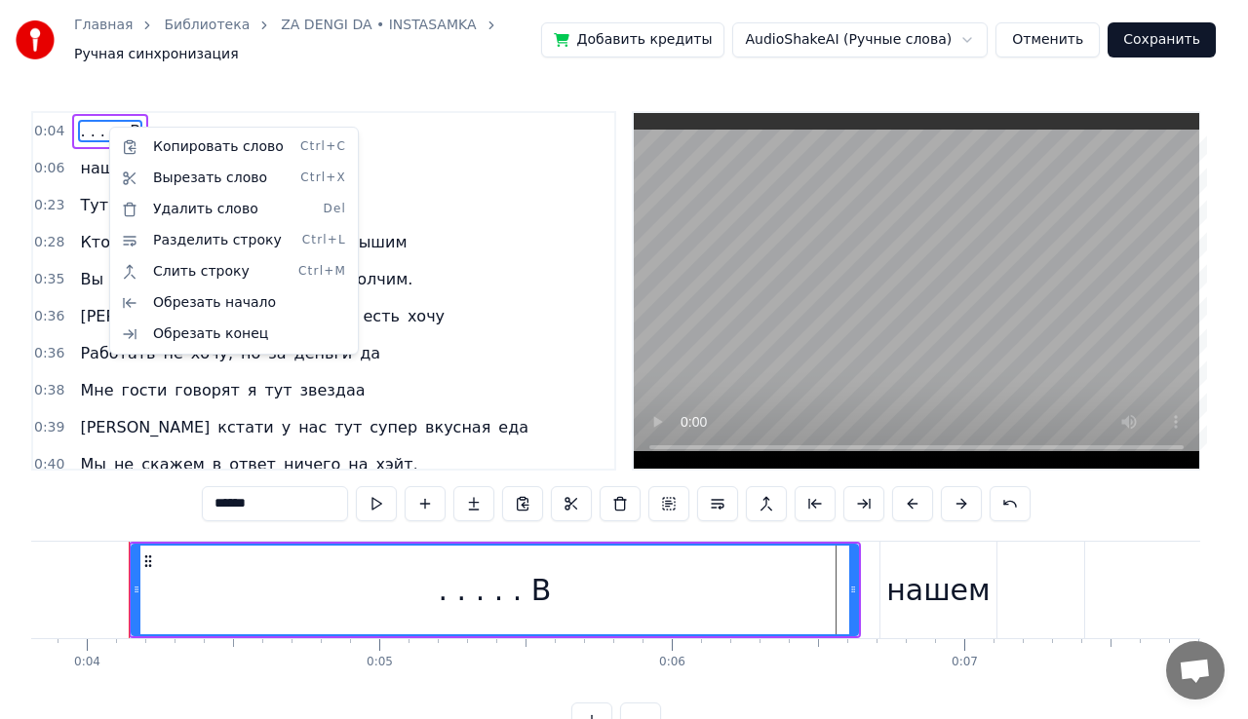
click at [107, 127] on html "Главная Библиотека ZA DENGI DA • INSTASAMKA Ручная синхронизация Добавить креди…" at bounding box center [624, 384] width 1248 height 769
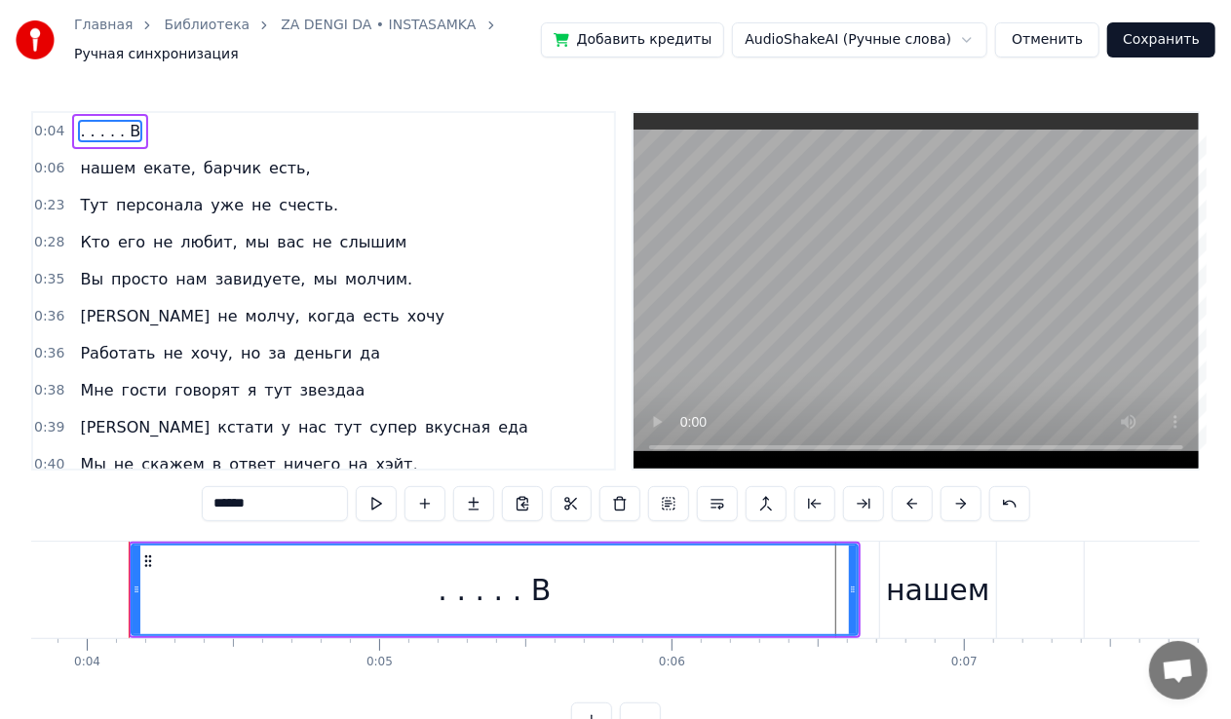
click at [107, 127] on span ". . . . . В" at bounding box center [110, 131] width 64 height 22
click at [95, 167] on span "нашем" at bounding box center [107, 168] width 59 height 22
type input "*****"
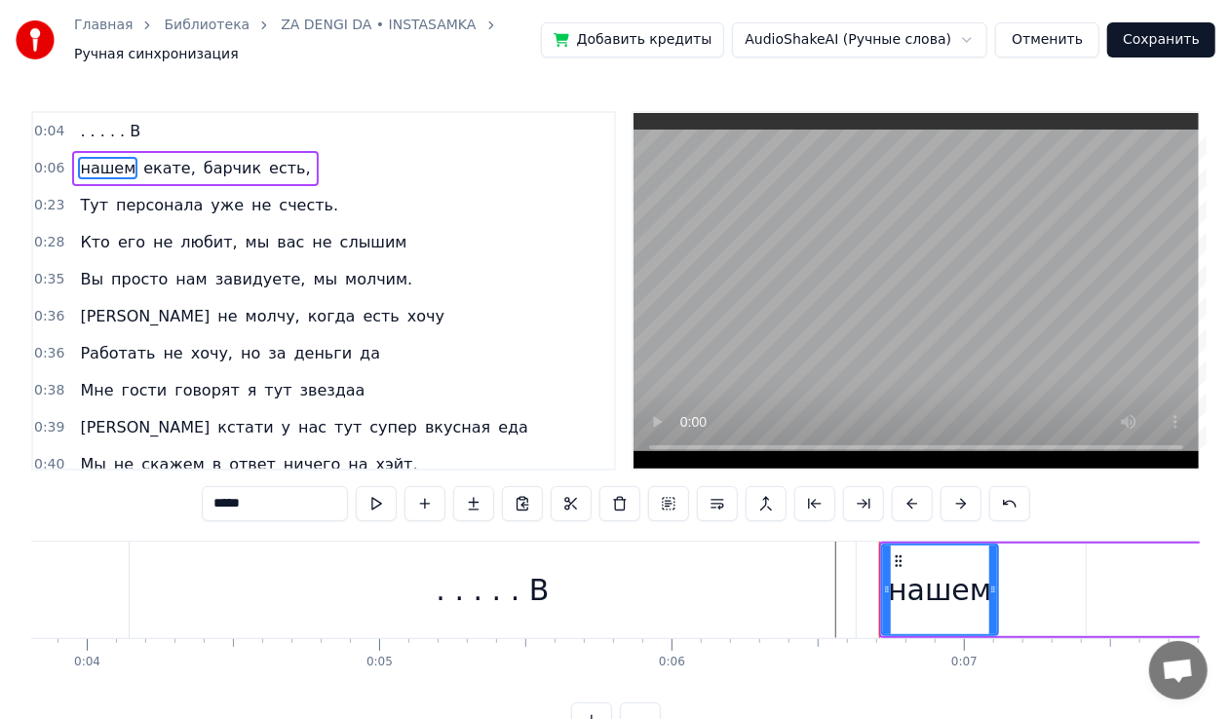
click at [228, 22] on div "Библиотека" at bounding box center [217, 25] width 107 height 19
click at [203, 39] on ol "Главная Библиотека ZA DENGI DA • INSTASAMKA Ручная синхронизация" at bounding box center [307, 40] width 467 height 49
click at [199, 45] on span "Ручная синхронизация" at bounding box center [156, 54] width 165 height 19
click at [1133, 49] on button "Сохранить" at bounding box center [1162, 39] width 108 height 35
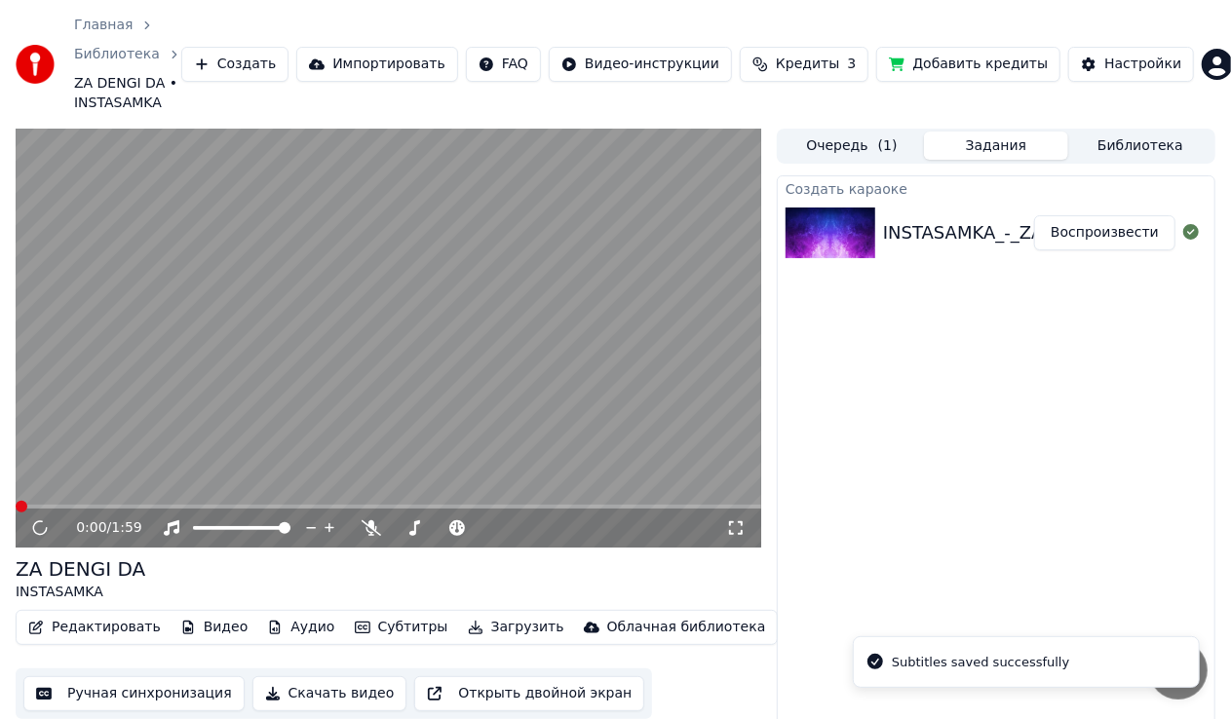
click at [885, 153] on span "( 1 )" at bounding box center [887, 145] width 19 height 19
click at [952, 157] on button "Задания" at bounding box center [996, 146] width 144 height 28
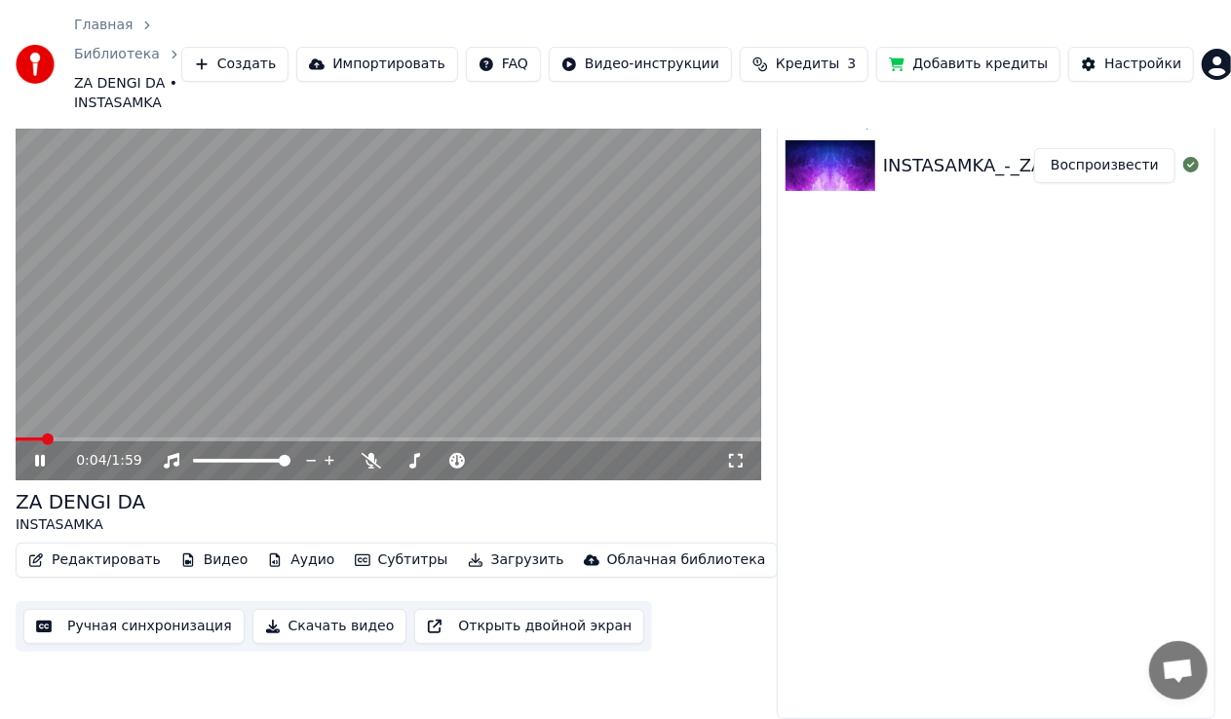
click at [123, 559] on button "Редактировать" at bounding box center [94, 560] width 148 height 27
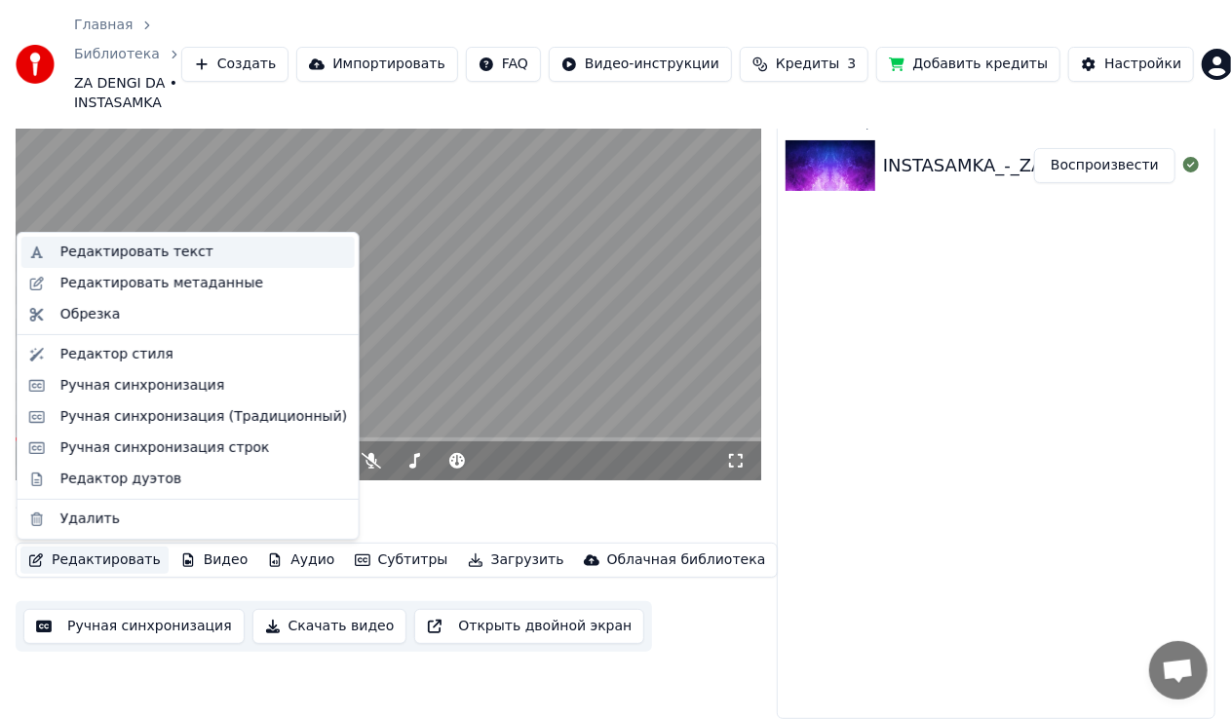
click at [105, 253] on div "Редактировать текст" at bounding box center [136, 252] width 153 height 19
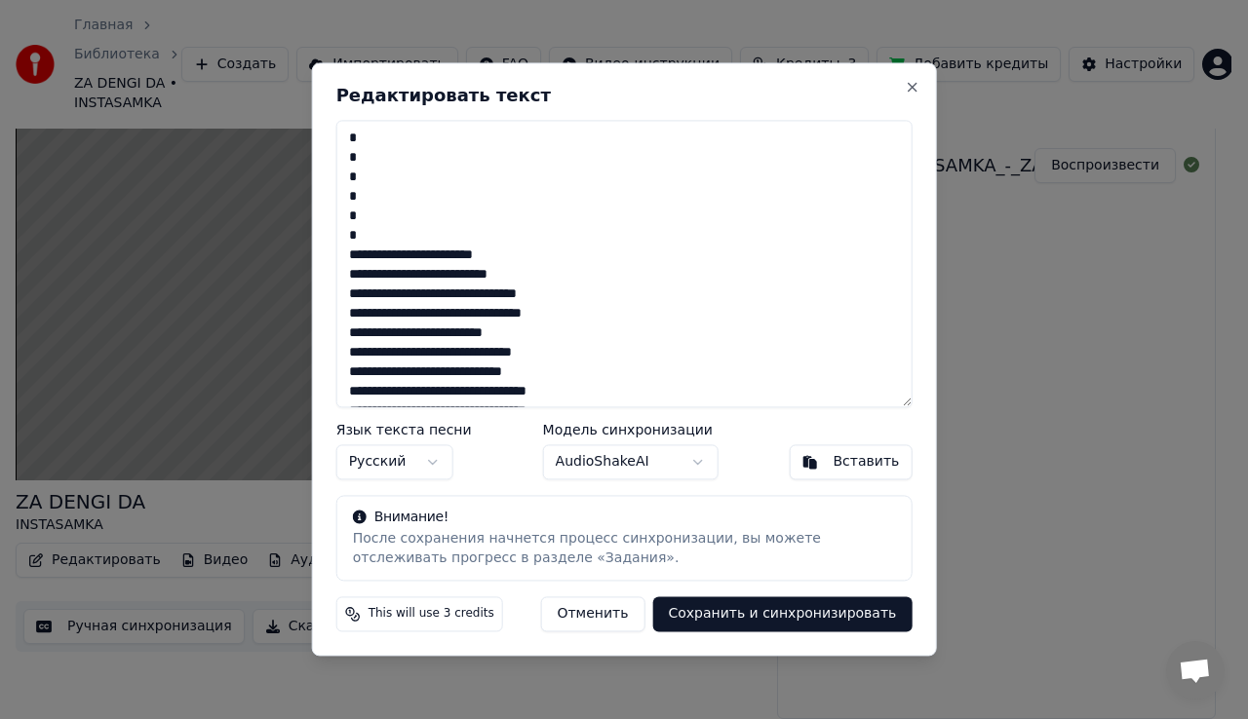
click at [408, 209] on textarea at bounding box center [624, 264] width 576 height 288
click at [351, 231] on textarea at bounding box center [624, 264] width 576 height 288
click at [363, 203] on textarea at bounding box center [624, 264] width 576 height 288
type textarea "**********"
click at [761, 610] on button "Сохранить и синхронизировать" at bounding box center [781, 615] width 259 height 35
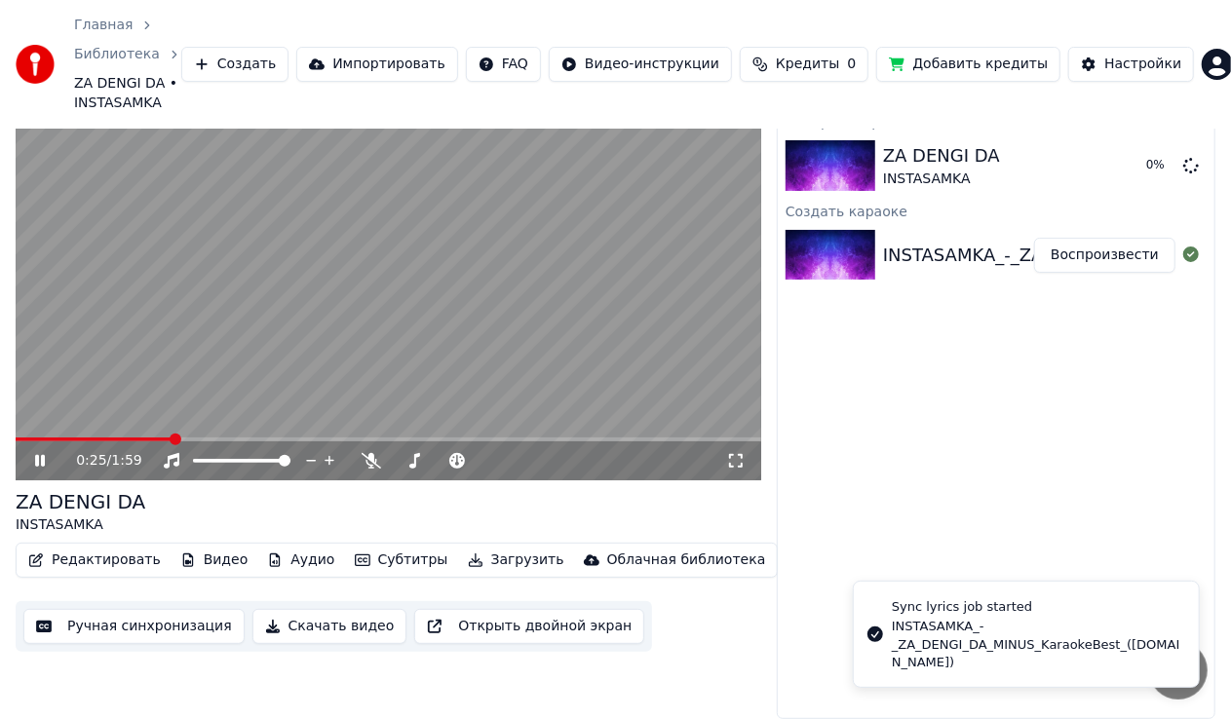
click at [416, 279] on video at bounding box center [389, 270] width 746 height 419
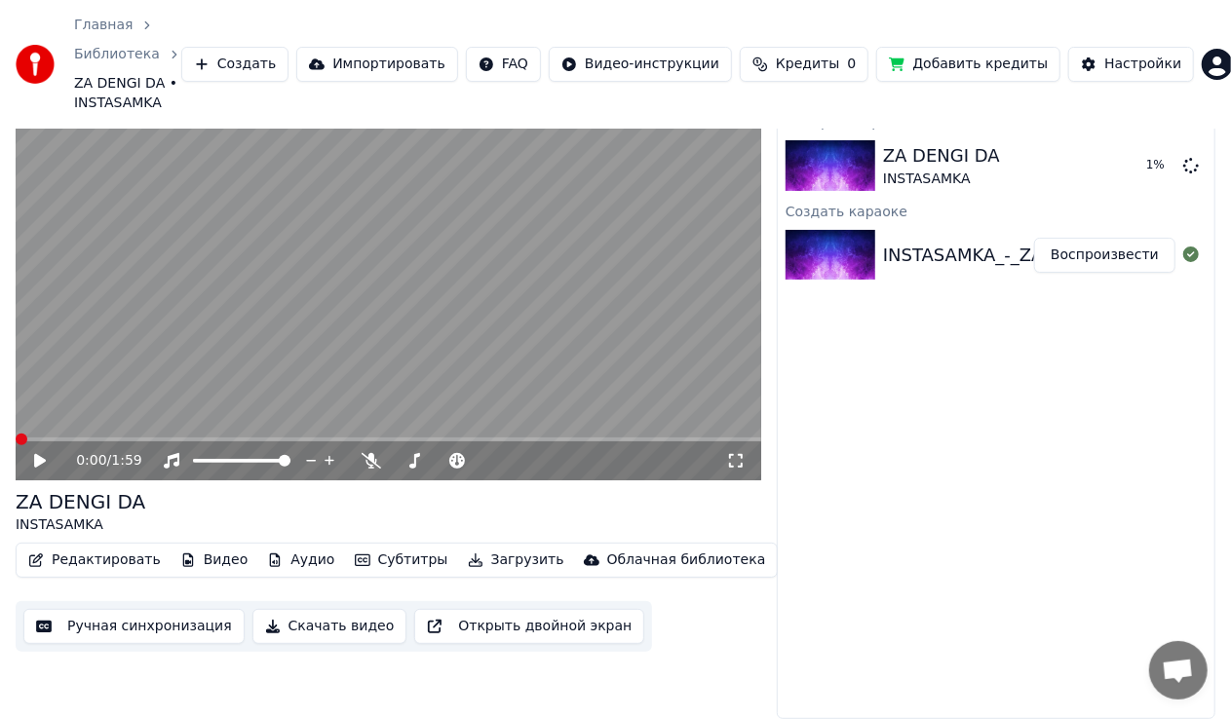
click at [16, 441] on span at bounding box center [22, 440] width 12 height 12
click at [236, 350] on video at bounding box center [389, 270] width 746 height 419
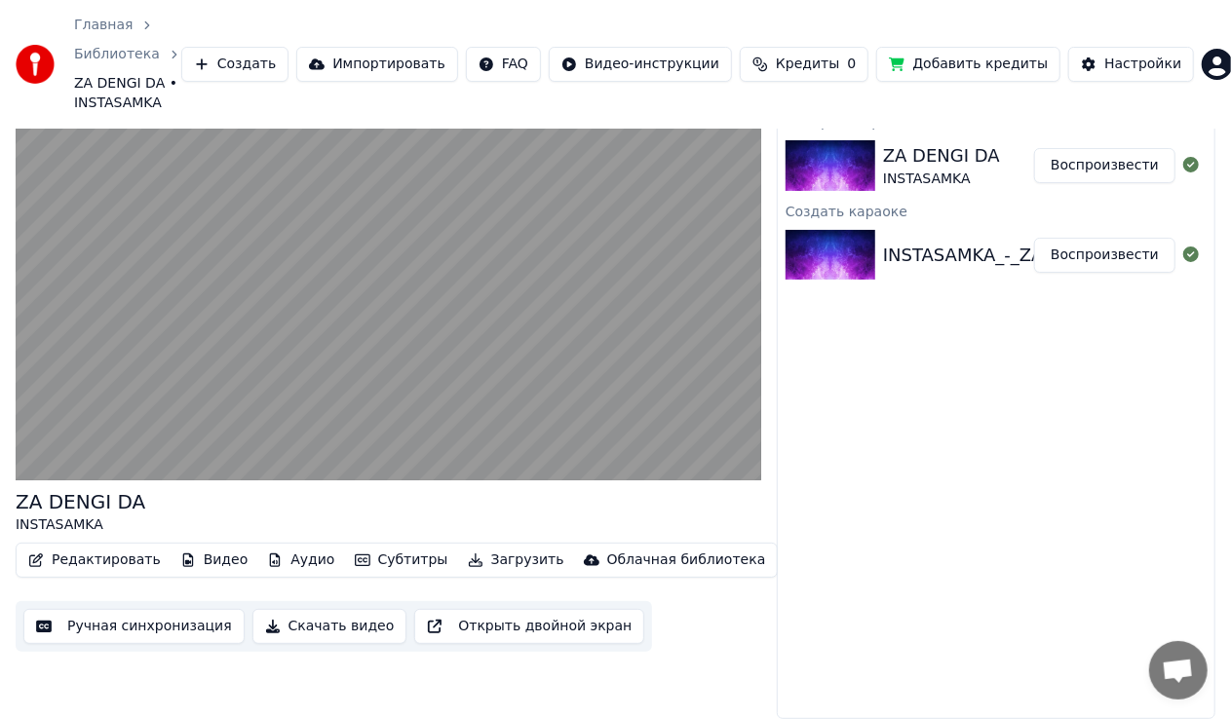
click at [486, 247] on video at bounding box center [389, 270] width 746 height 419
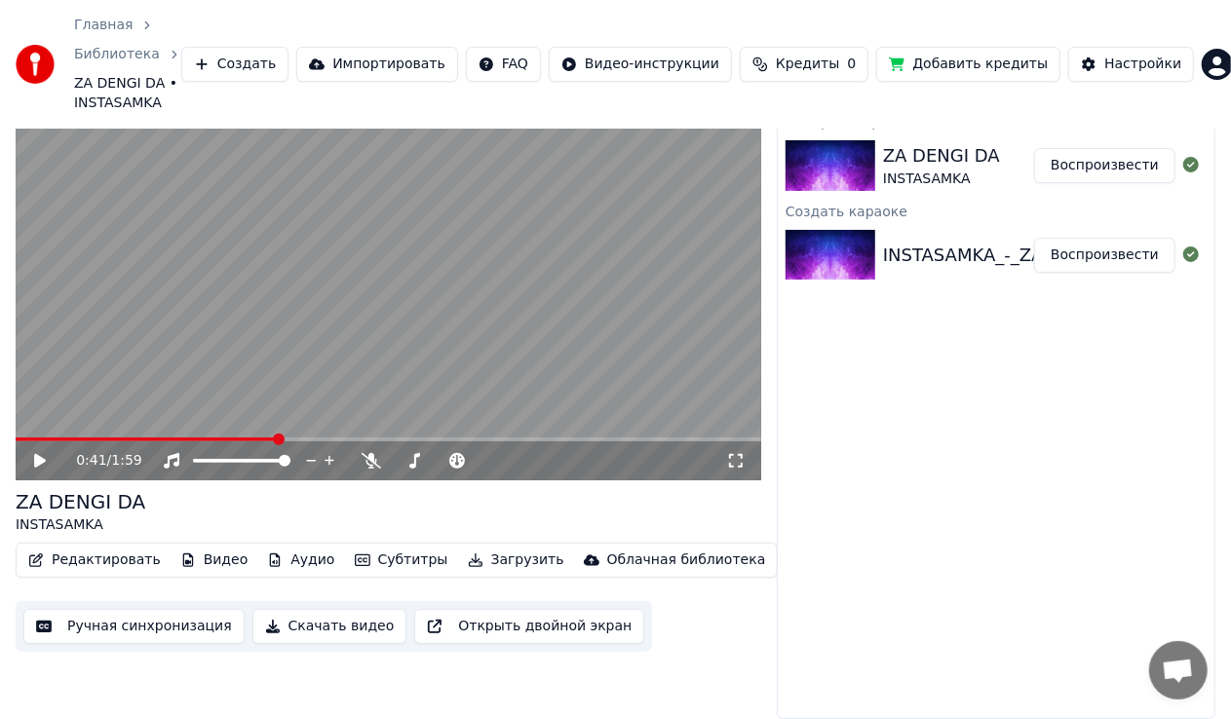
click at [497, 233] on video at bounding box center [389, 270] width 746 height 419
click at [45, 459] on icon at bounding box center [53, 461] width 45 height 16
click at [359, 328] on video at bounding box center [389, 270] width 746 height 419
click at [267, 564] on icon "button" at bounding box center [275, 561] width 16 height 14
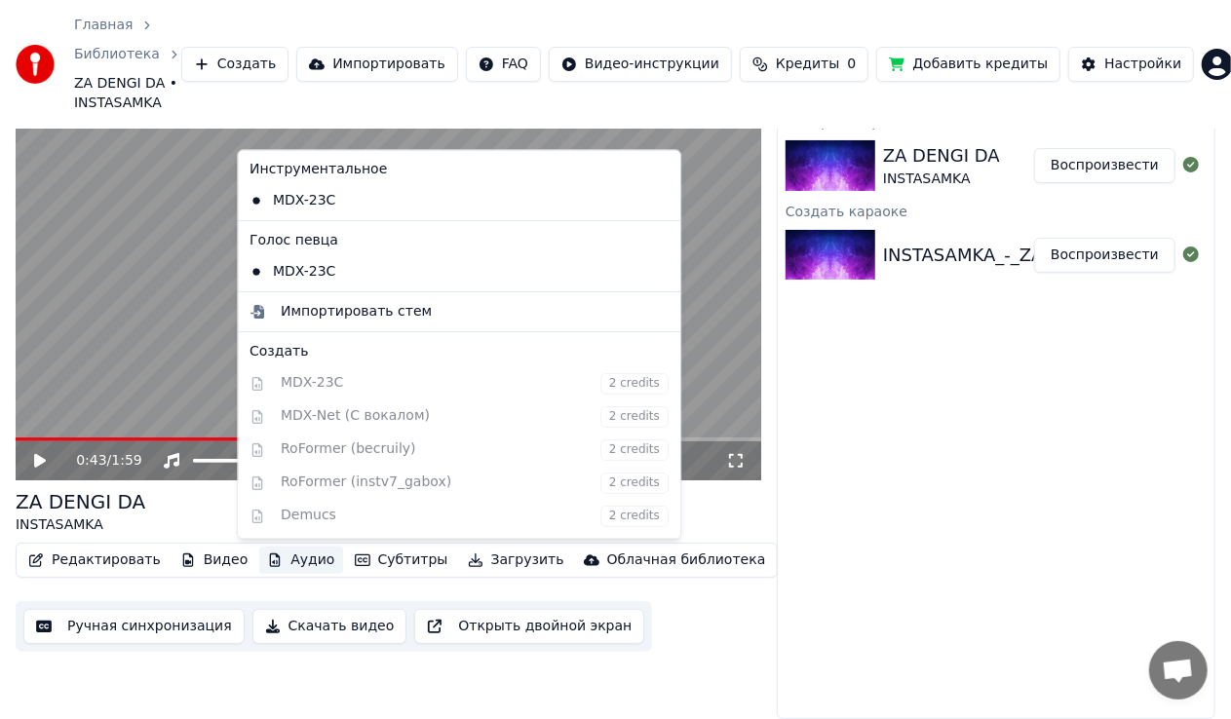
click at [267, 51] on button "Создать" at bounding box center [234, 64] width 107 height 35
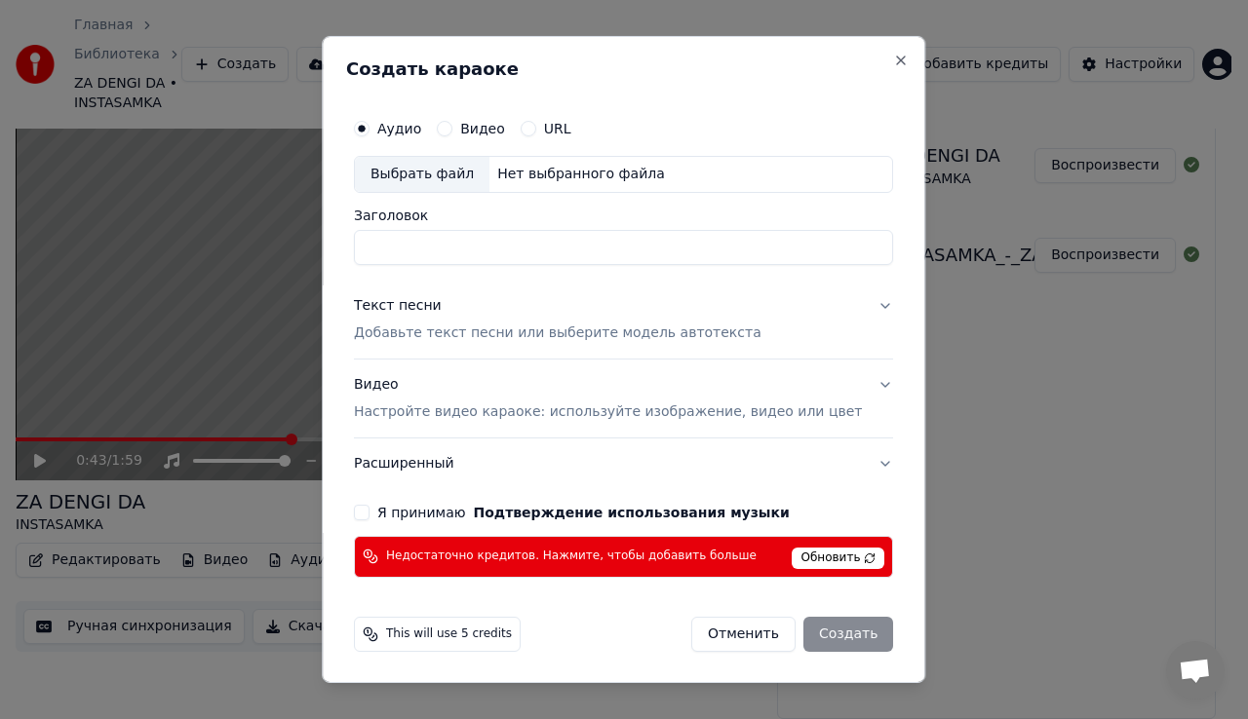
click at [493, 244] on input "Заголовок" at bounding box center [623, 247] width 539 height 35
click at [808, 558] on span "Обновить" at bounding box center [839, 558] width 93 height 21
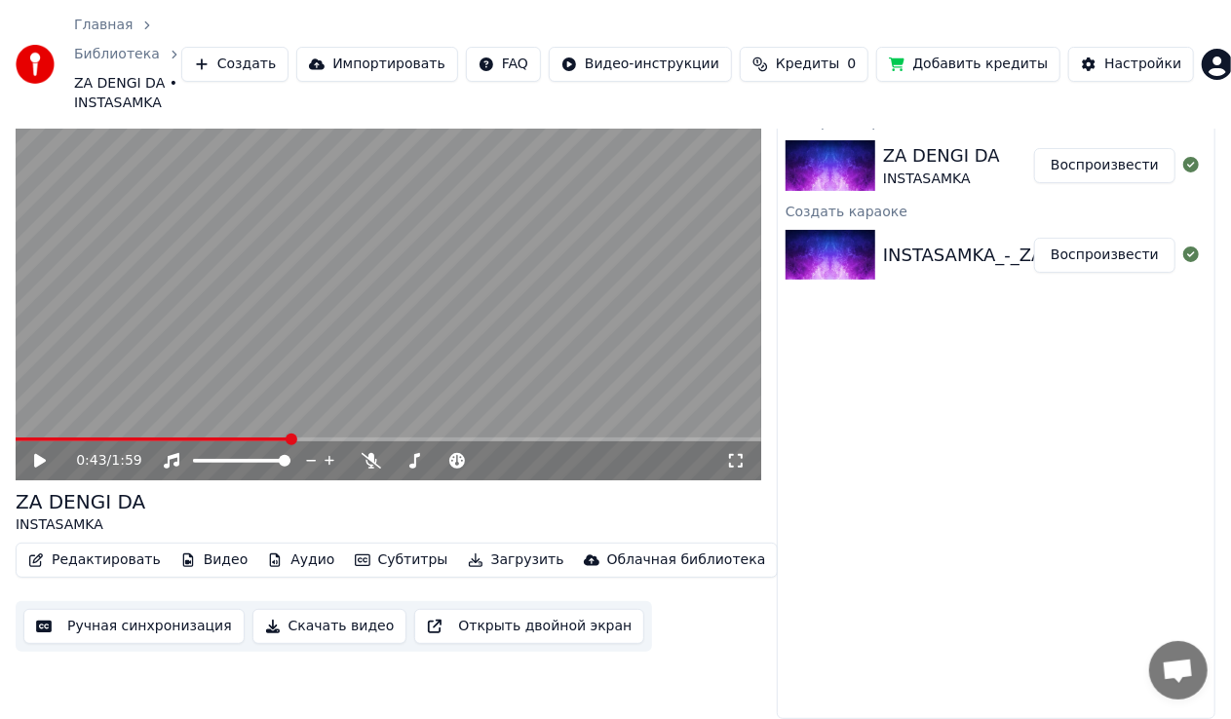
click at [289, 70] on button "Создать" at bounding box center [234, 64] width 107 height 35
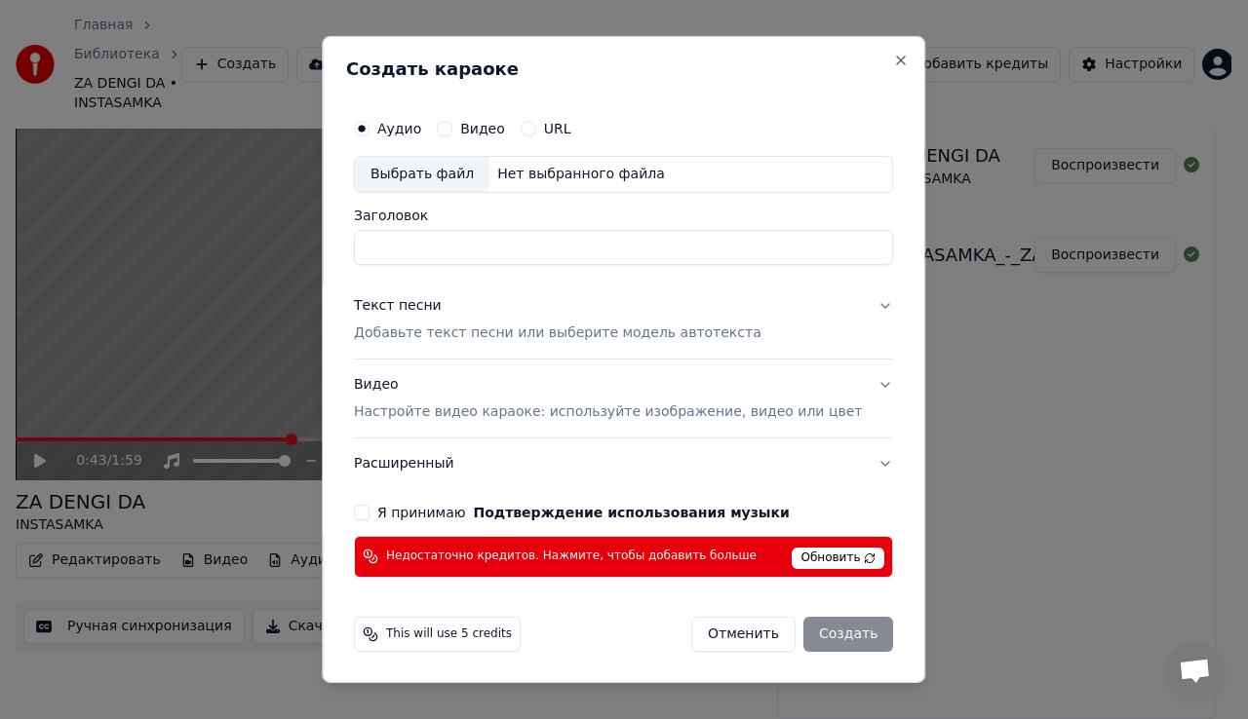
click at [820, 548] on span "Обновить" at bounding box center [839, 558] width 93 height 21
click at [797, 555] on span "Обновить" at bounding box center [839, 558] width 93 height 21
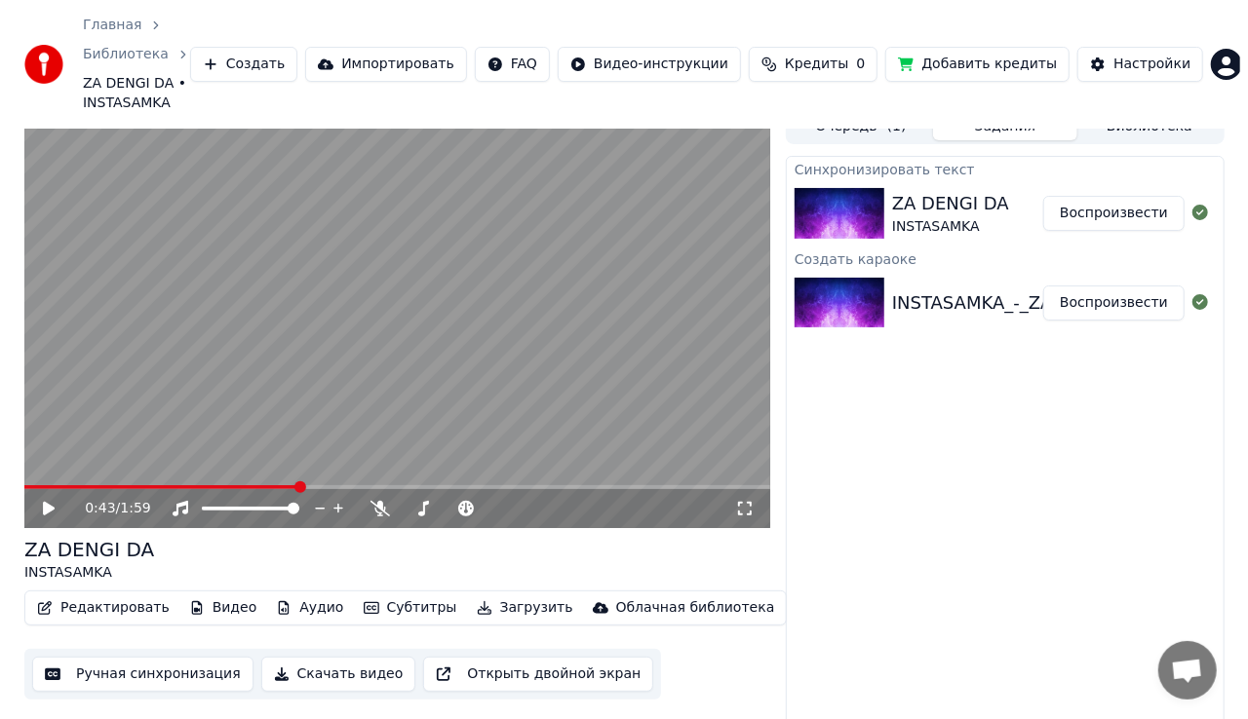
scroll to position [0, 0]
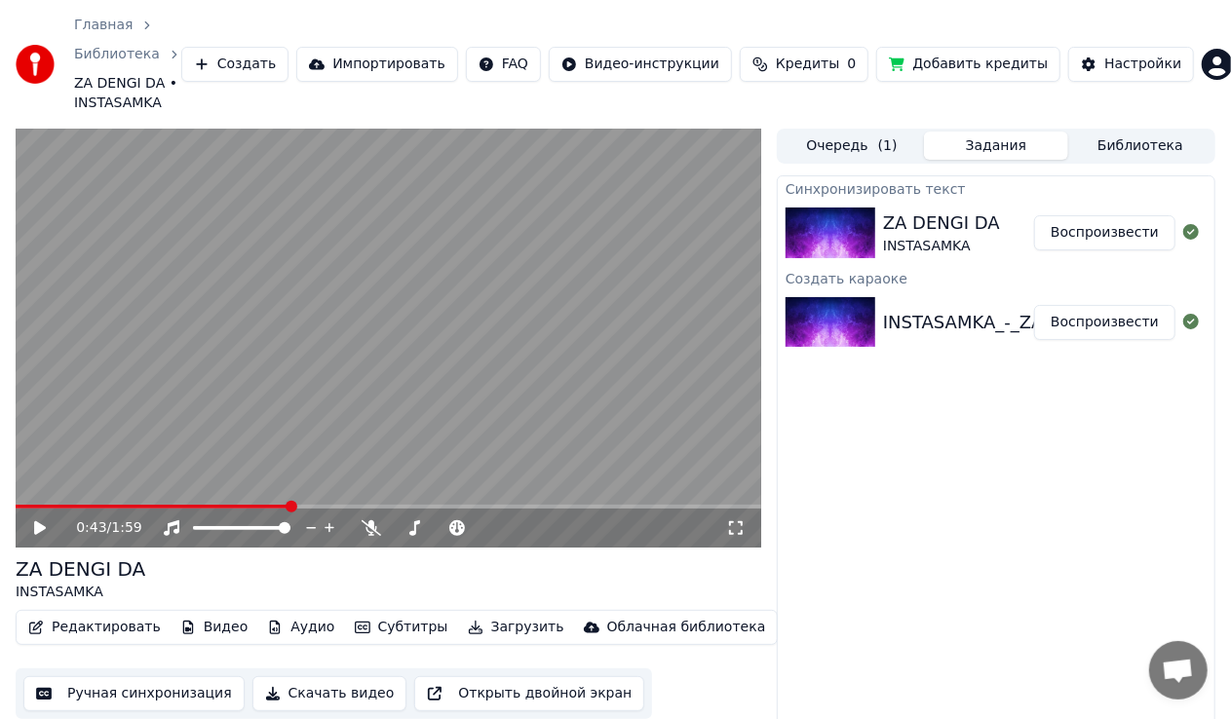
click at [1193, 70] on html "Главная Библиотека ZA DENGI DA • INSTASAMKA Создать Импортировать FAQ Видео-инс…" at bounding box center [615, 359] width 1231 height 719
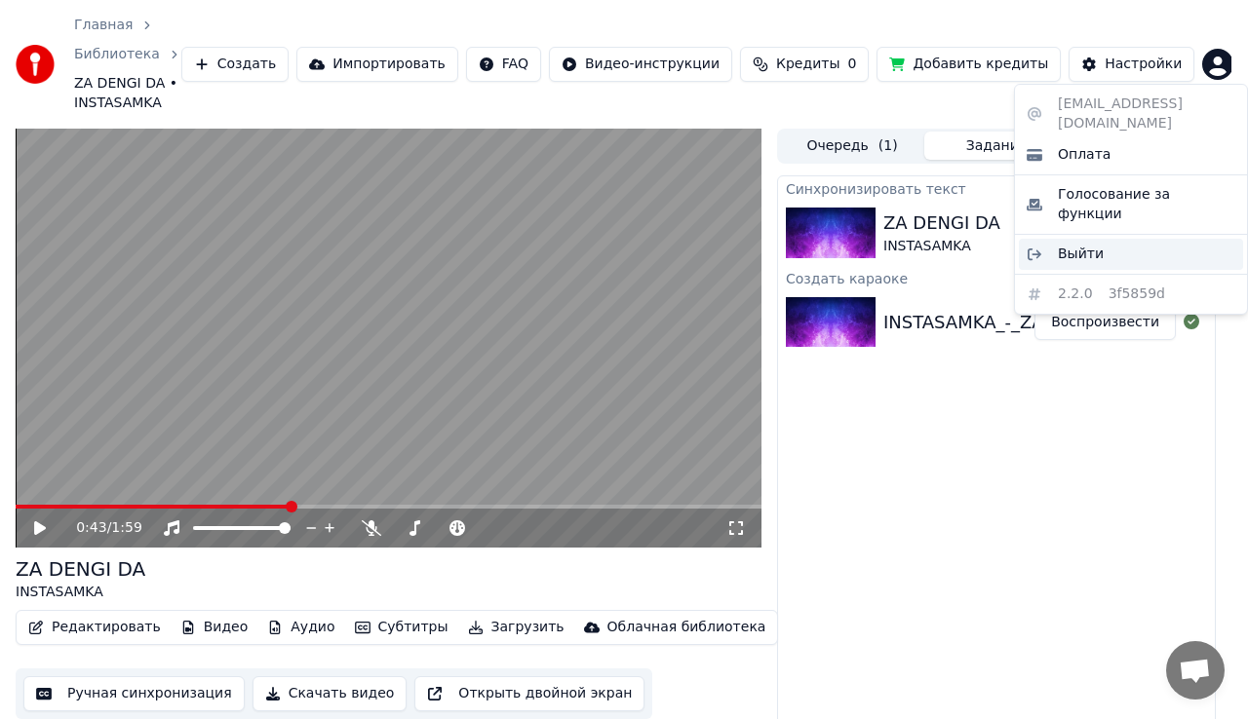
click at [1104, 239] on div "Выйти" at bounding box center [1131, 254] width 224 height 31
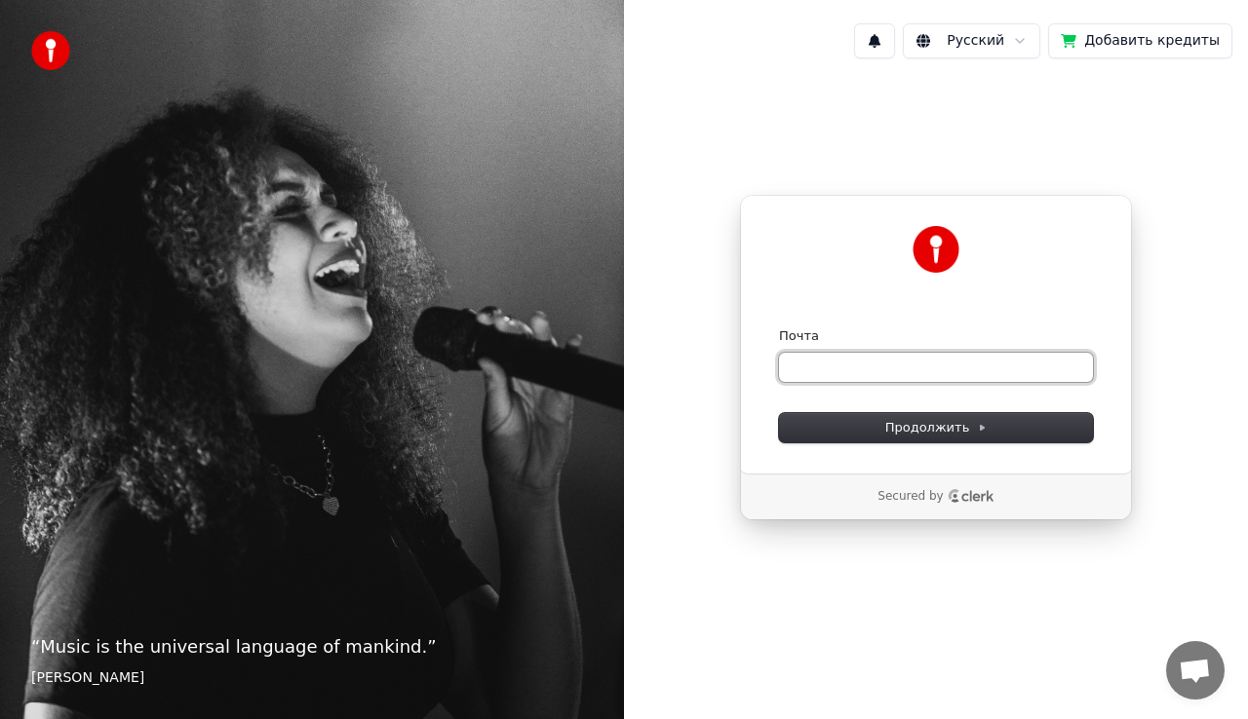
click at [994, 363] on input "Почта" at bounding box center [936, 367] width 314 height 29
click at [893, 373] on input "**********" at bounding box center [936, 367] width 314 height 29
click at [892, 374] on input "**********" at bounding box center [936, 367] width 314 height 29
click at [779, 328] on button "submit" at bounding box center [779, 328] width 0 height 0
type input "**********"
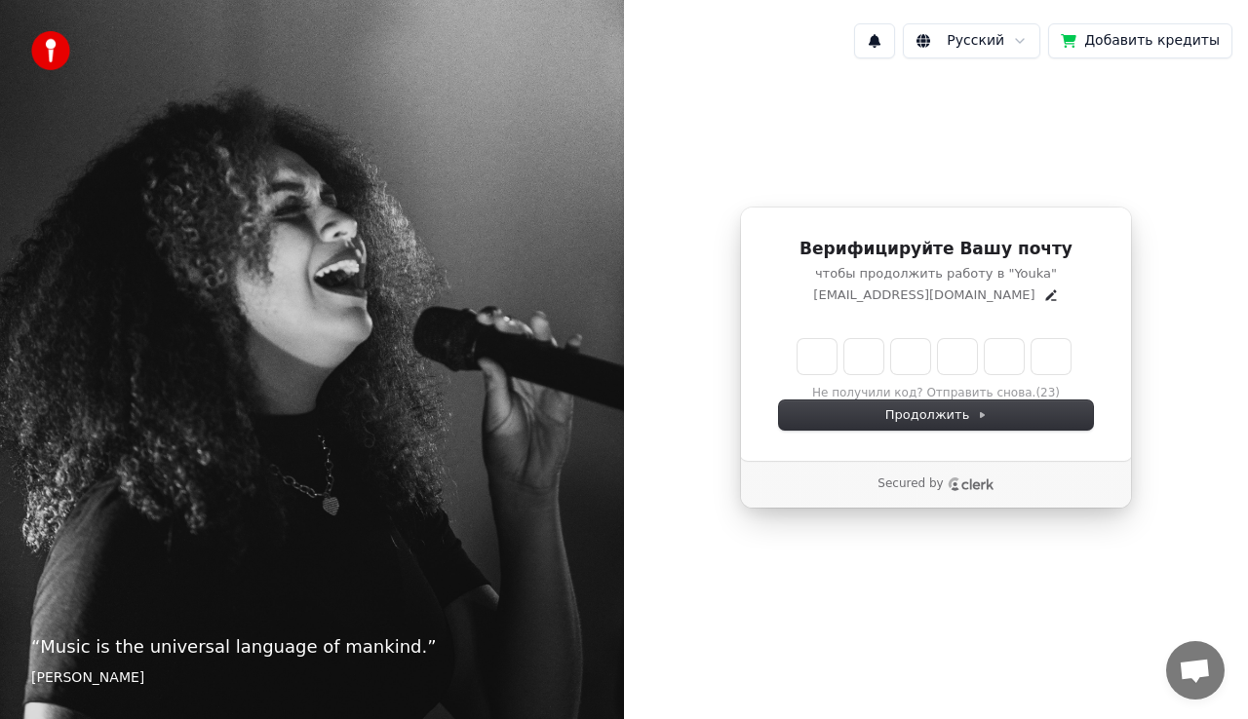
type input "*"
type input "**"
type input "*"
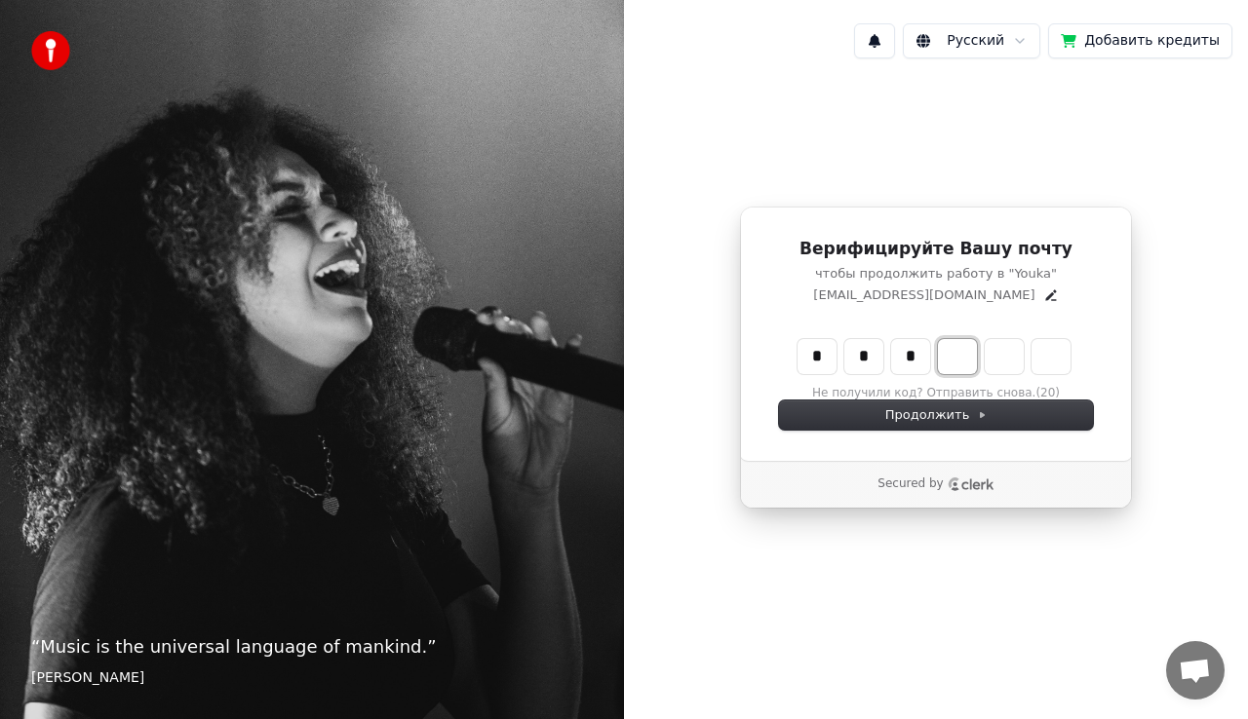
type input "***"
type input "*"
type input "****"
type input "*"
type input "******"
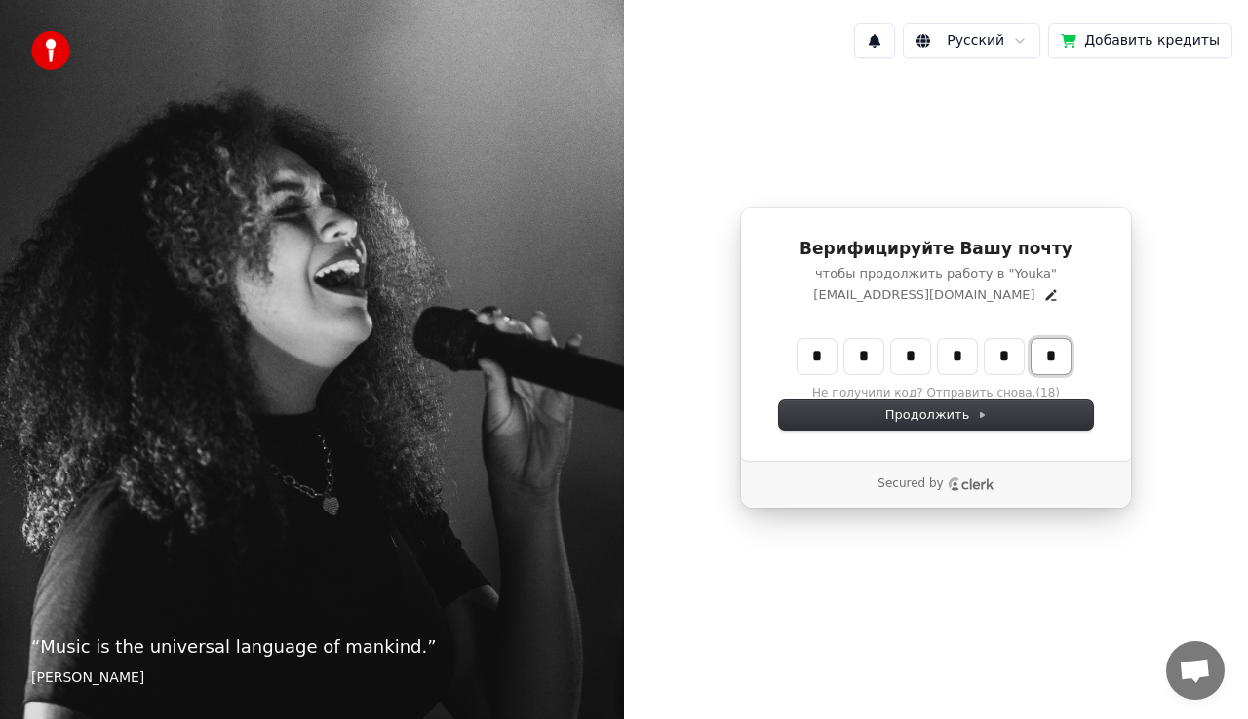
type input "*"
